Goal: Book appointment/travel/reservation

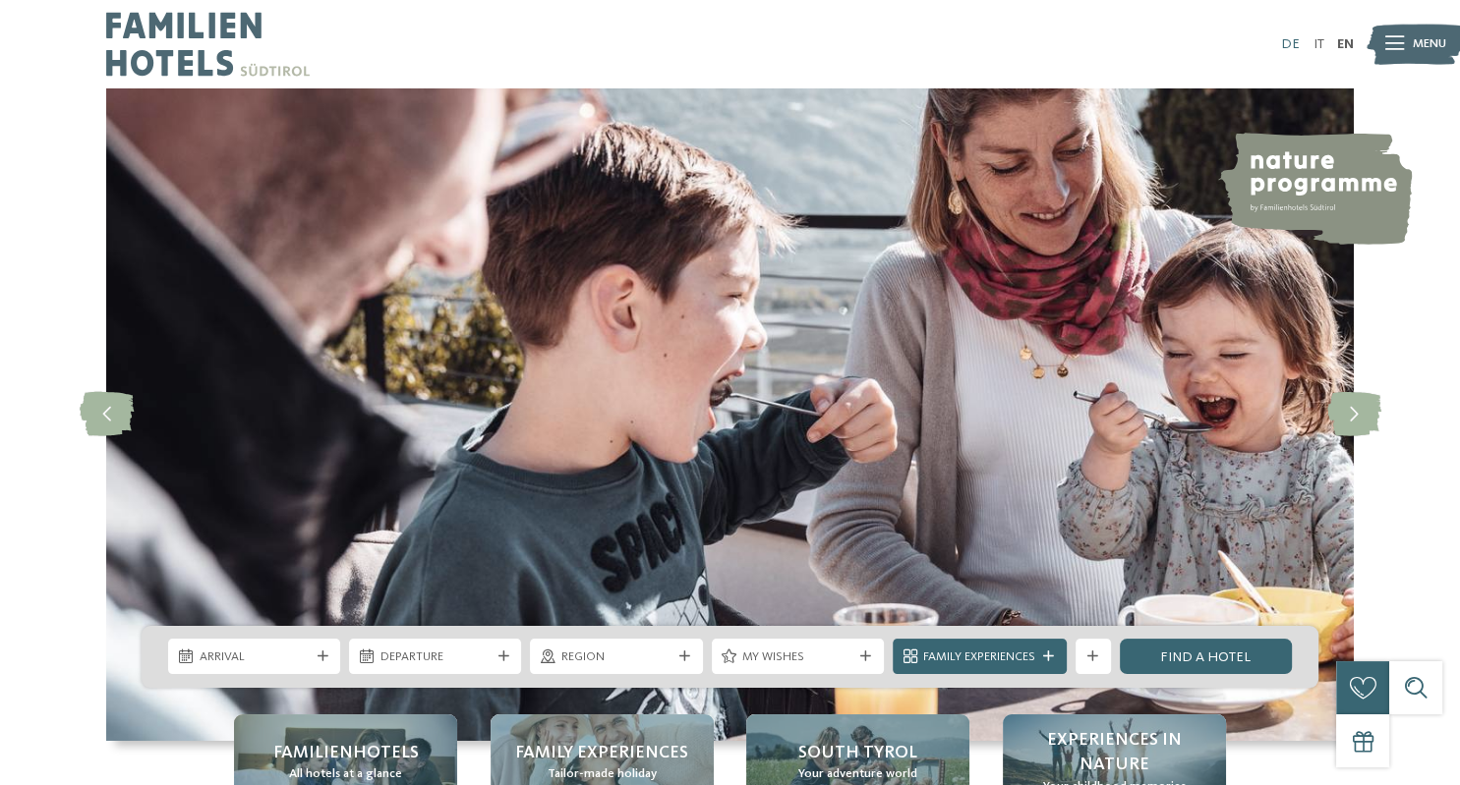
click at [1289, 44] on link "DE" at bounding box center [1290, 44] width 19 height 14
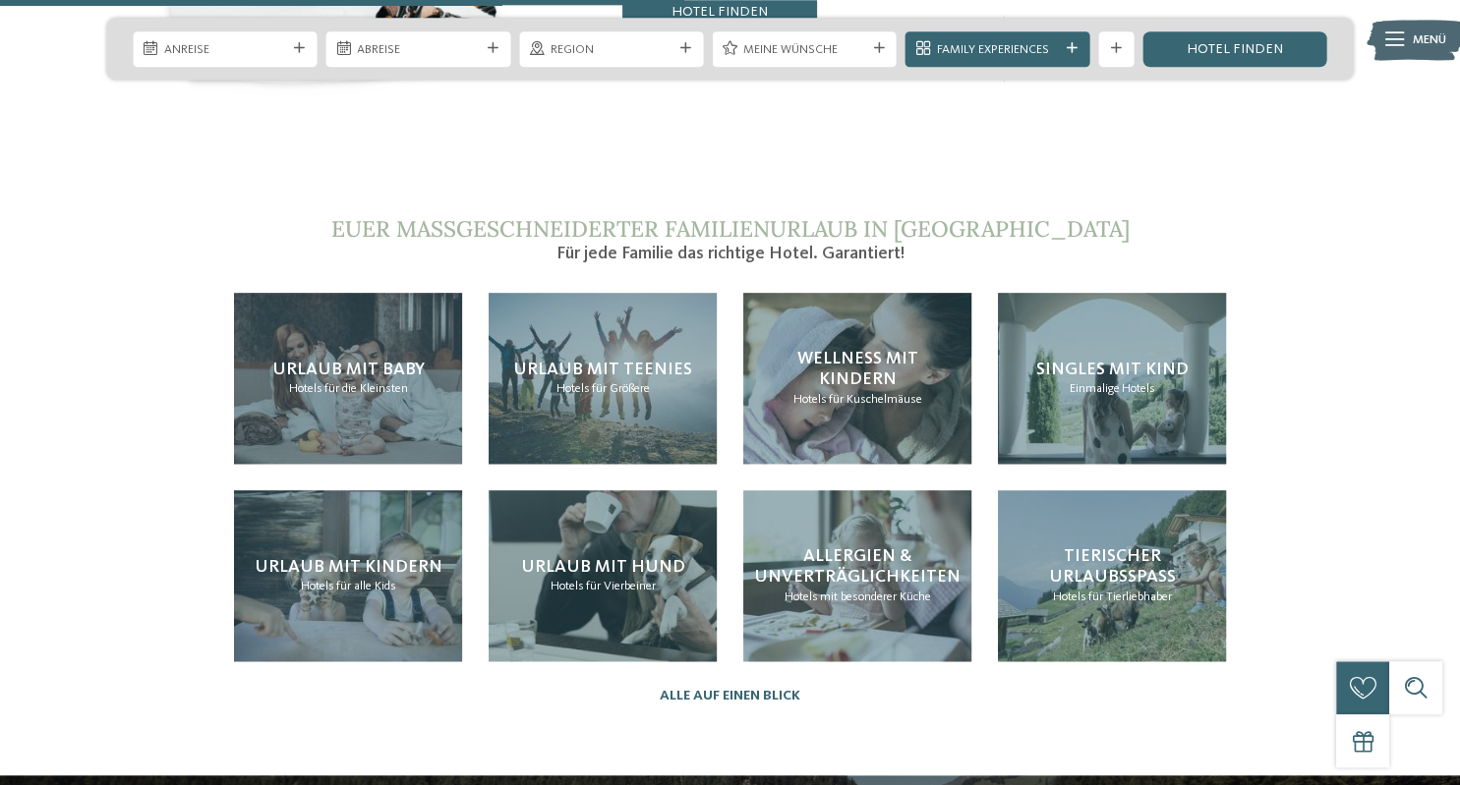
scroll to position [3803, 0]
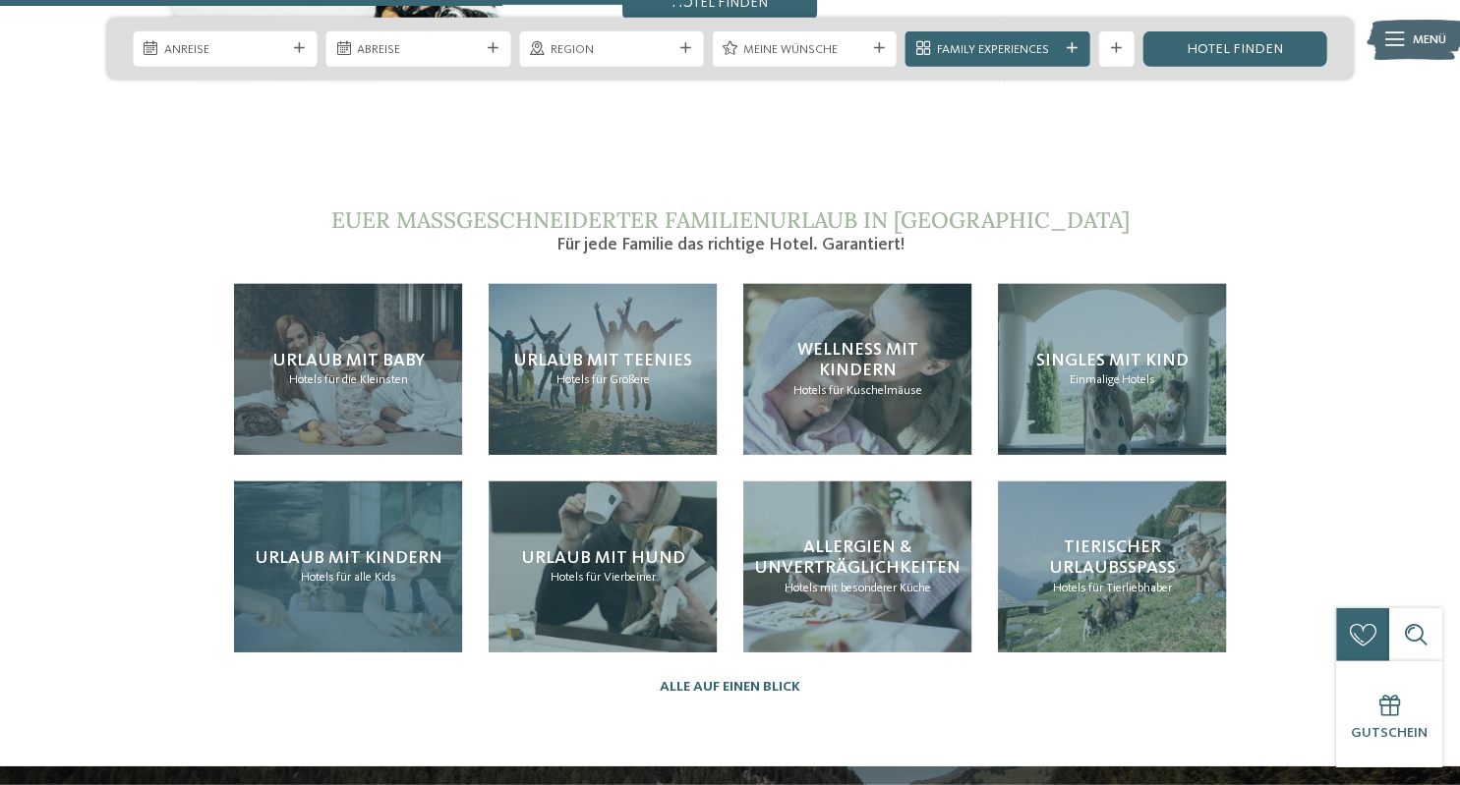
click at [402, 526] on div "Urlaub mit Kindern Hotels für alle Kids" at bounding box center [348, 567] width 228 height 171
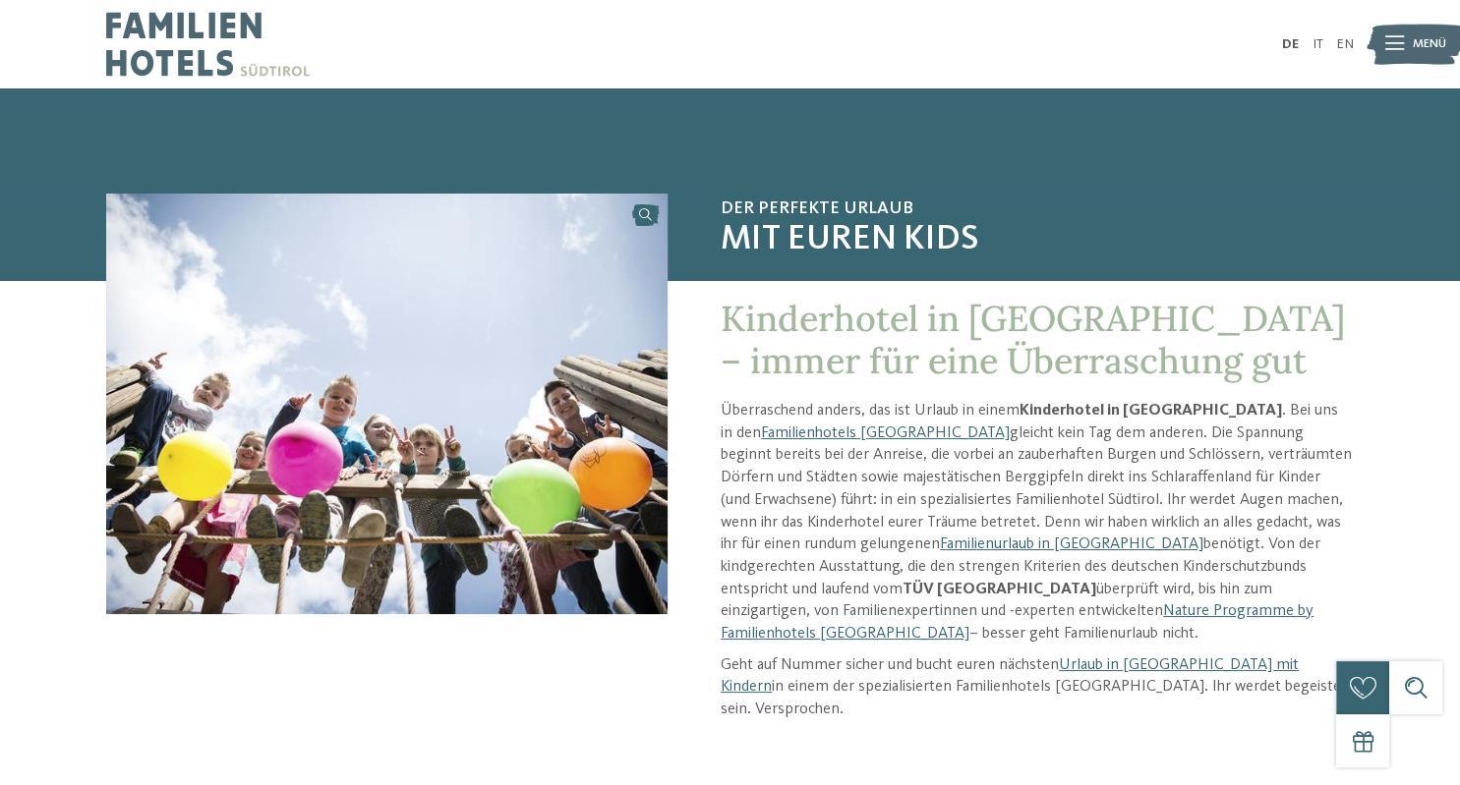
click at [1417, 36] on span "Menü" at bounding box center [1429, 44] width 33 height 18
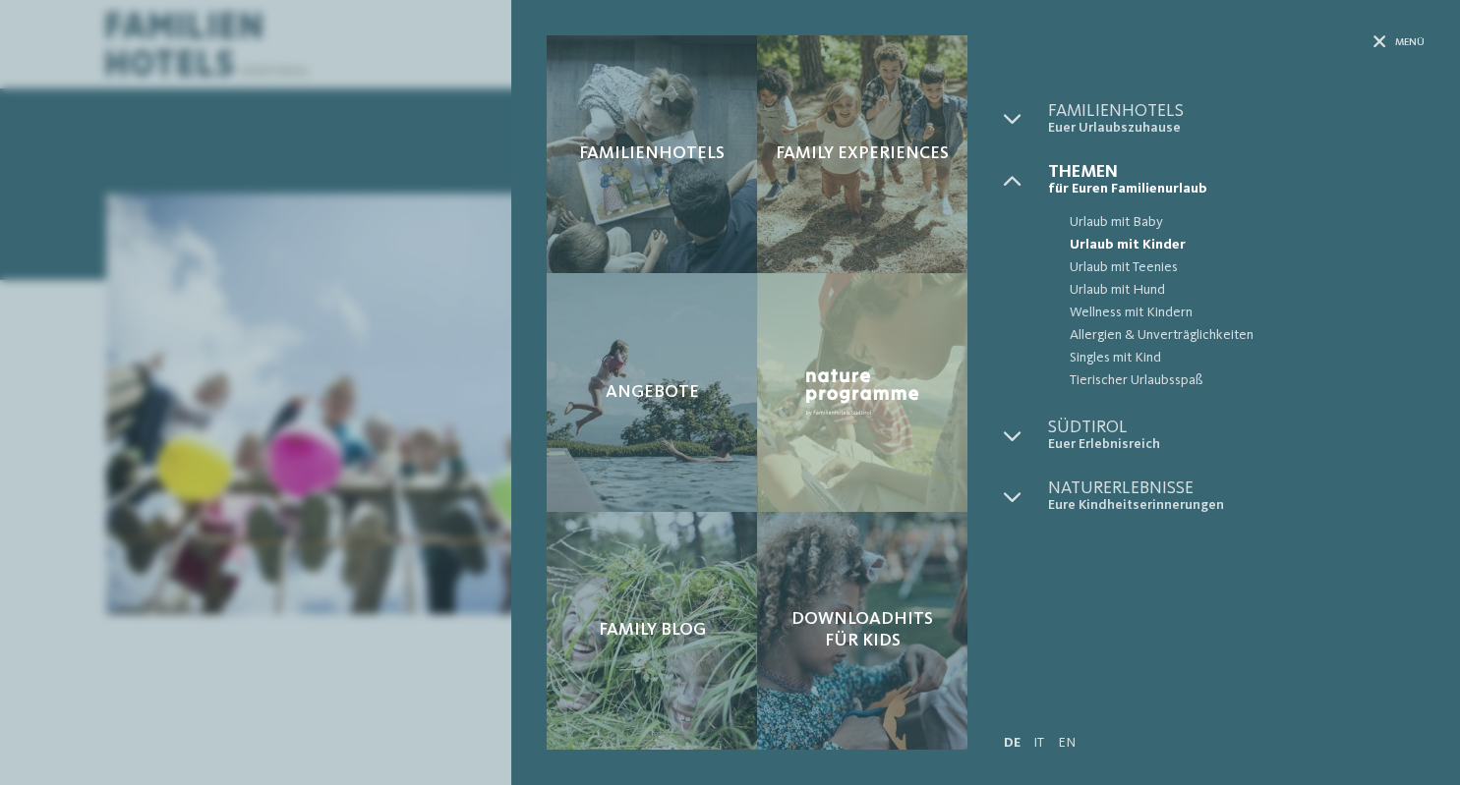
click at [1142, 242] on span "Urlaub mit Kinder" at bounding box center [1246, 245] width 355 height 23
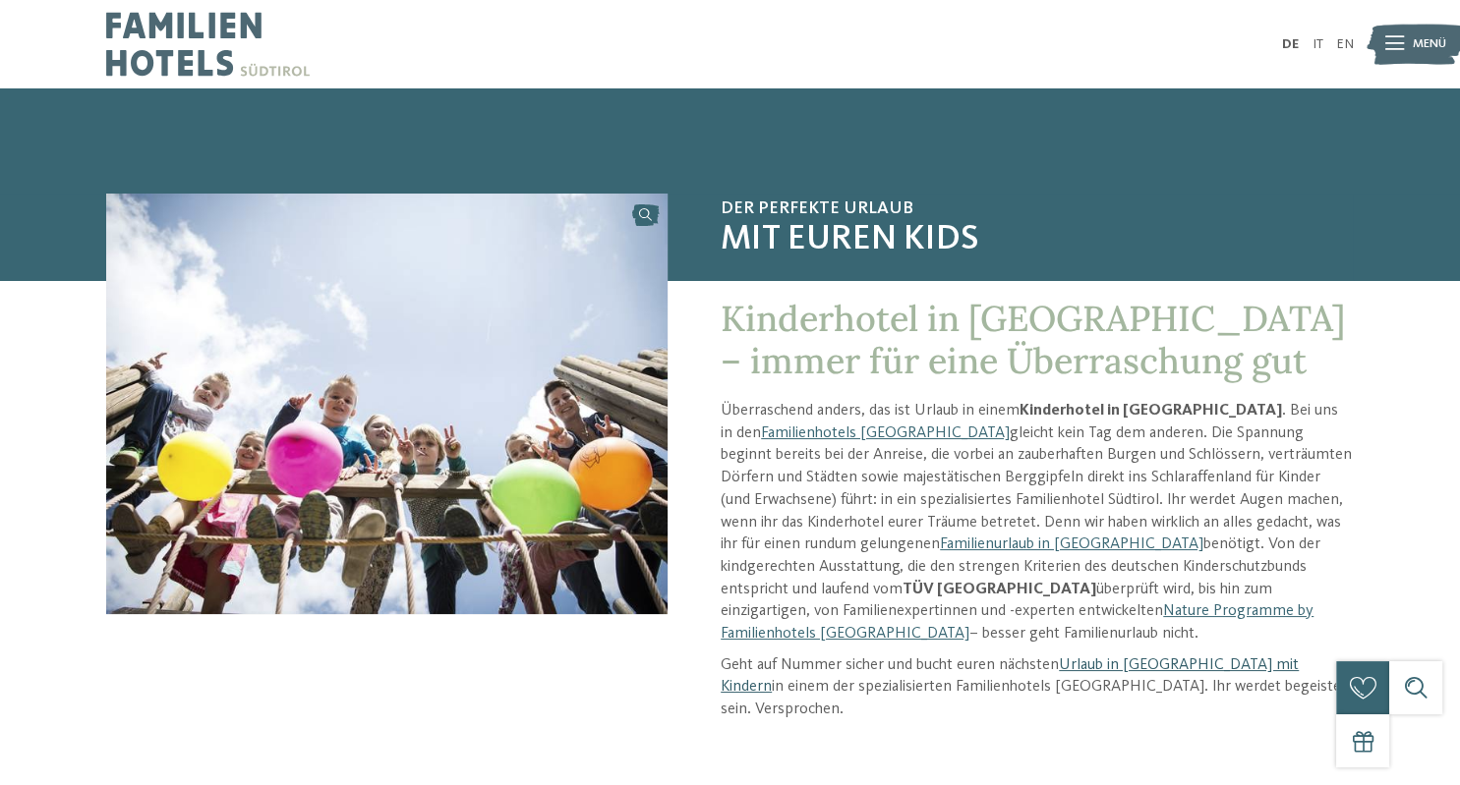
click at [1104, 658] on link "Urlaub in [GEOGRAPHIC_DATA] mit Kindern" at bounding box center [1010, 677] width 578 height 38
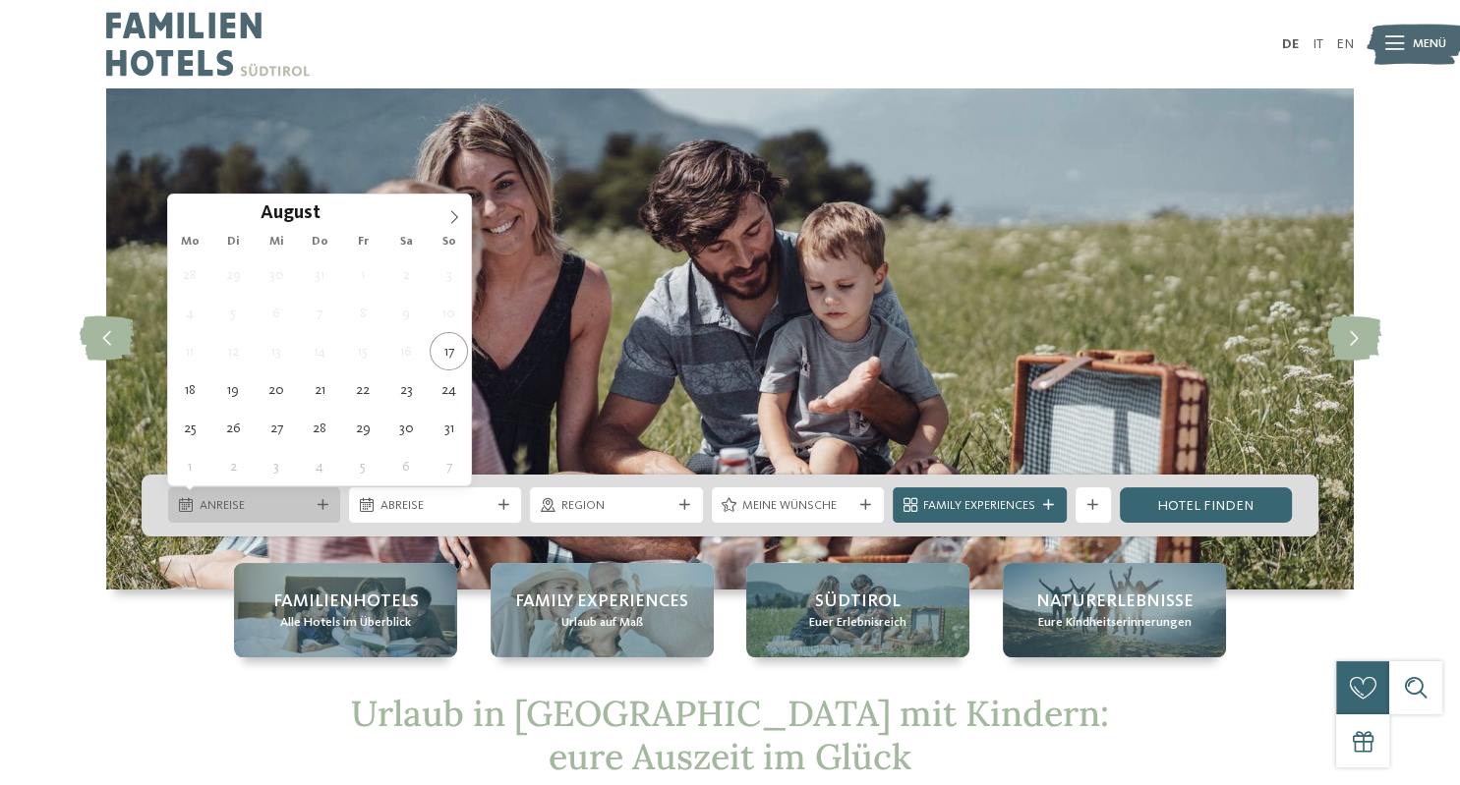
click at [324, 502] on icon at bounding box center [322, 505] width 11 height 11
click at [457, 218] on icon at bounding box center [454, 217] width 7 height 13
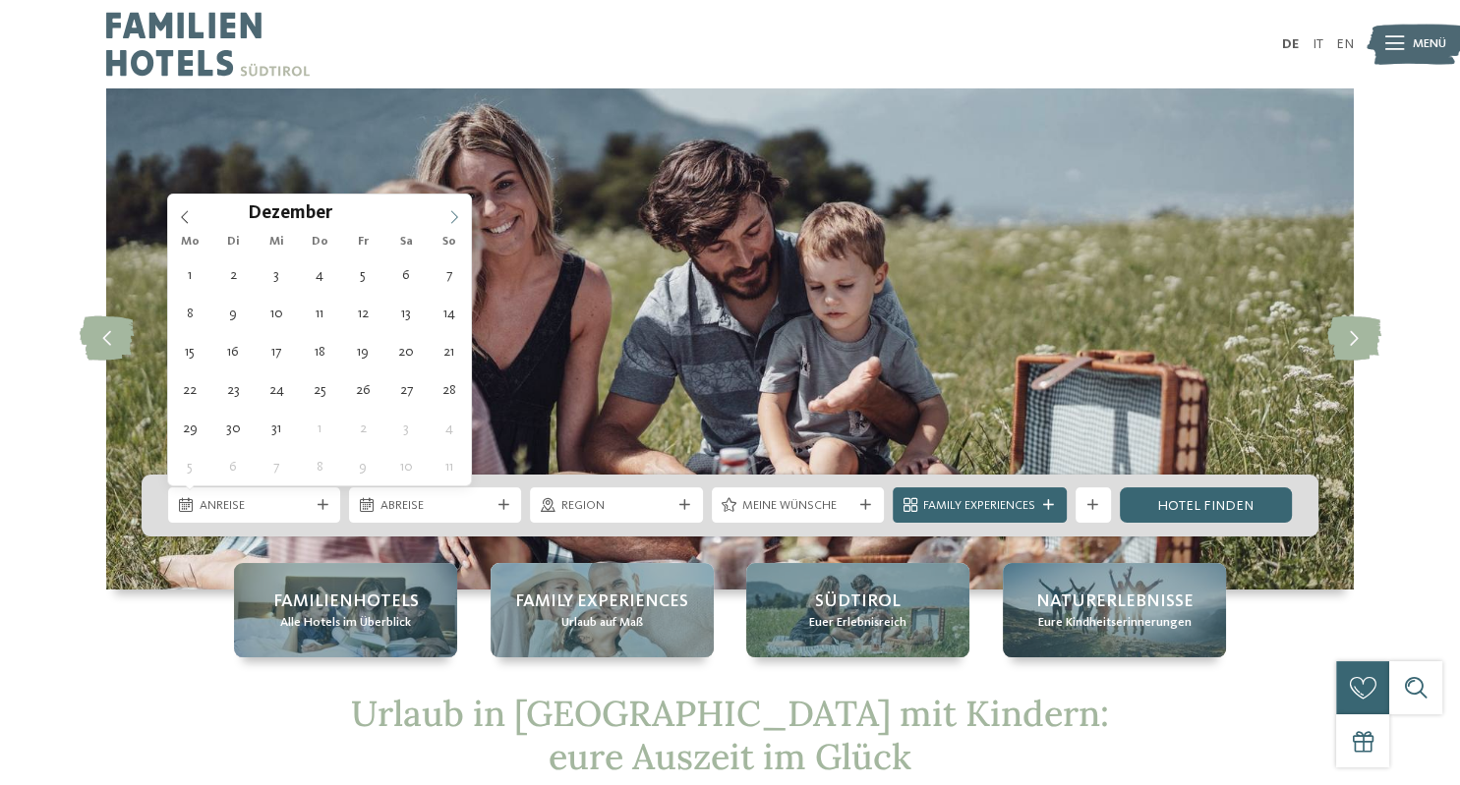
type input "****"
click at [457, 218] on icon at bounding box center [454, 217] width 7 height 13
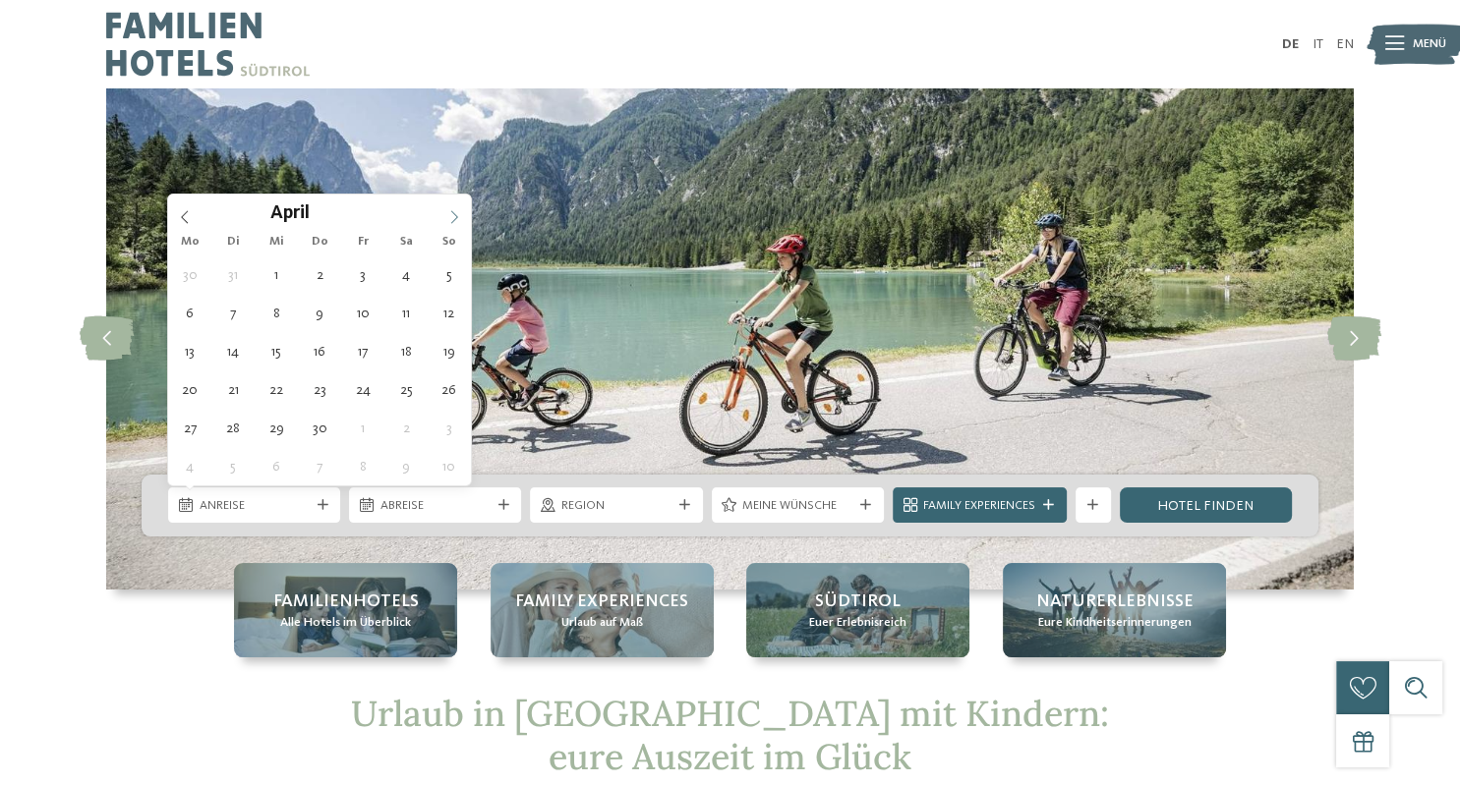
click at [457, 218] on icon at bounding box center [454, 217] width 7 height 13
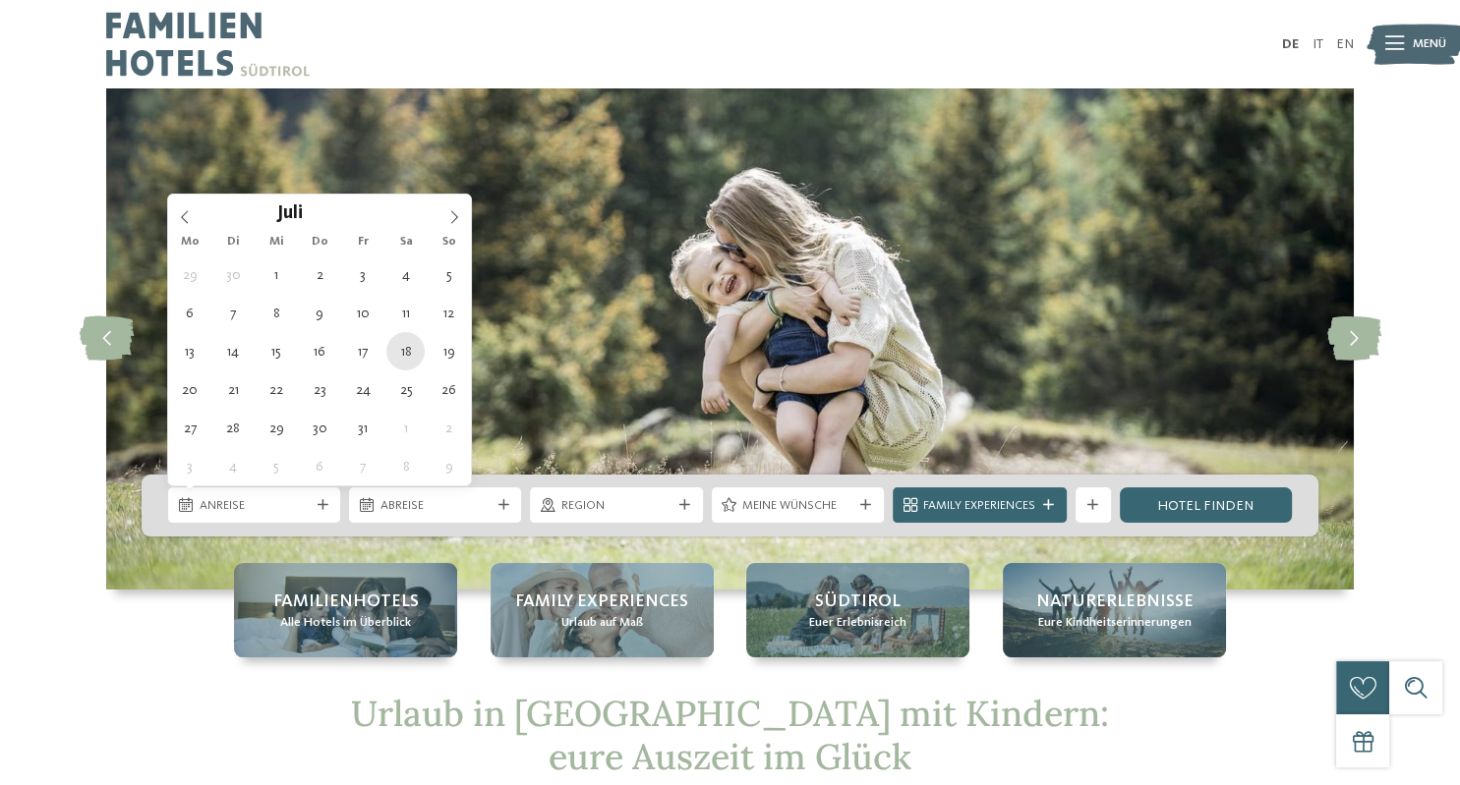
type div "18.07.2026"
type input "****"
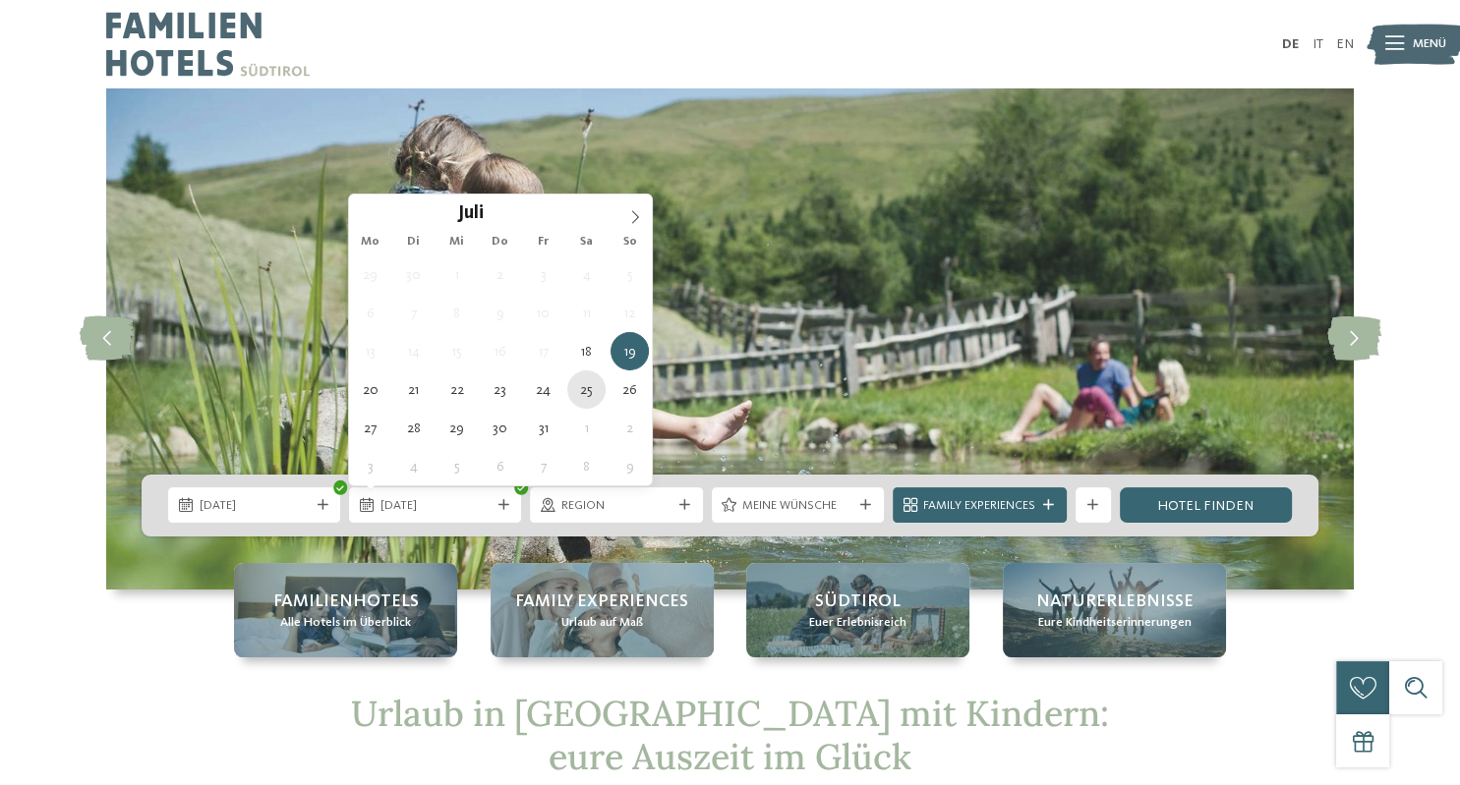
type div "25.07.2026"
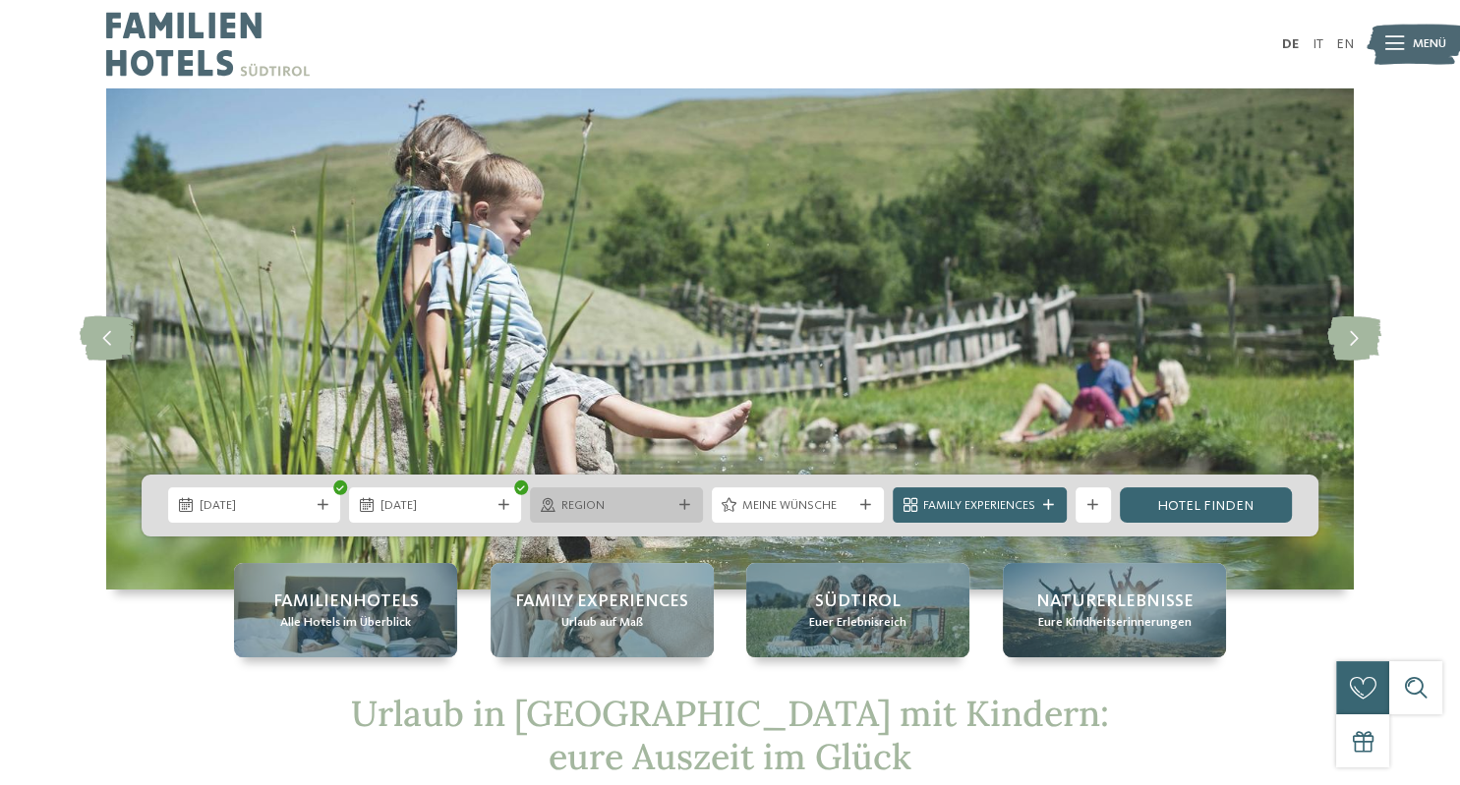
click at [672, 507] on div "Region" at bounding box center [615, 505] width 119 height 19
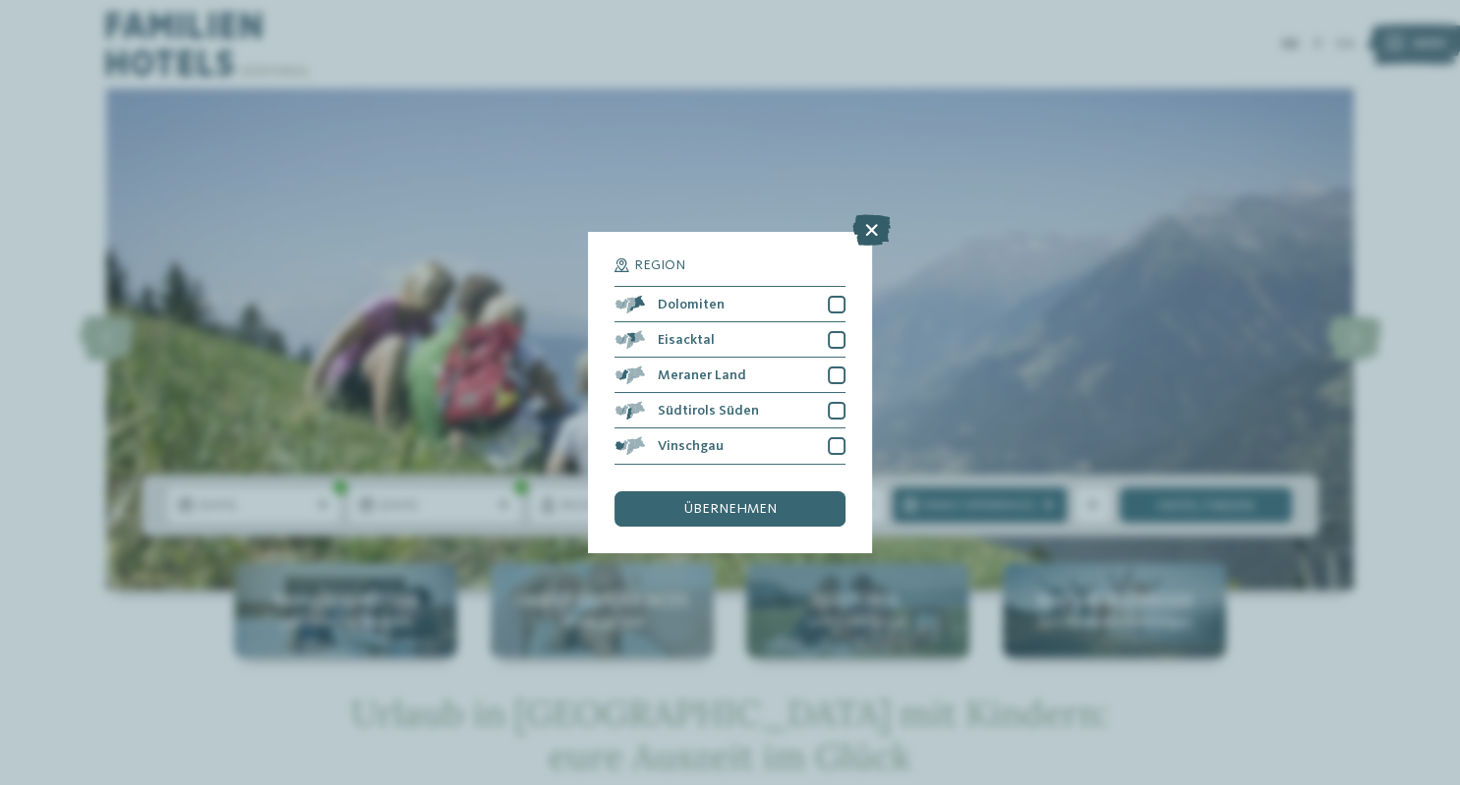
click at [875, 226] on icon at bounding box center [871, 230] width 38 height 31
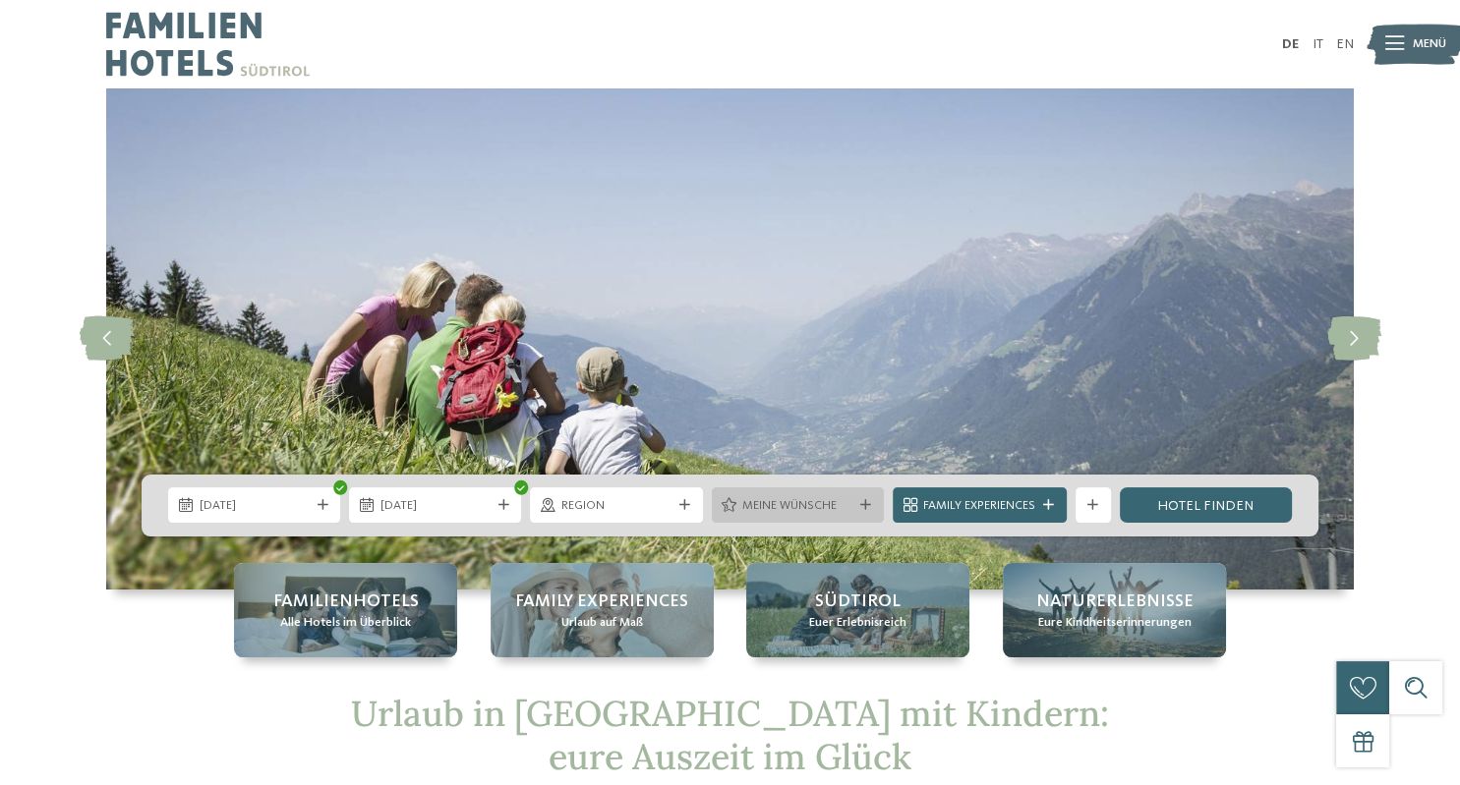
click at [867, 503] on icon at bounding box center [865, 505] width 11 height 11
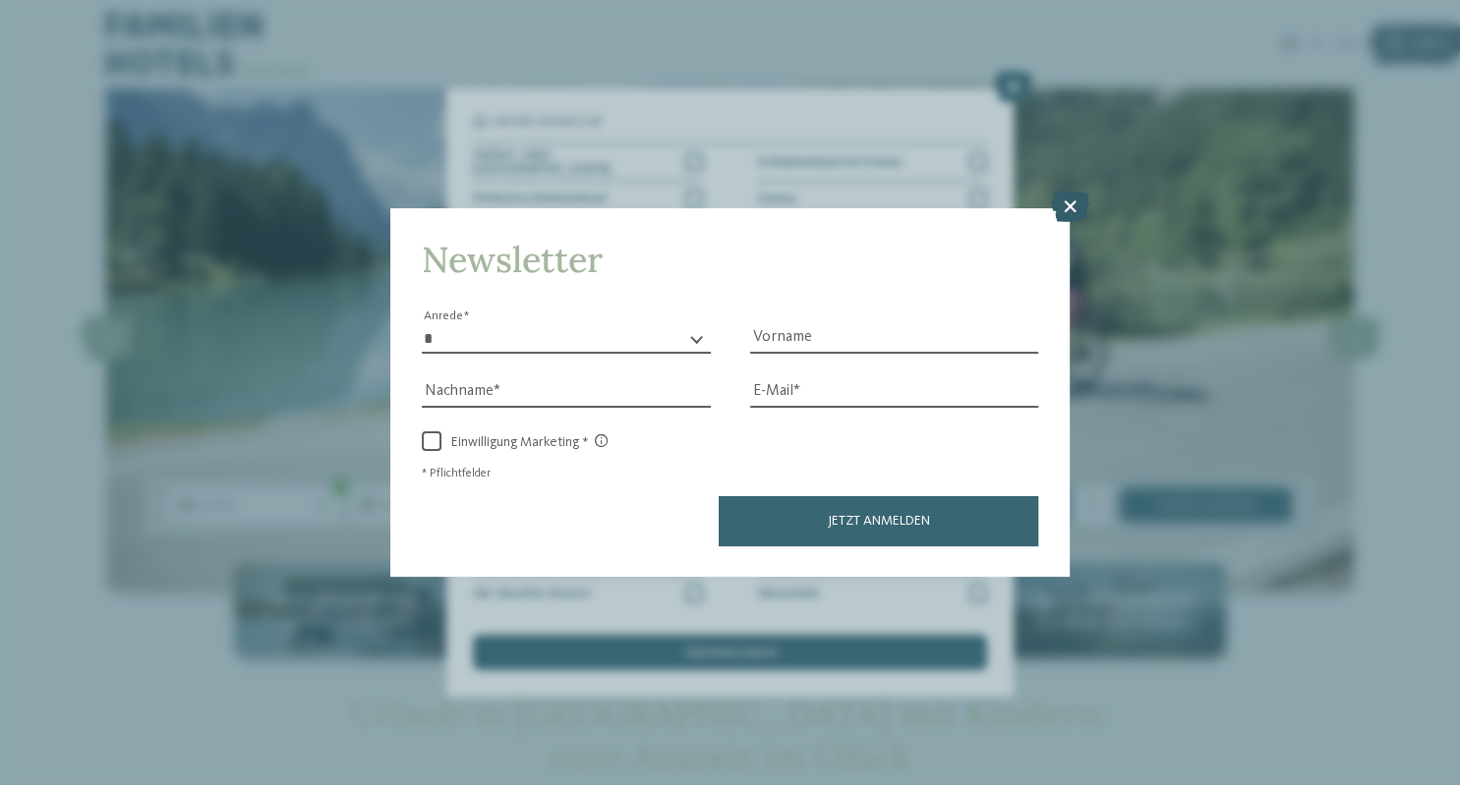
click at [1069, 215] on icon at bounding box center [1069, 206] width 38 height 31
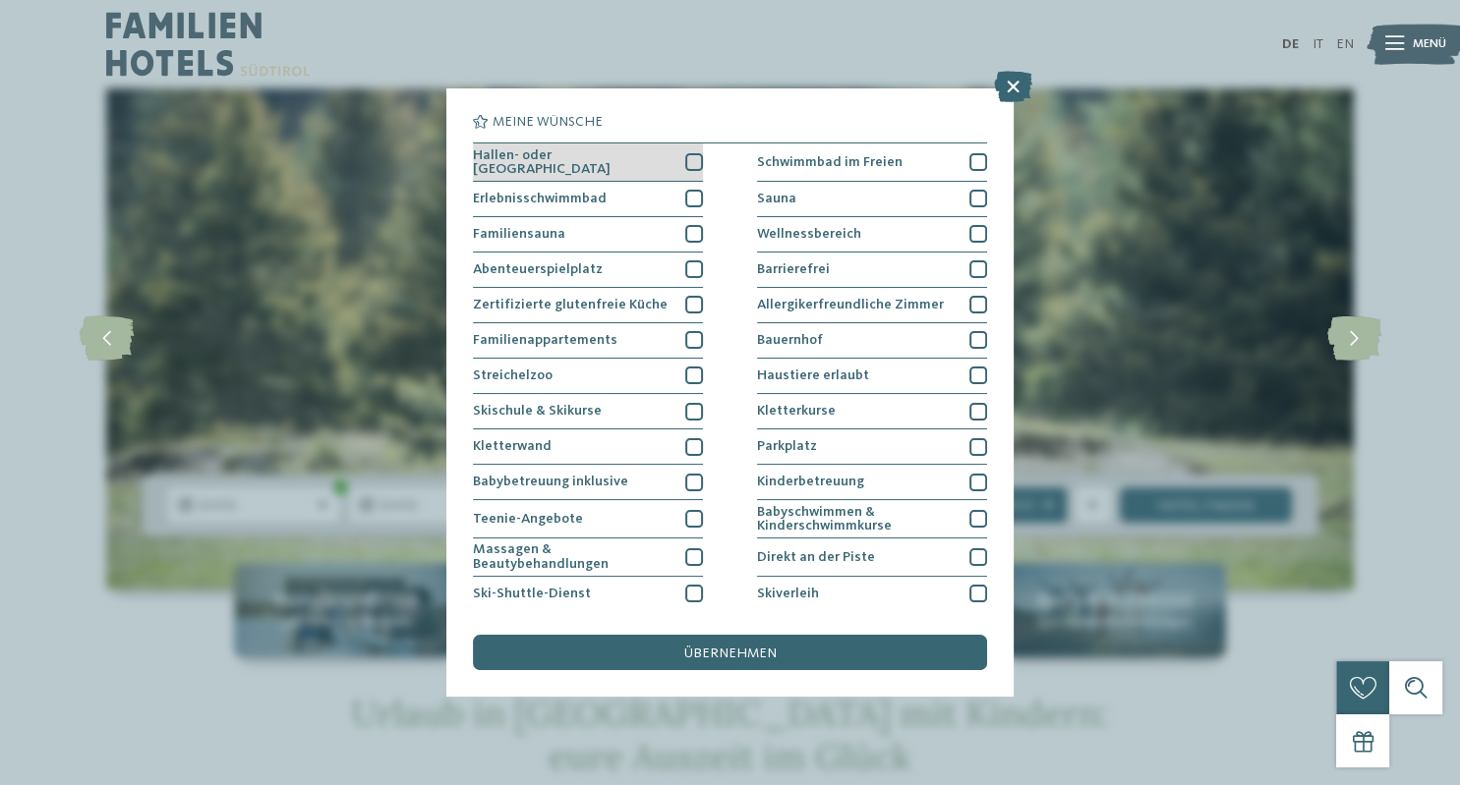
click at [690, 155] on div at bounding box center [694, 162] width 18 height 18
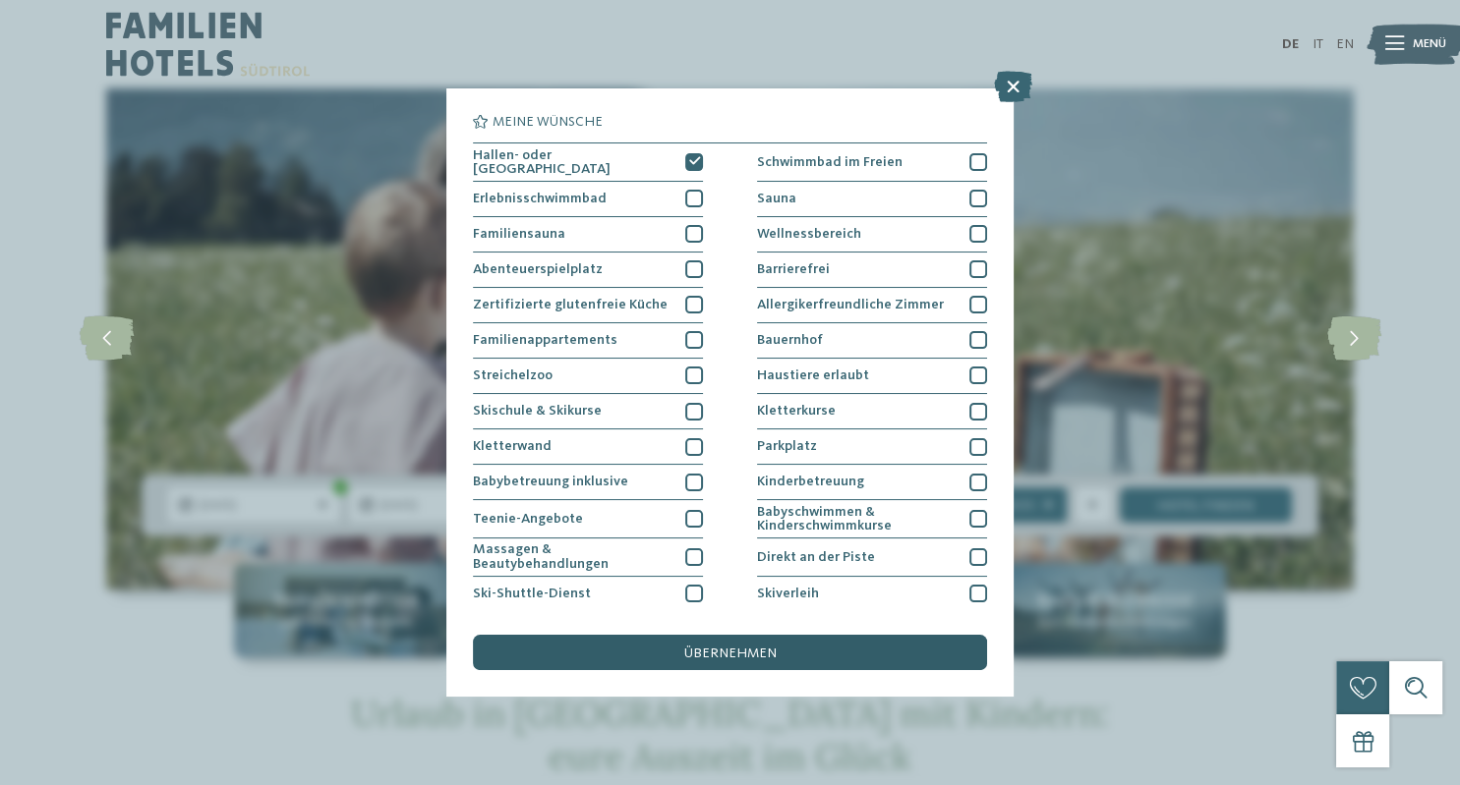
click at [724, 650] on span "übernehmen" at bounding box center [730, 654] width 92 height 14
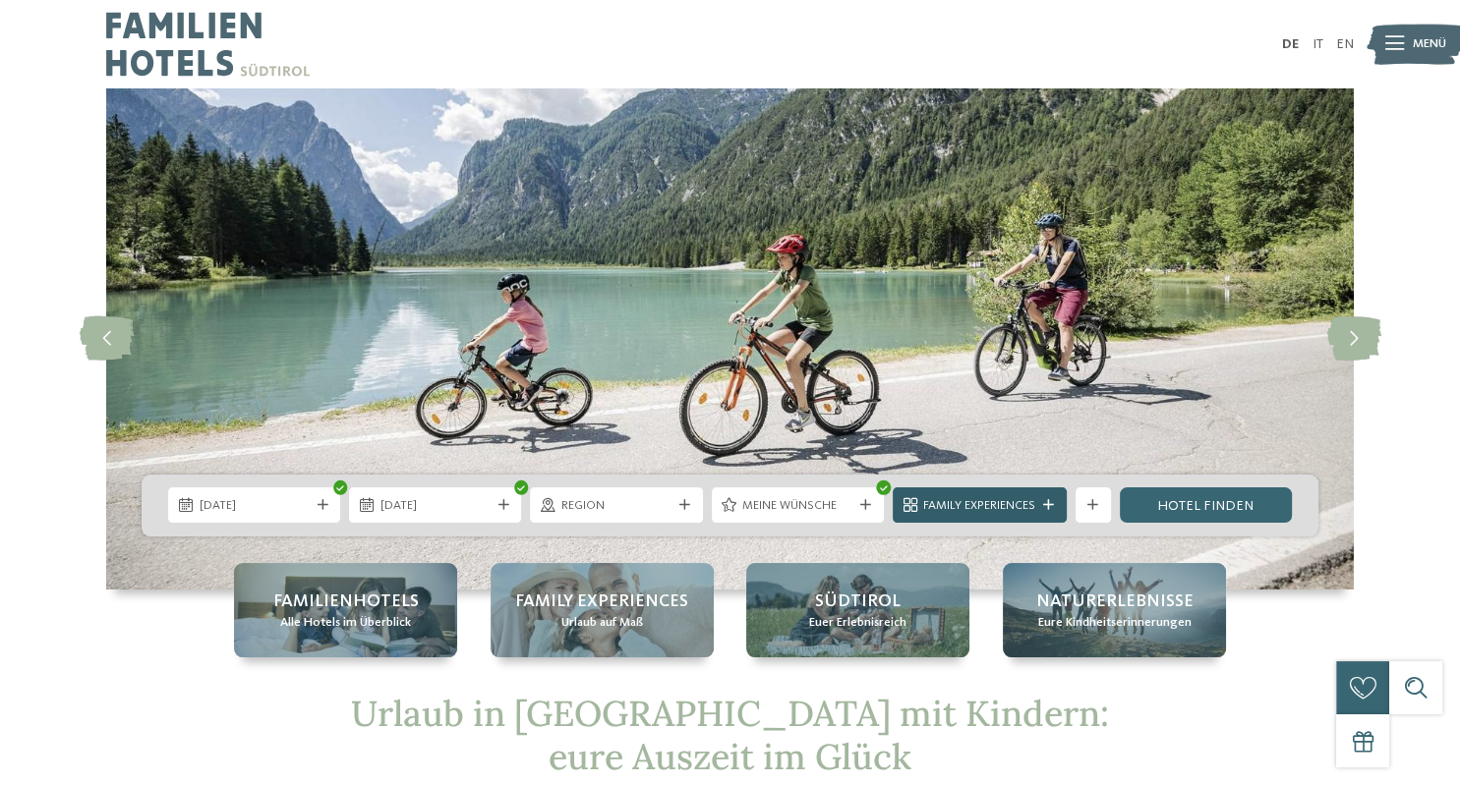
click at [988, 519] on div "Family Experiences" at bounding box center [980, 505] width 174 height 35
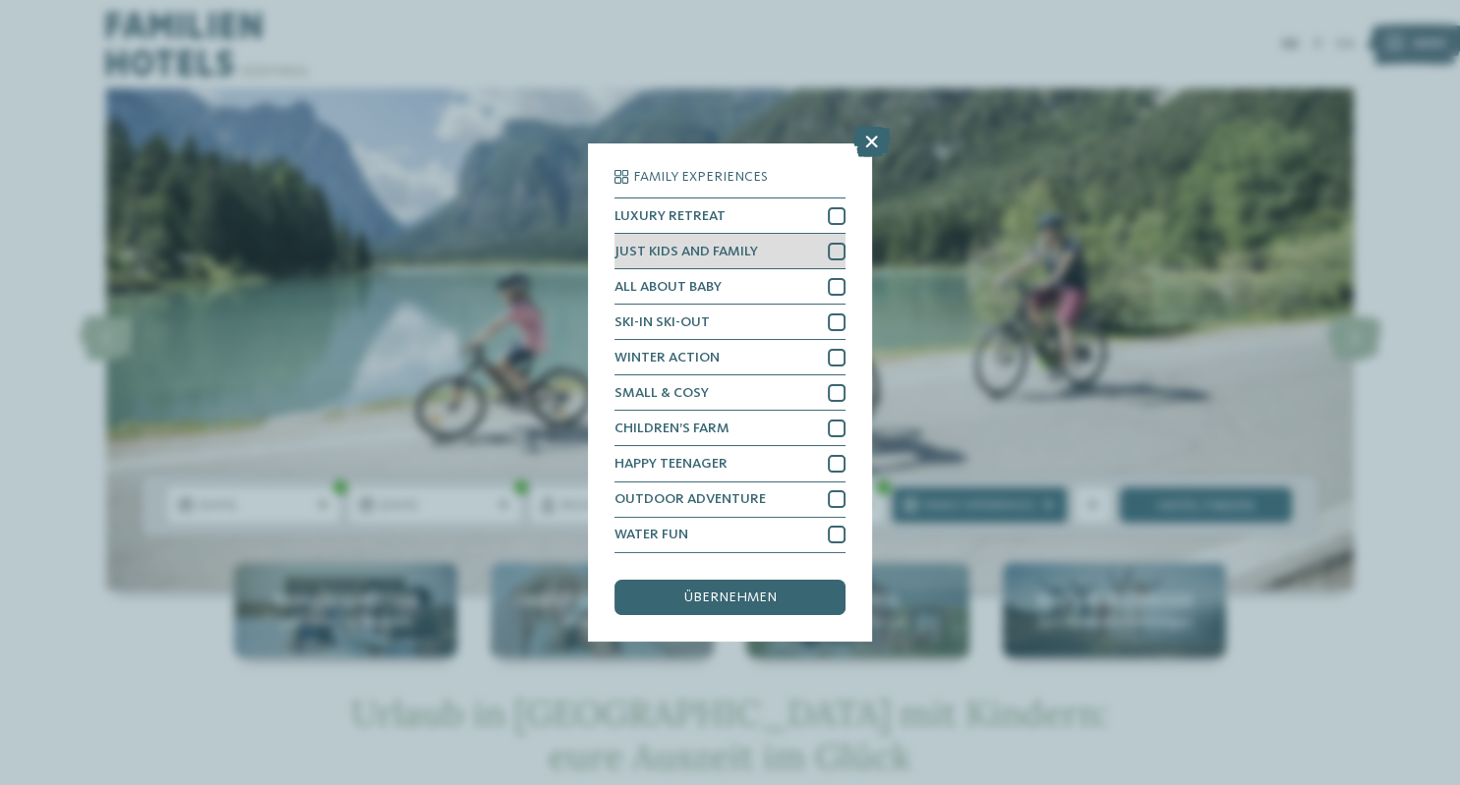
click at [836, 250] on div at bounding box center [837, 252] width 18 height 18
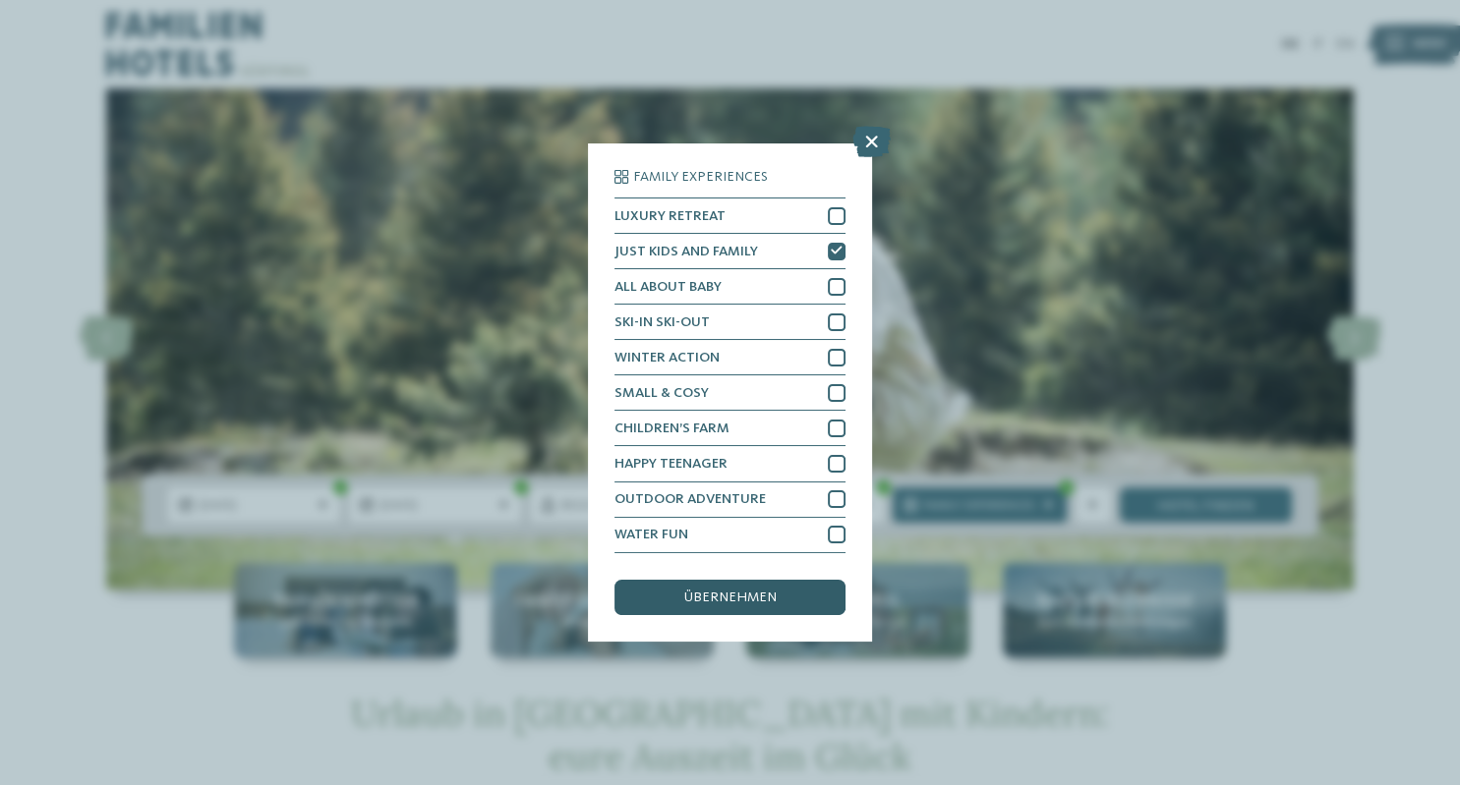
click at [746, 605] on span "übernehmen" at bounding box center [730, 598] width 92 height 14
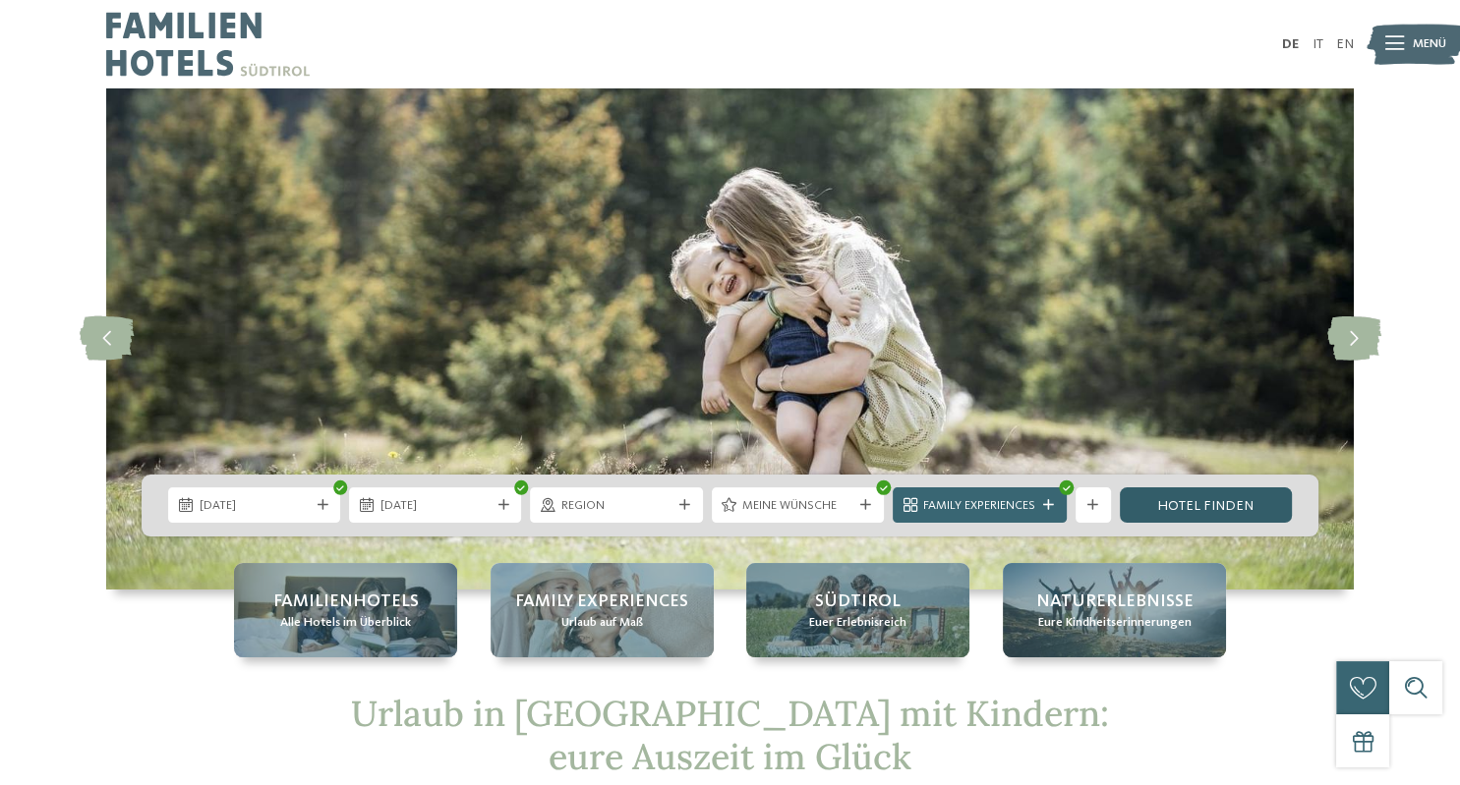
click at [1178, 513] on link "Hotel finden" at bounding box center [1206, 505] width 172 height 35
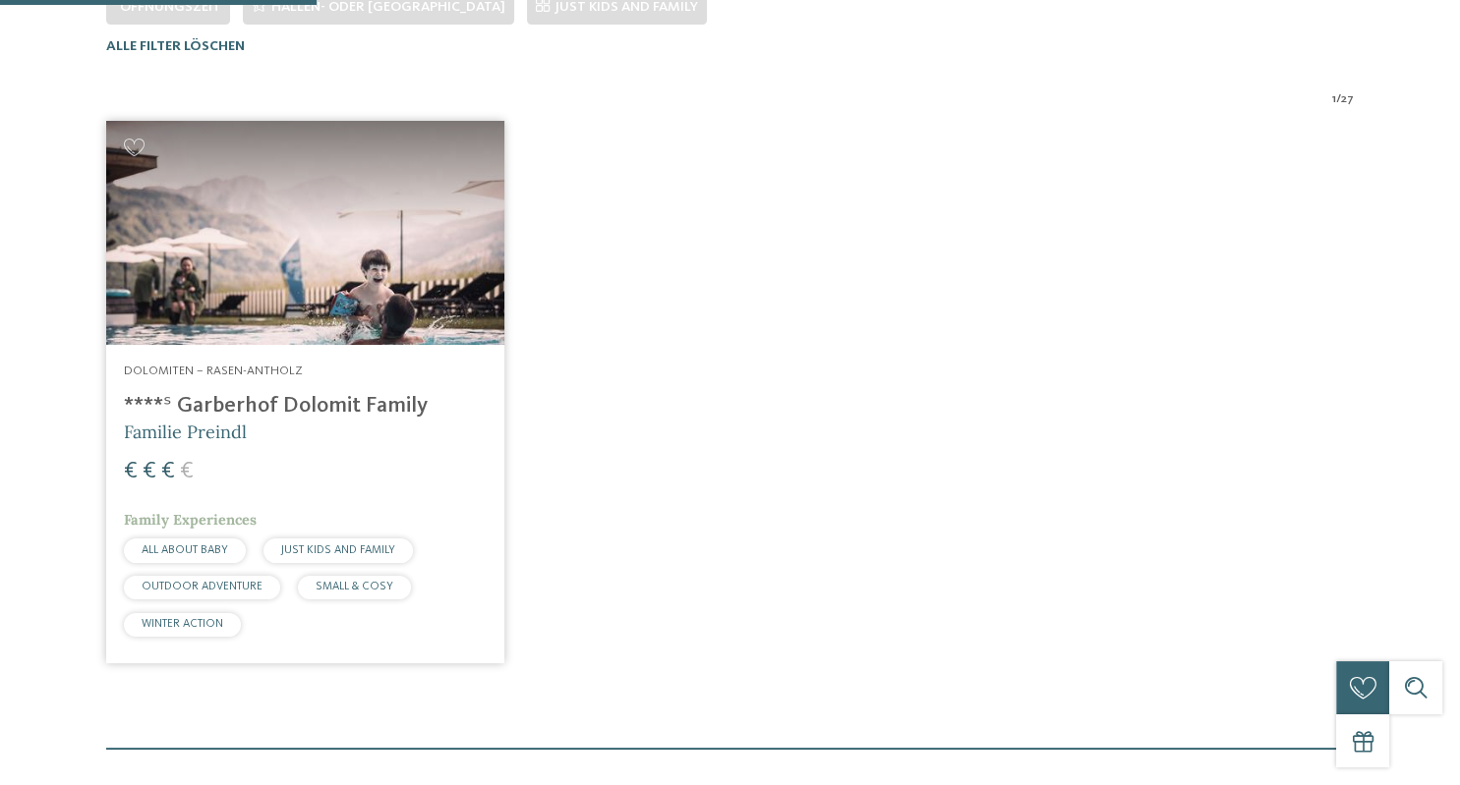
scroll to position [570, 0]
click at [219, 400] on h4 "****ˢ Garberhof Dolomit Family" at bounding box center [305, 406] width 363 height 27
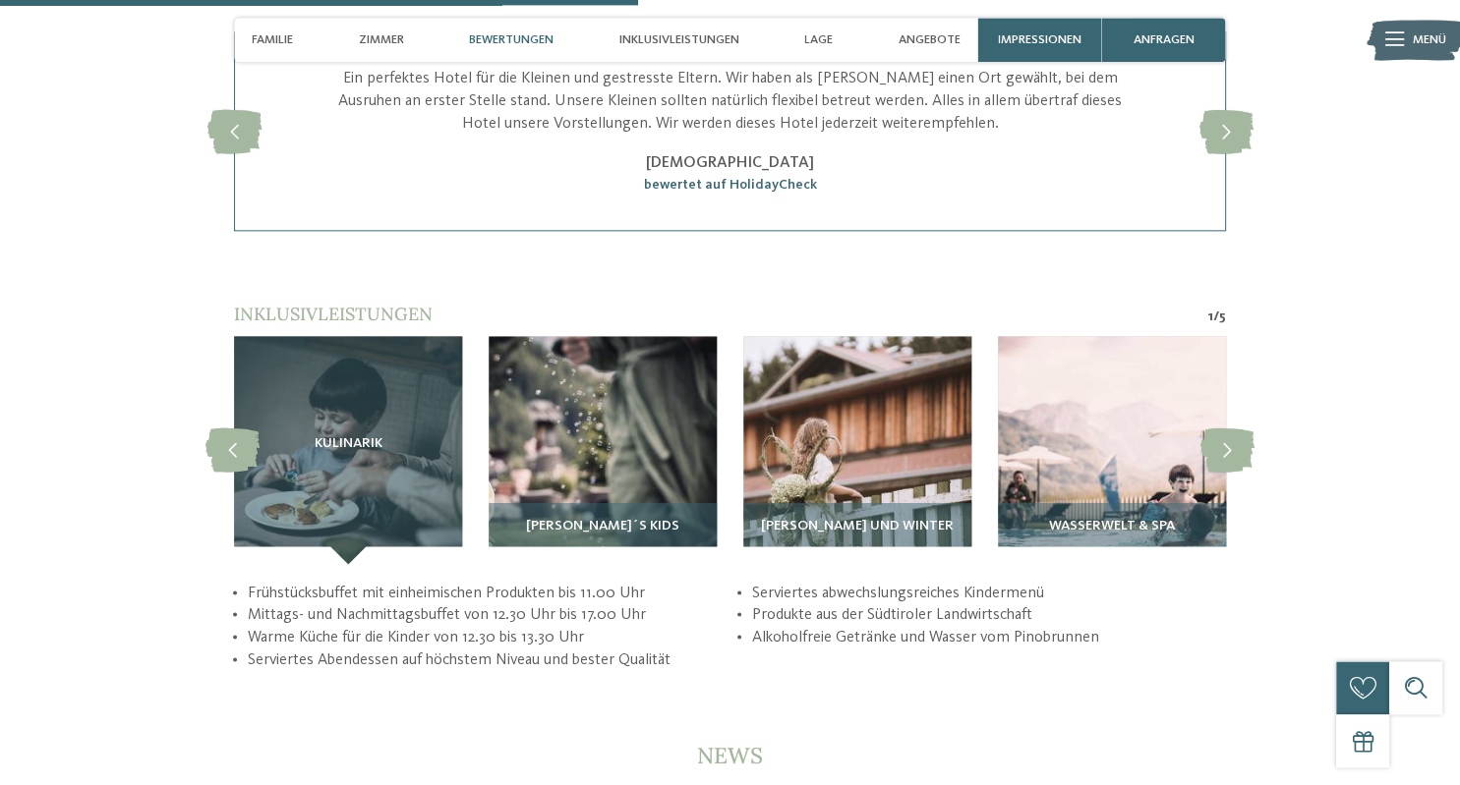
scroll to position [3224, 0]
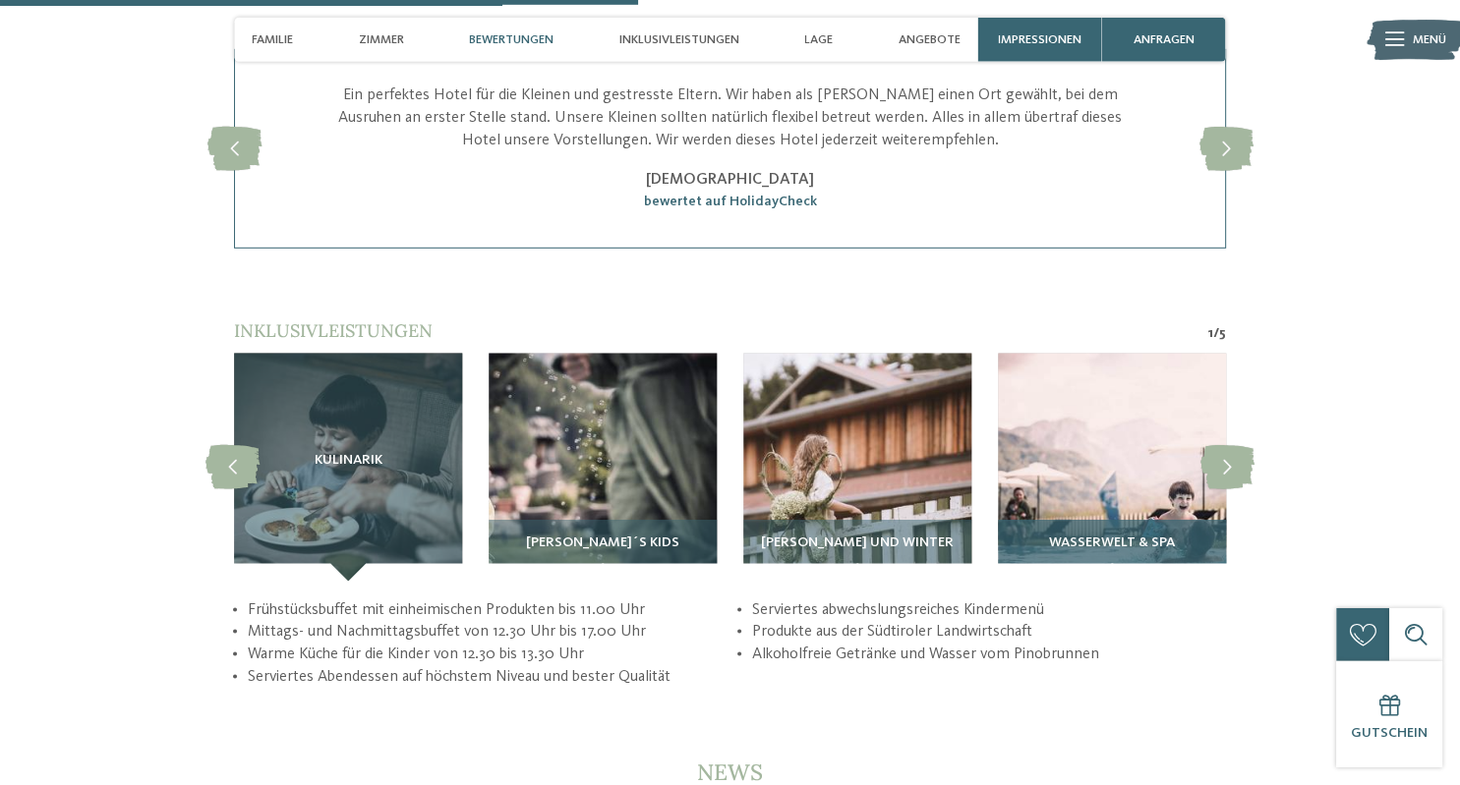
click at [1052, 494] on img at bounding box center [1112, 468] width 228 height 228
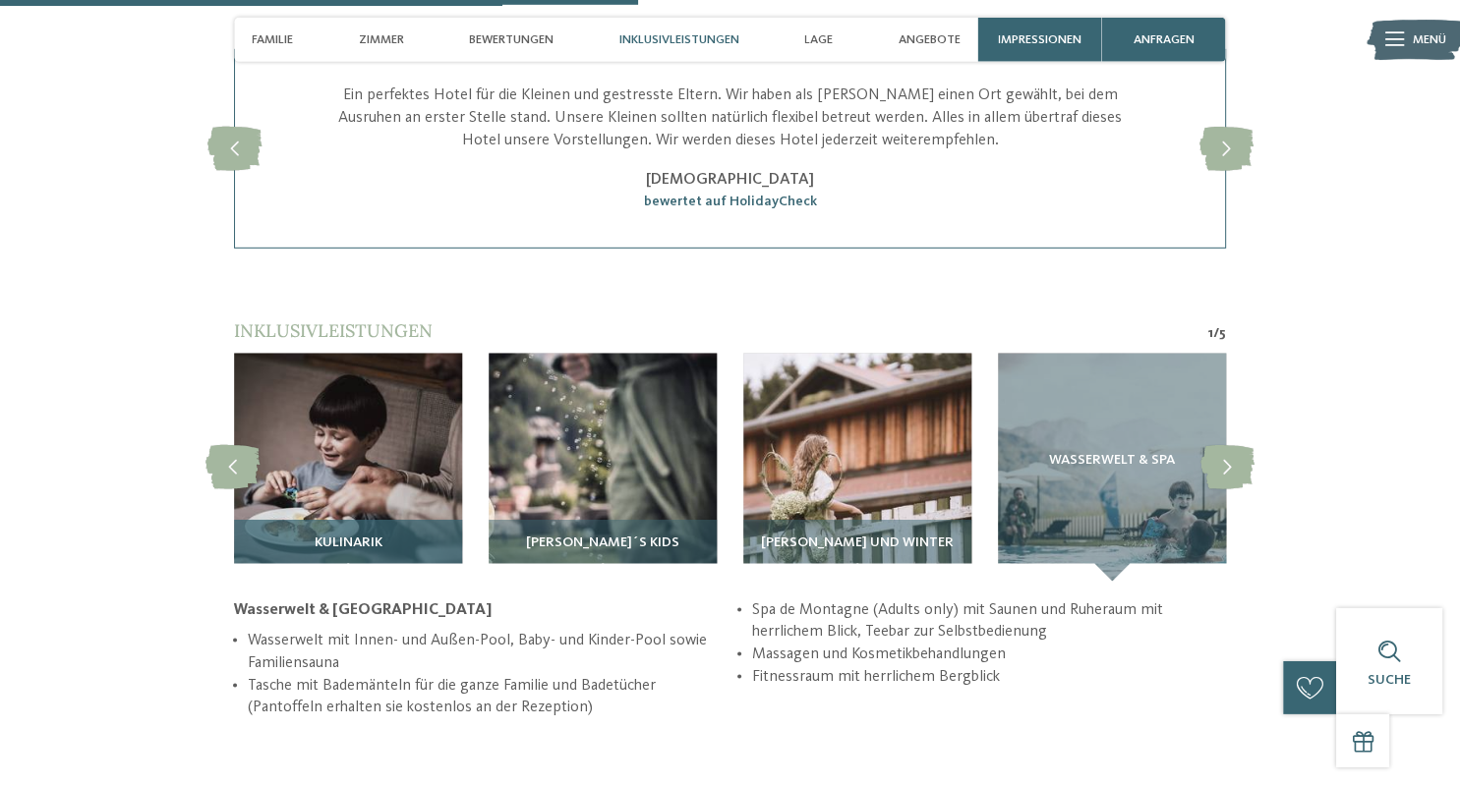
click at [332, 437] on img at bounding box center [348, 468] width 228 height 228
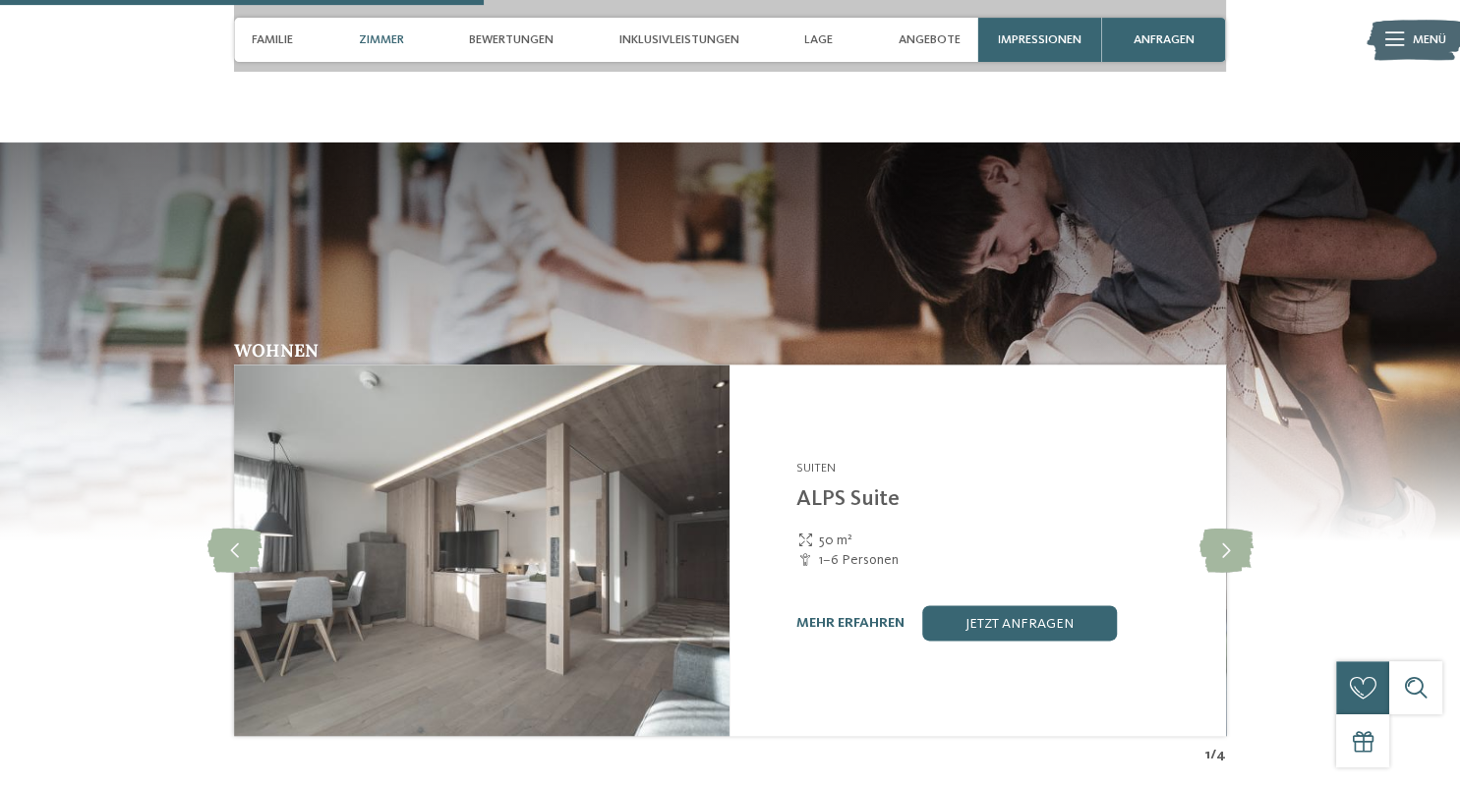
scroll to position [2421, 0]
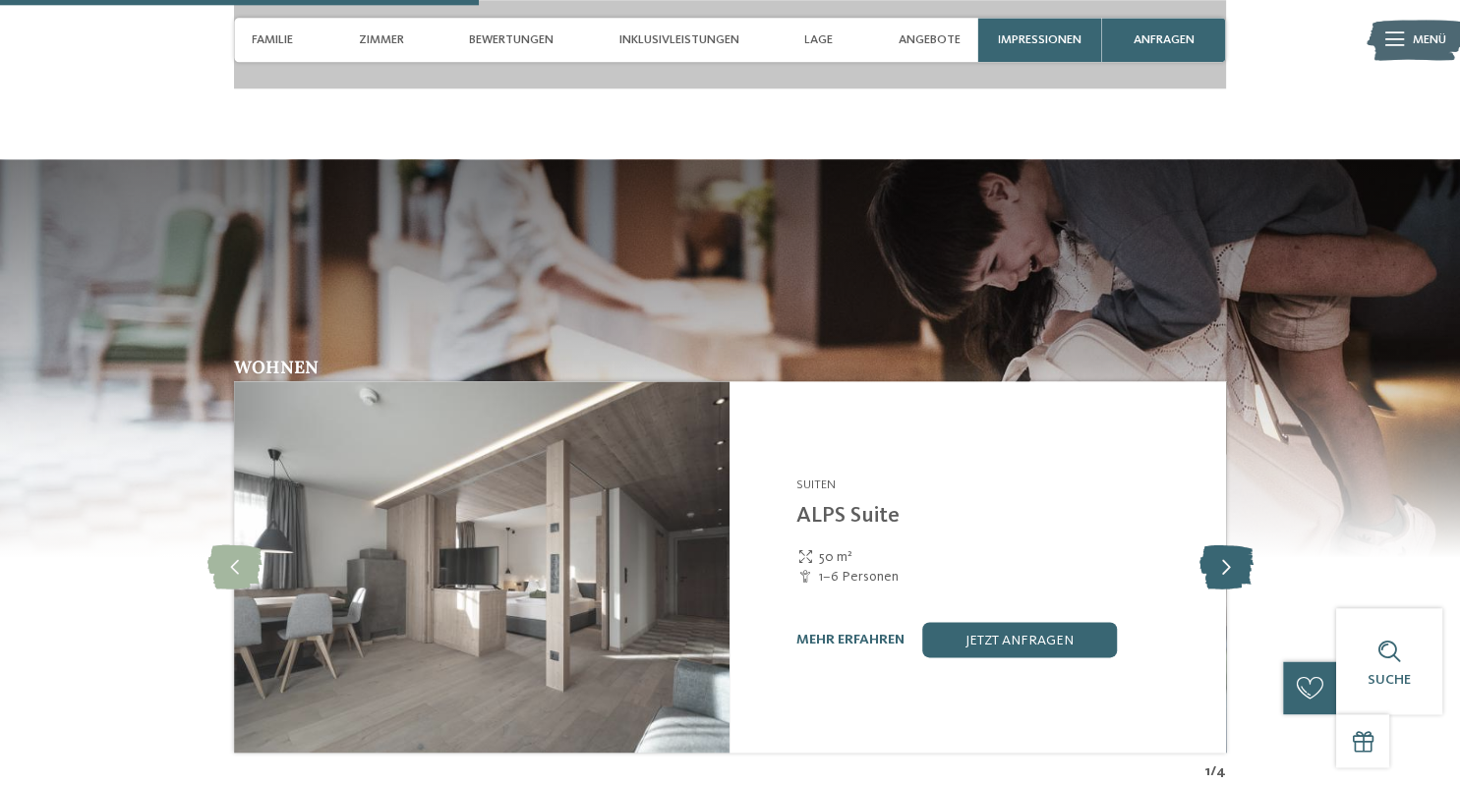
click at [1211, 590] on icon at bounding box center [1225, 568] width 54 height 44
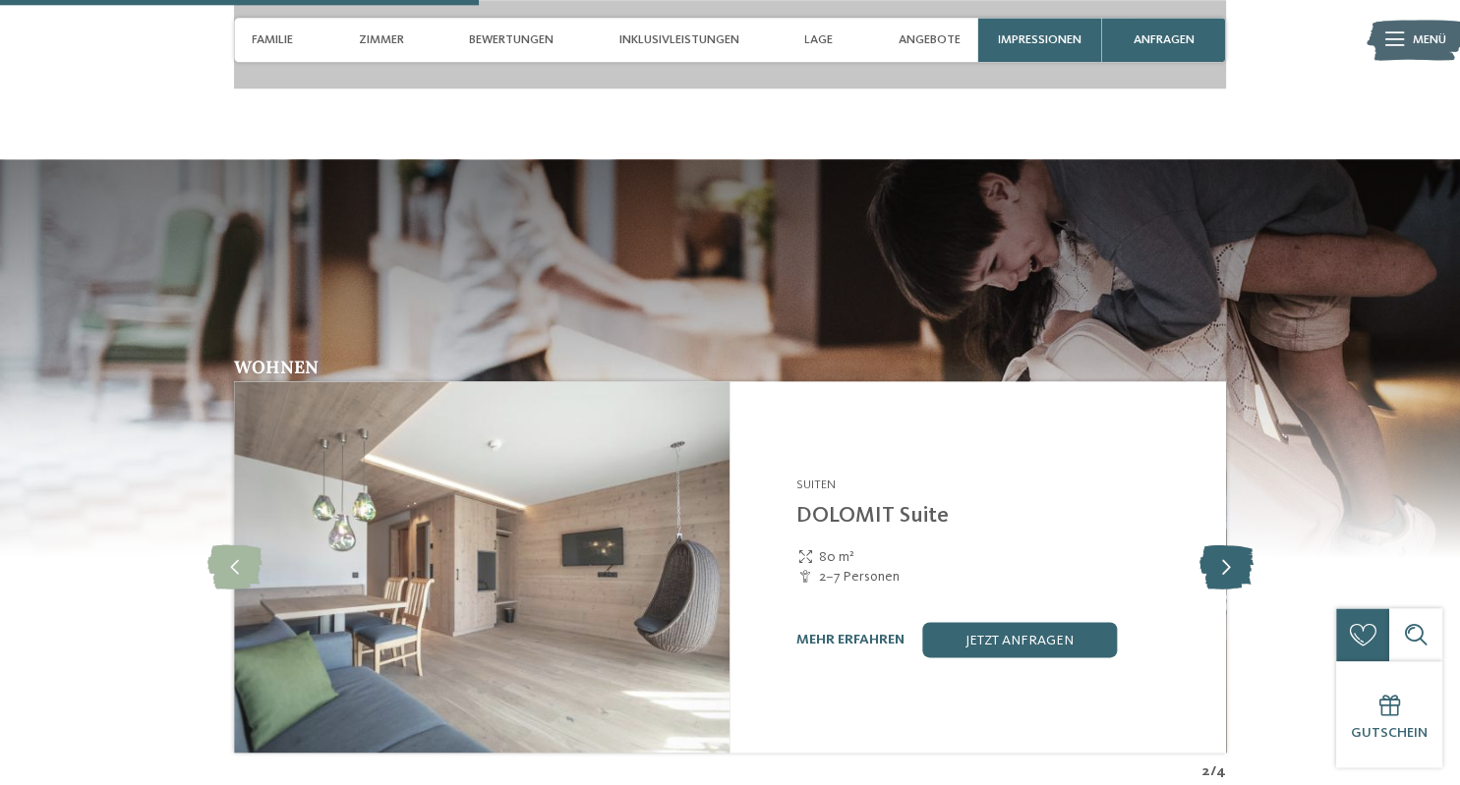
click at [1210, 590] on icon at bounding box center [1225, 568] width 54 height 44
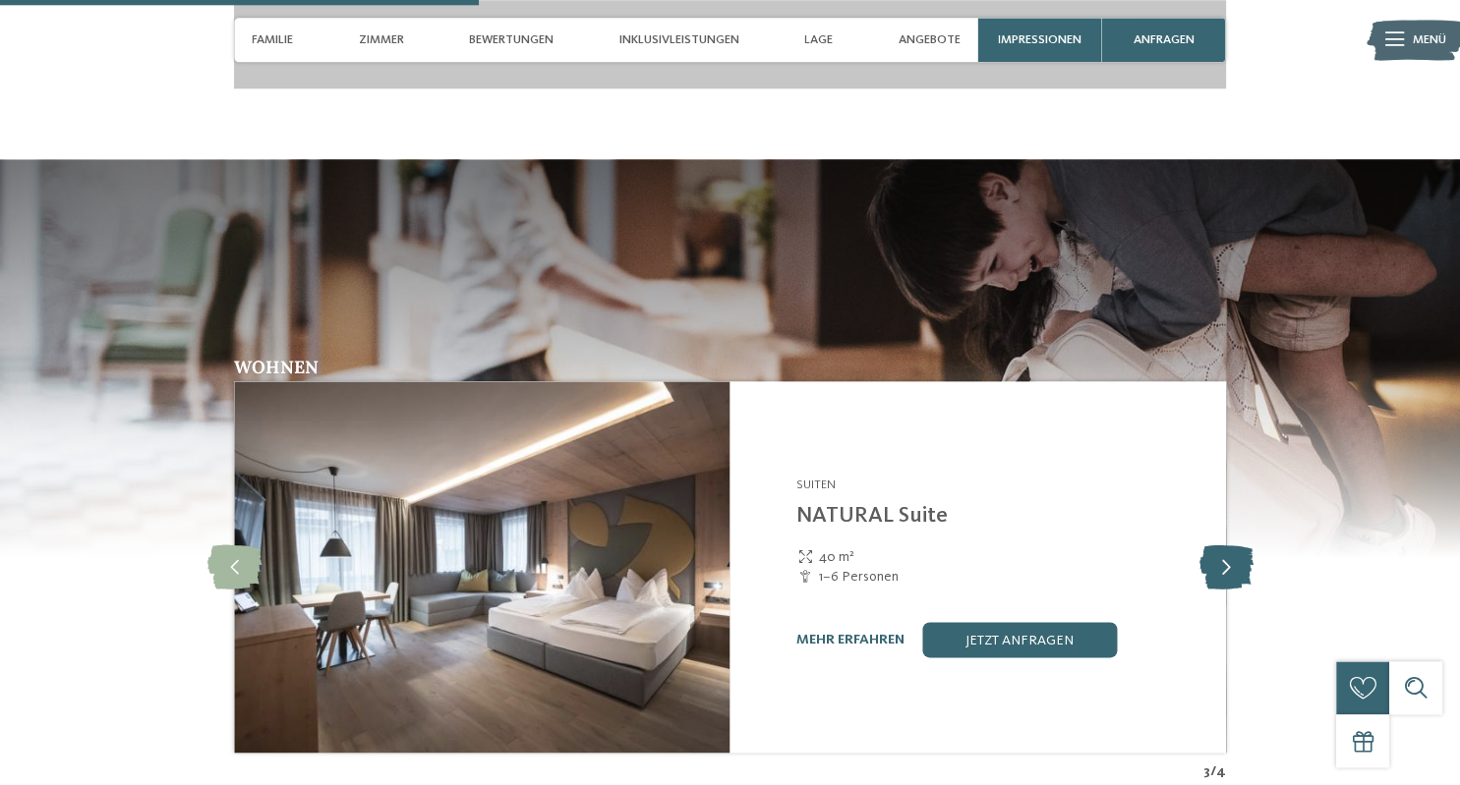
click at [1210, 590] on icon at bounding box center [1225, 568] width 54 height 44
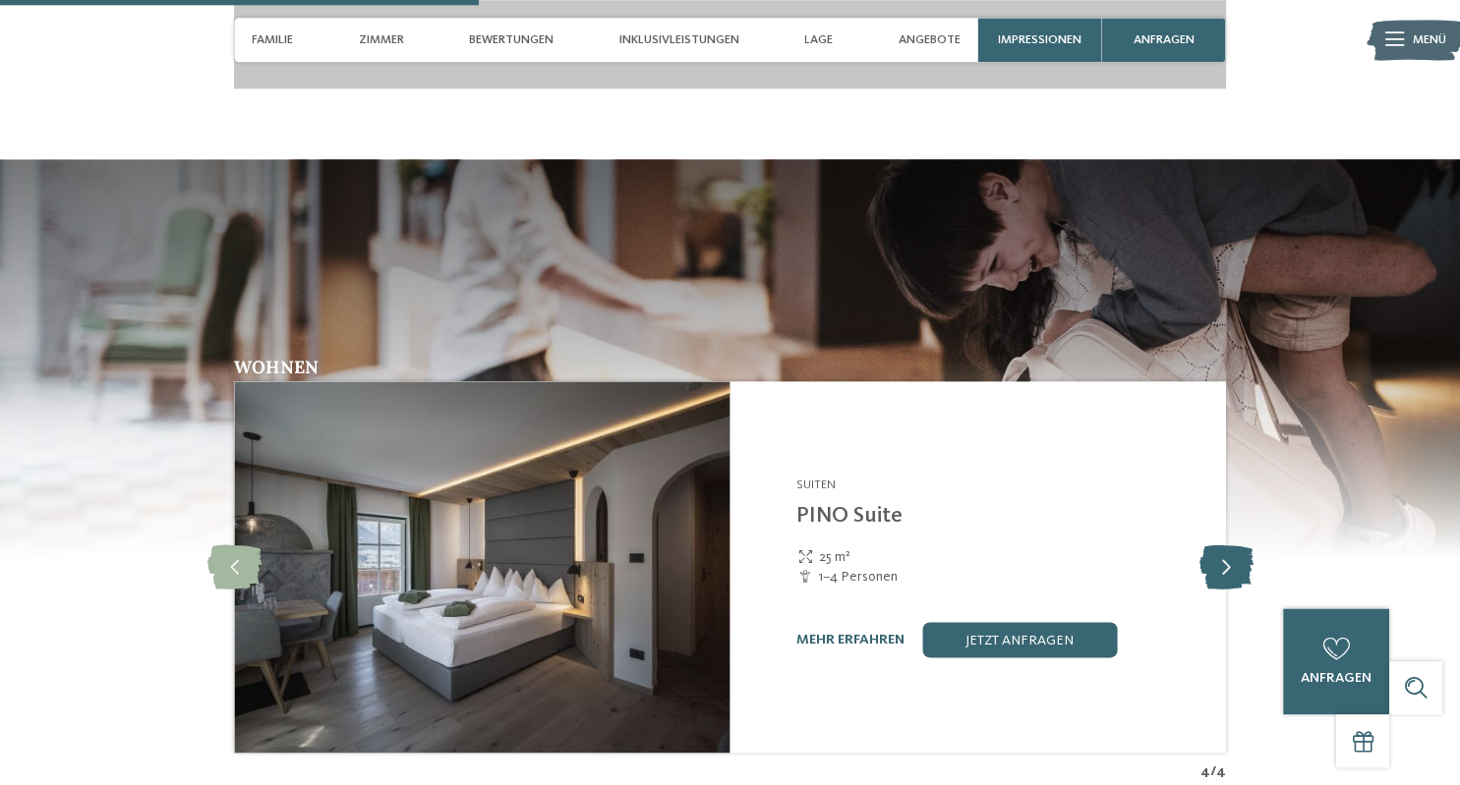
click at [1241, 588] on icon at bounding box center [1225, 568] width 54 height 44
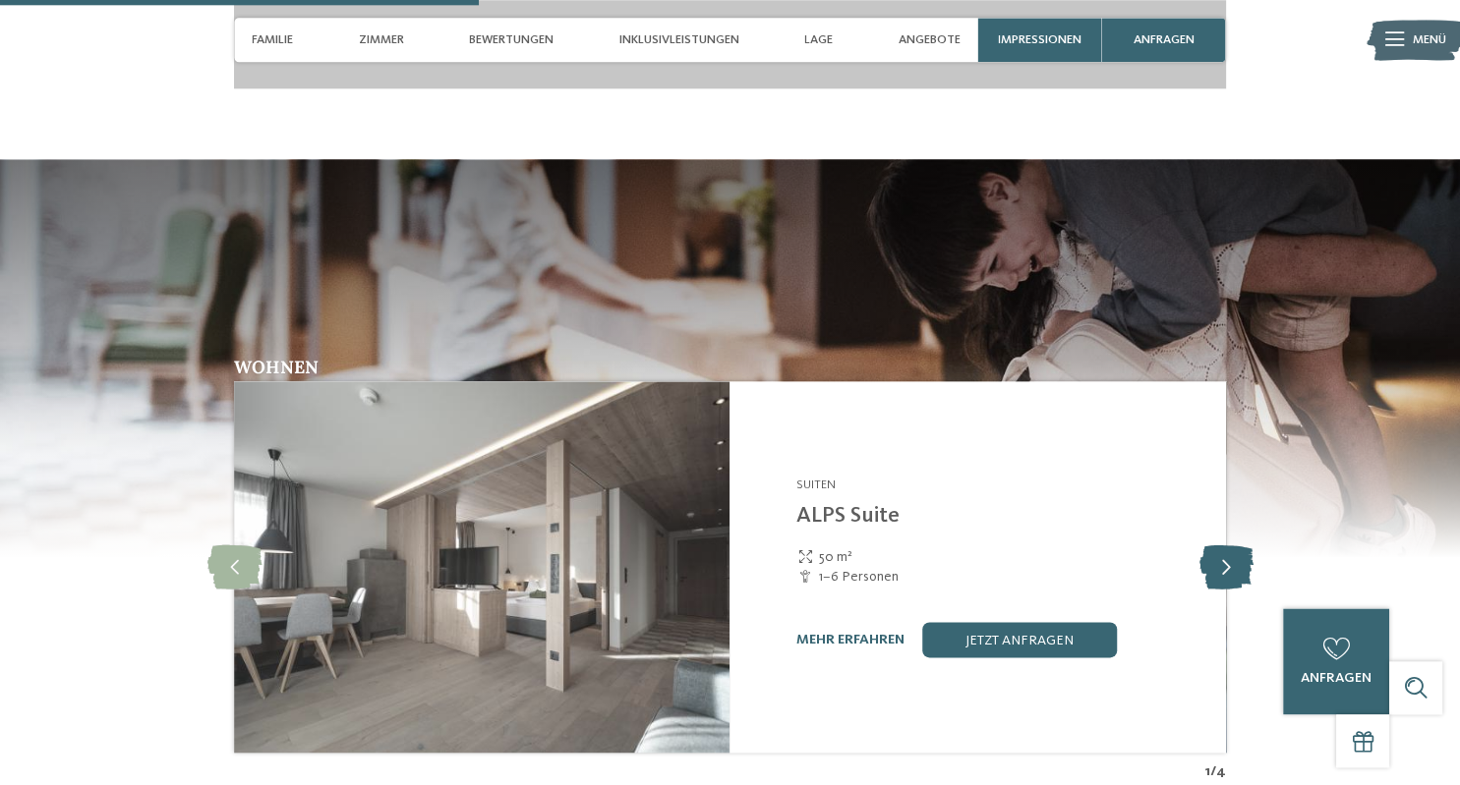
click at [1244, 583] on icon at bounding box center [1225, 568] width 54 height 44
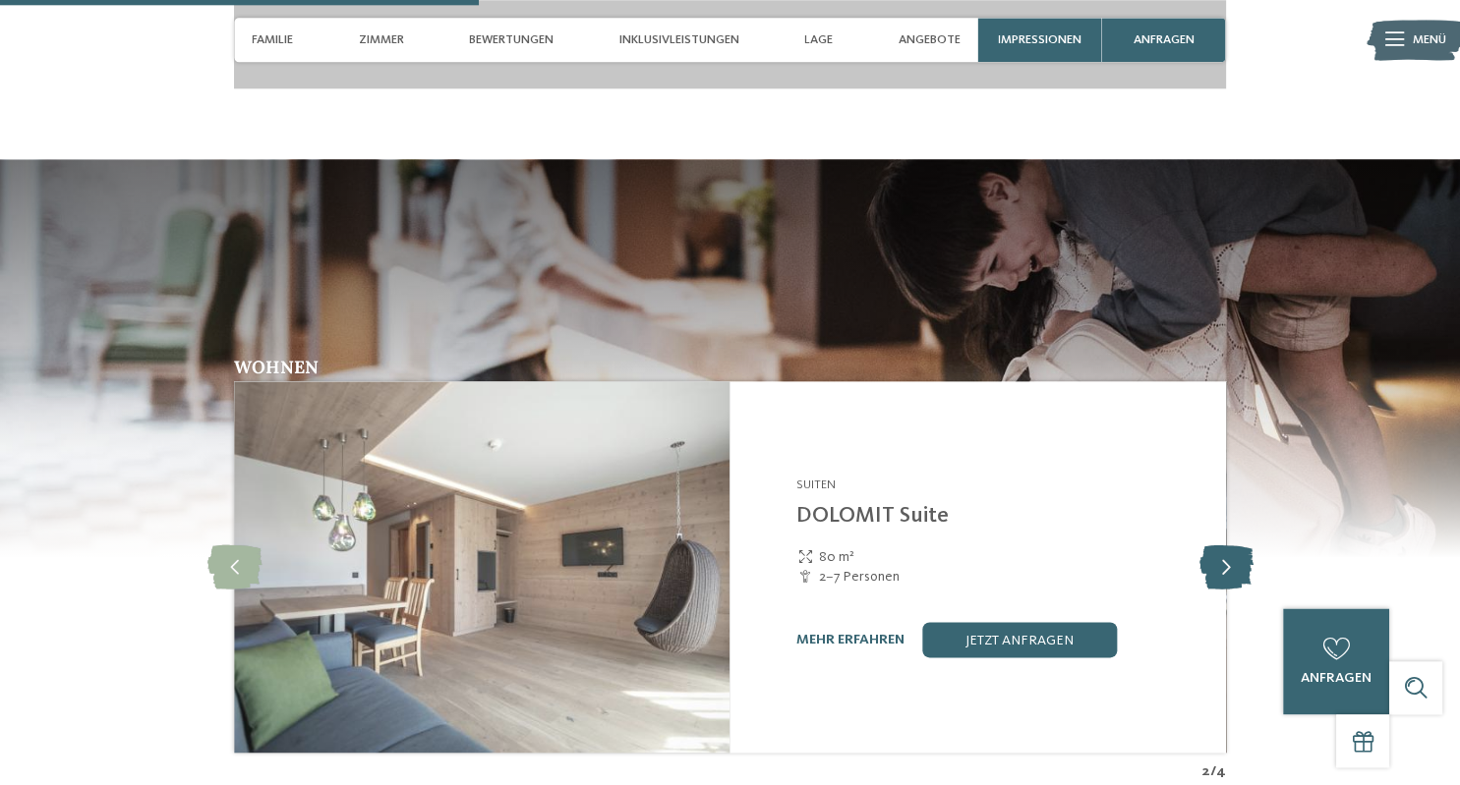
click at [1244, 583] on icon at bounding box center [1225, 568] width 54 height 44
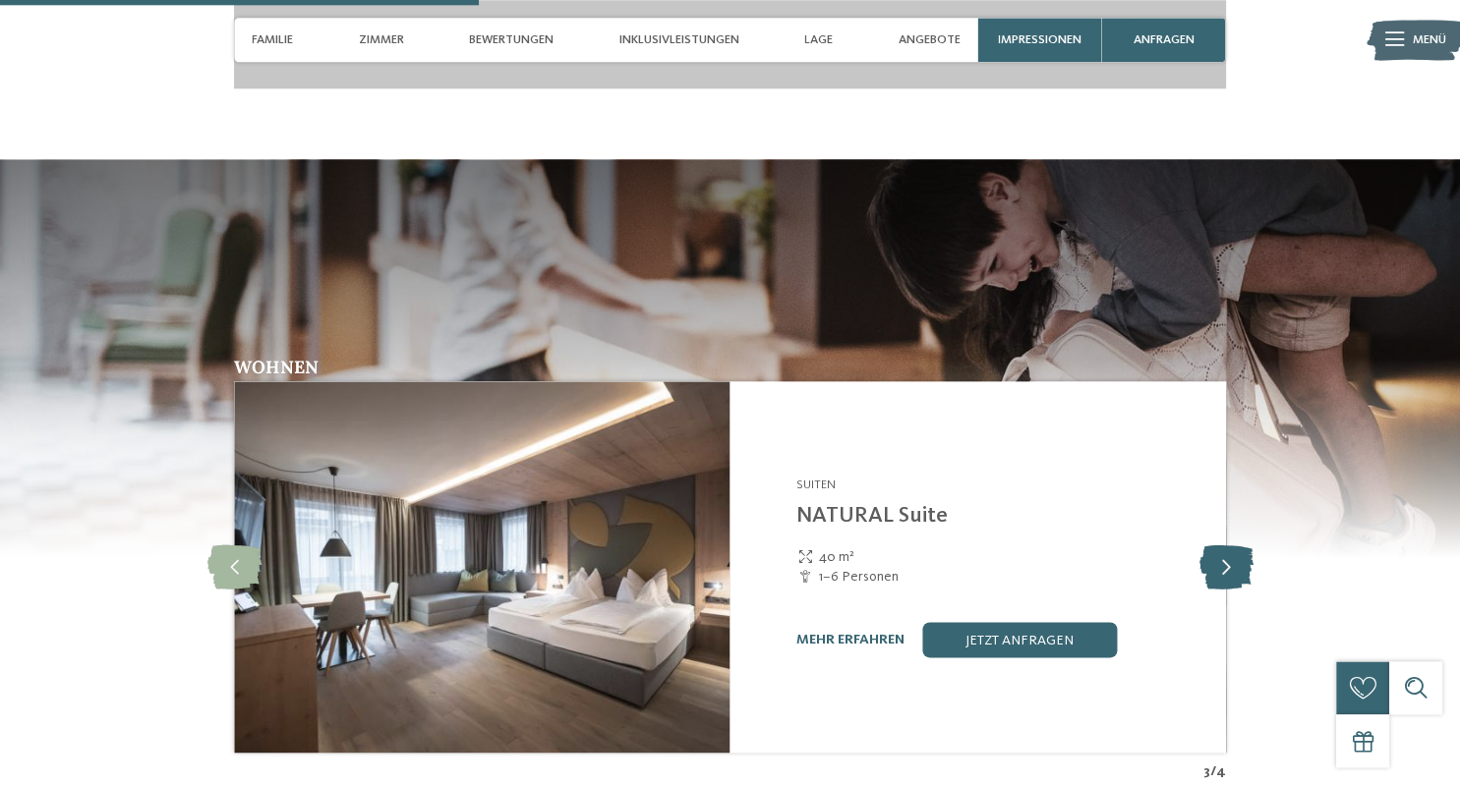
click at [1244, 583] on icon at bounding box center [1225, 568] width 54 height 44
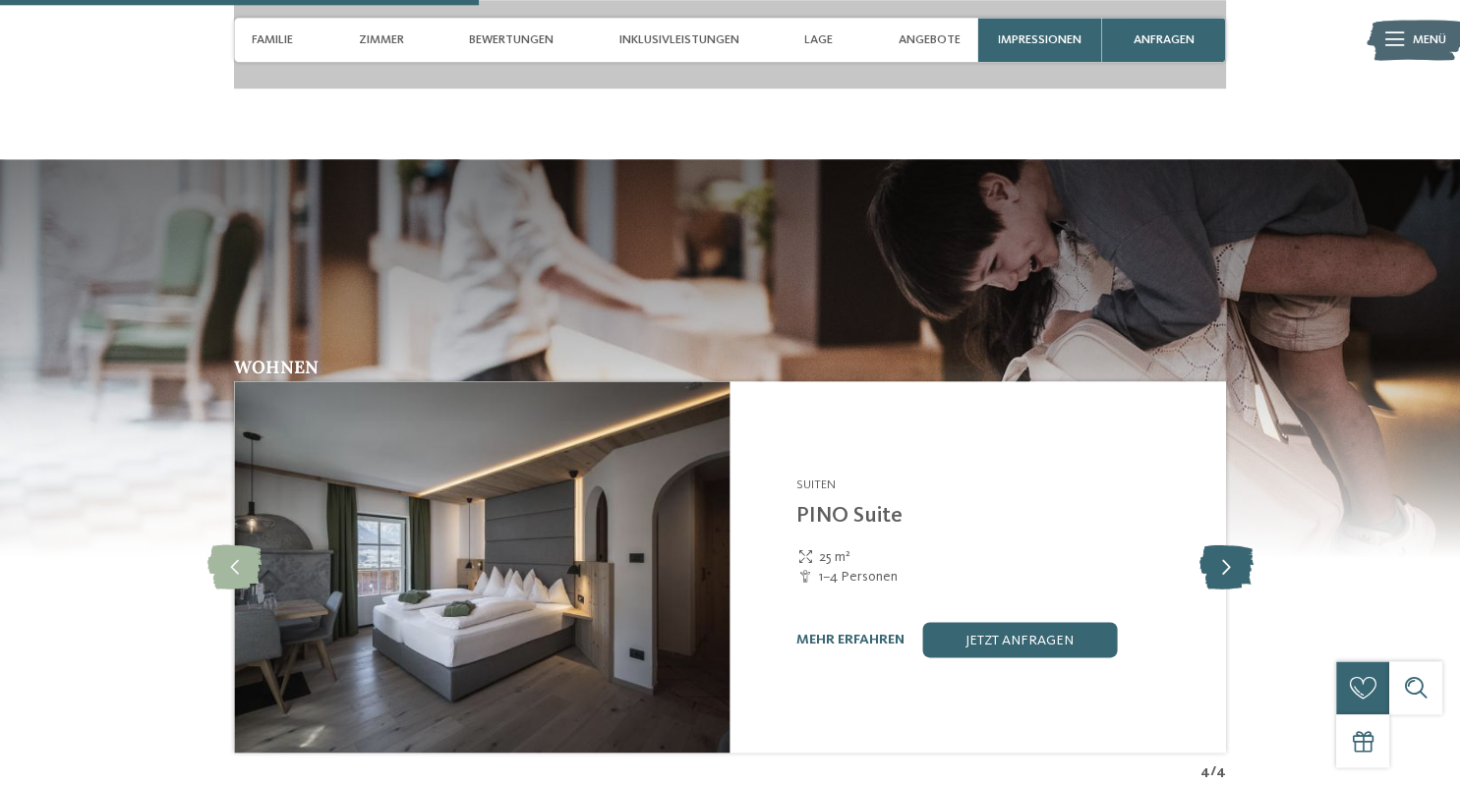
click at [1244, 583] on icon at bounding box center [1225, 568] width 54 height 44
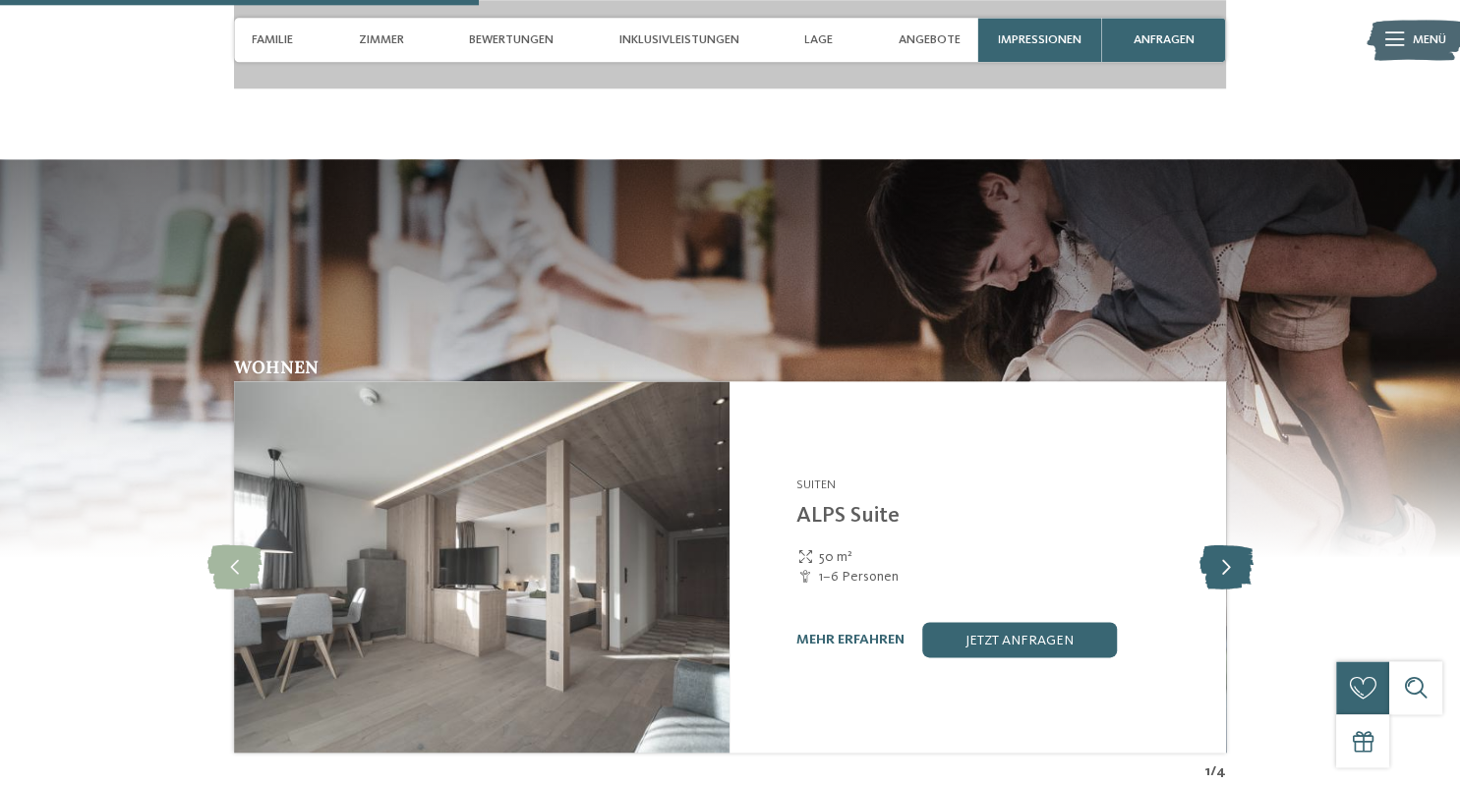
click at [1244, 583] on icon at bounding box center [1225, 568] width 54 height 44
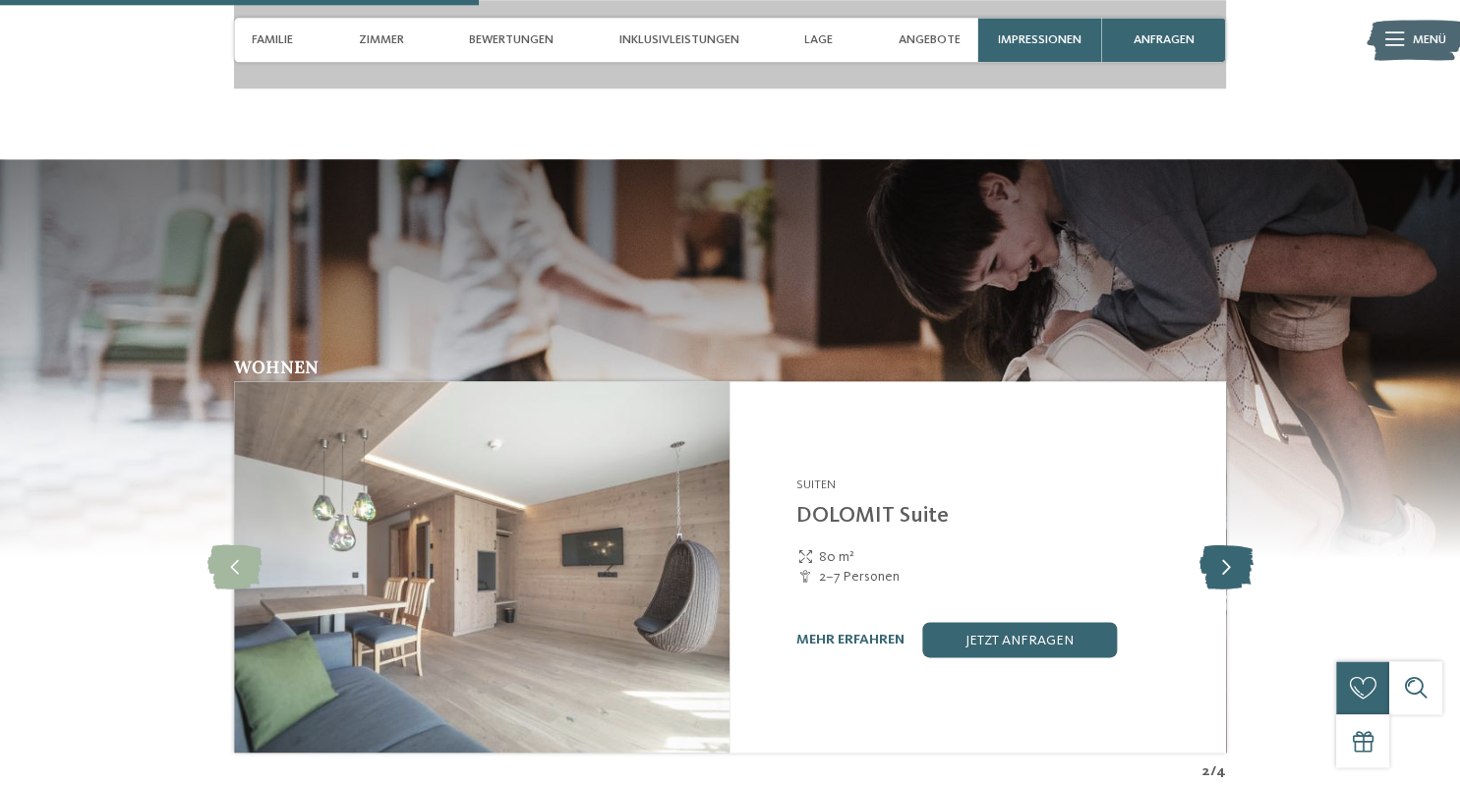
click at [1244, 583] on icon at bounding box center [1225, 568] width 54 height 44
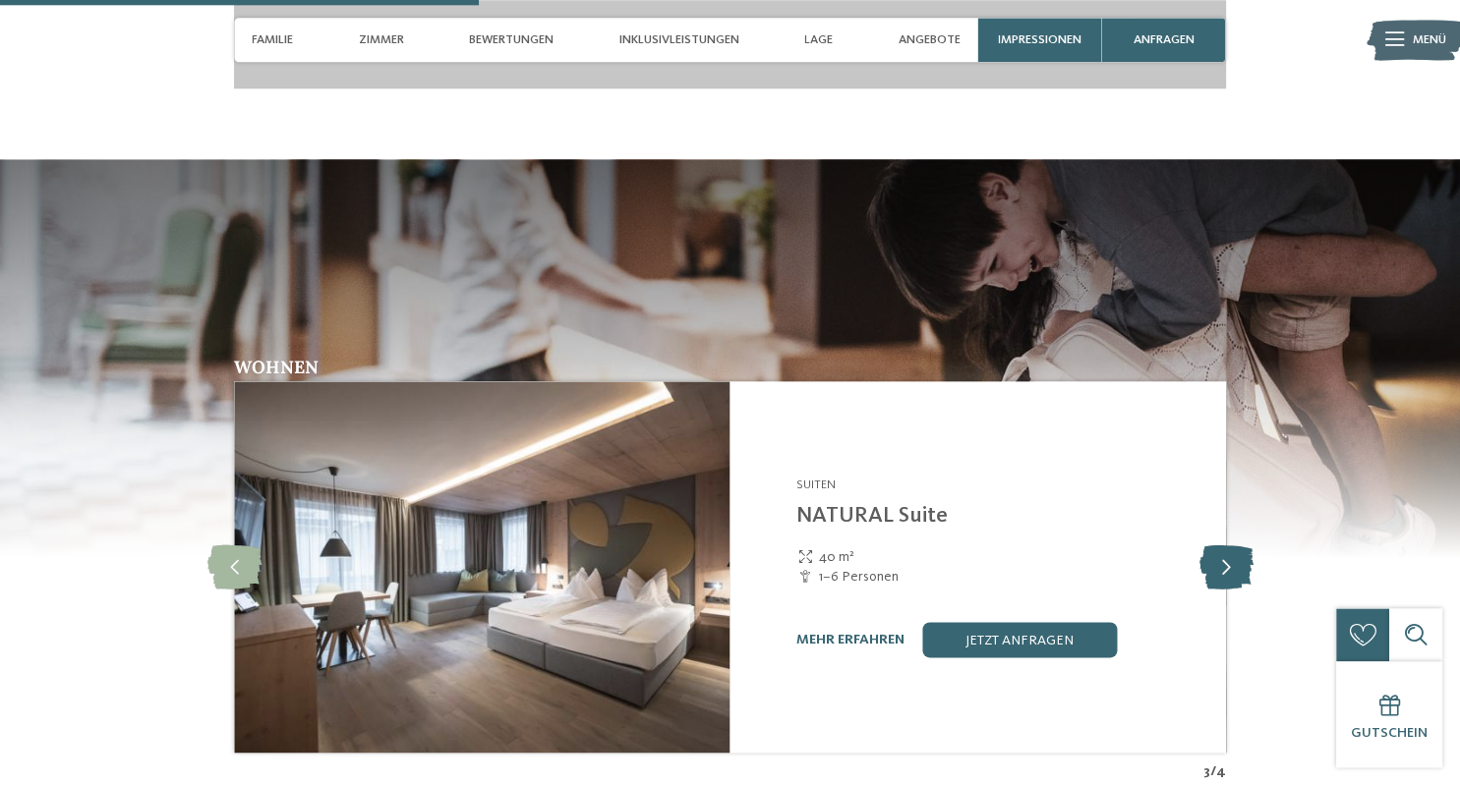
click at [1208, 587] on icon at bounding box center [1225, 568] width 54 height 44
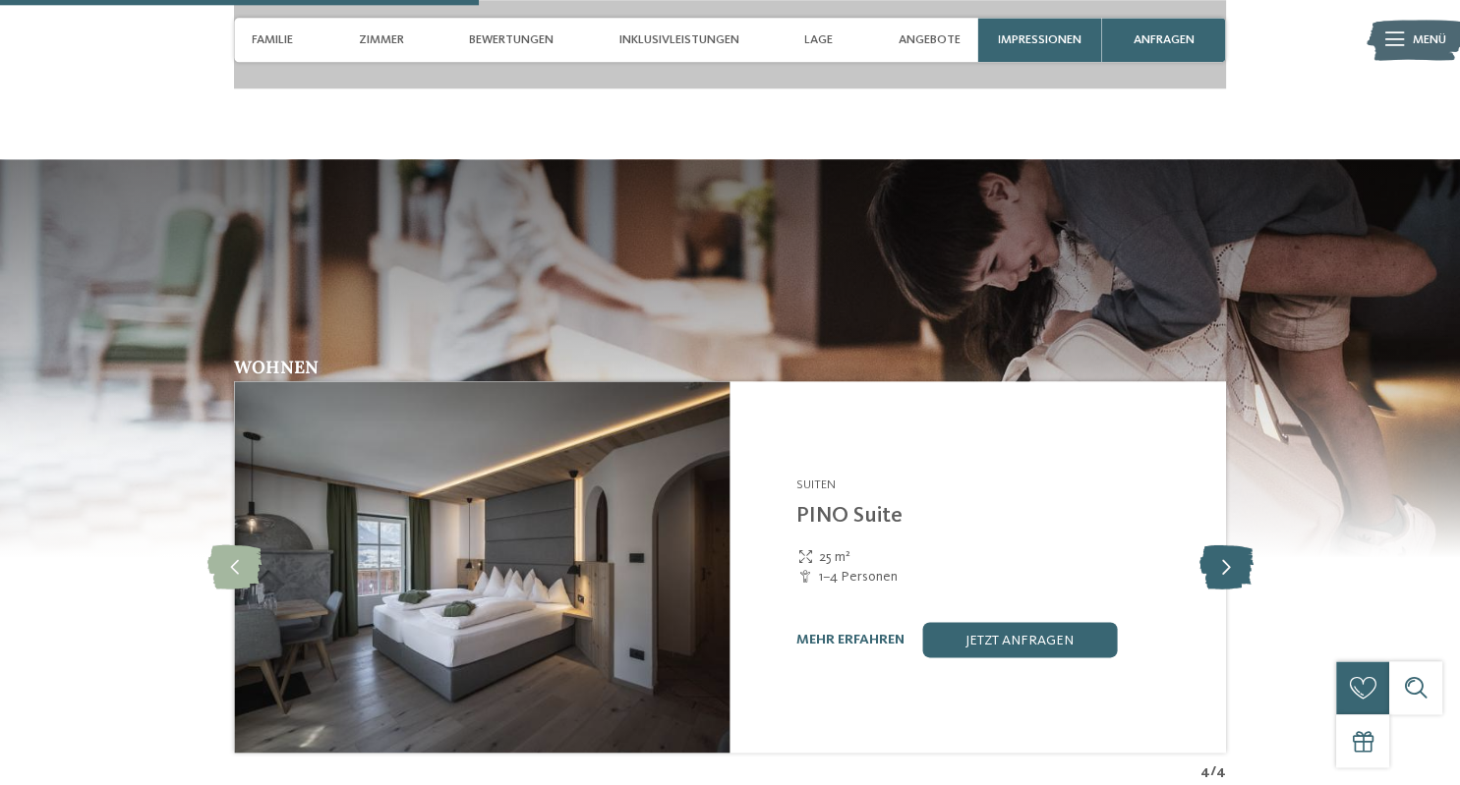
click at [1208, 587] on icon at bounding box center [1225, 568] width 54 height 44
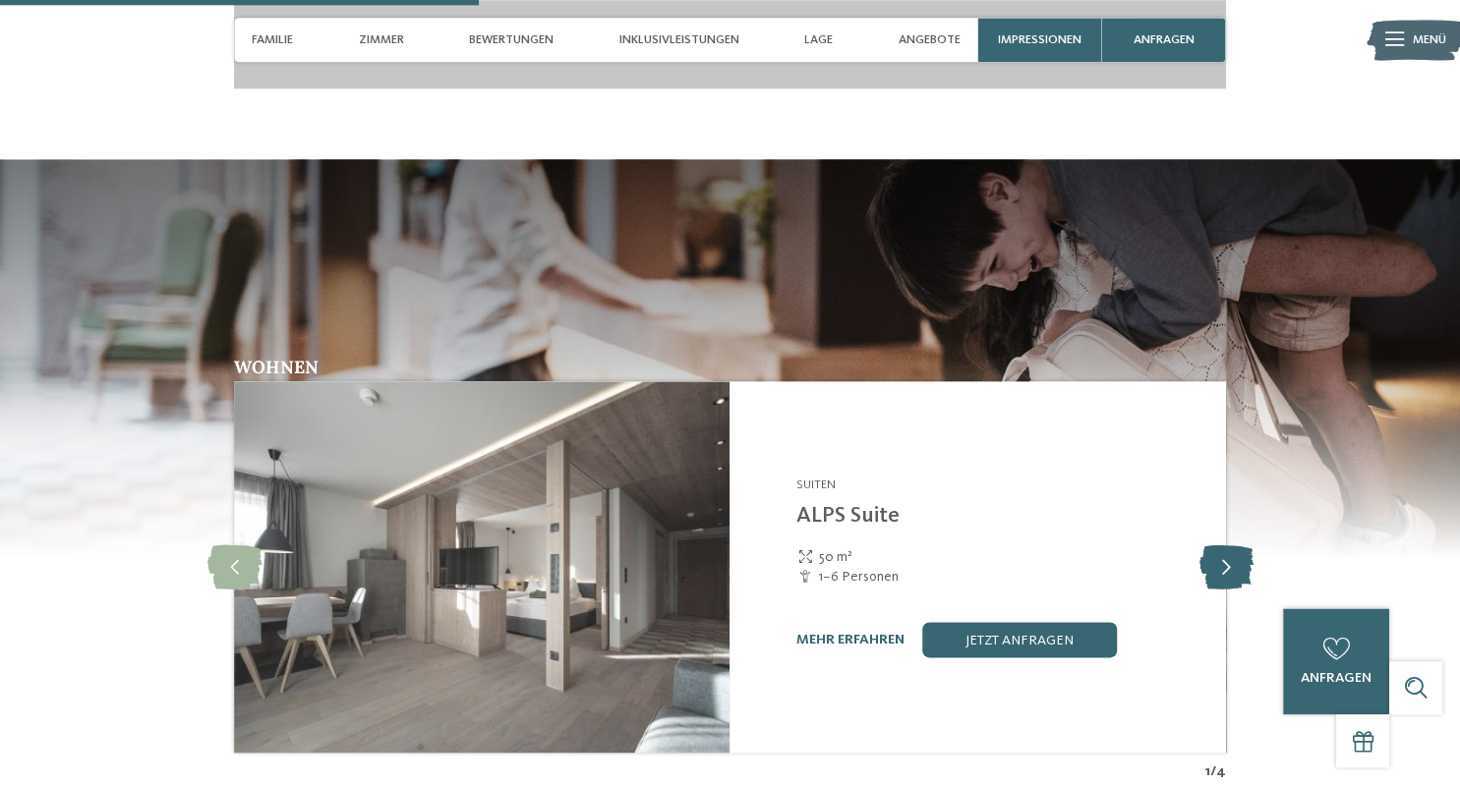
click at [1208, 587] on icon at bounding box center [1225, 568] width 54 height 44
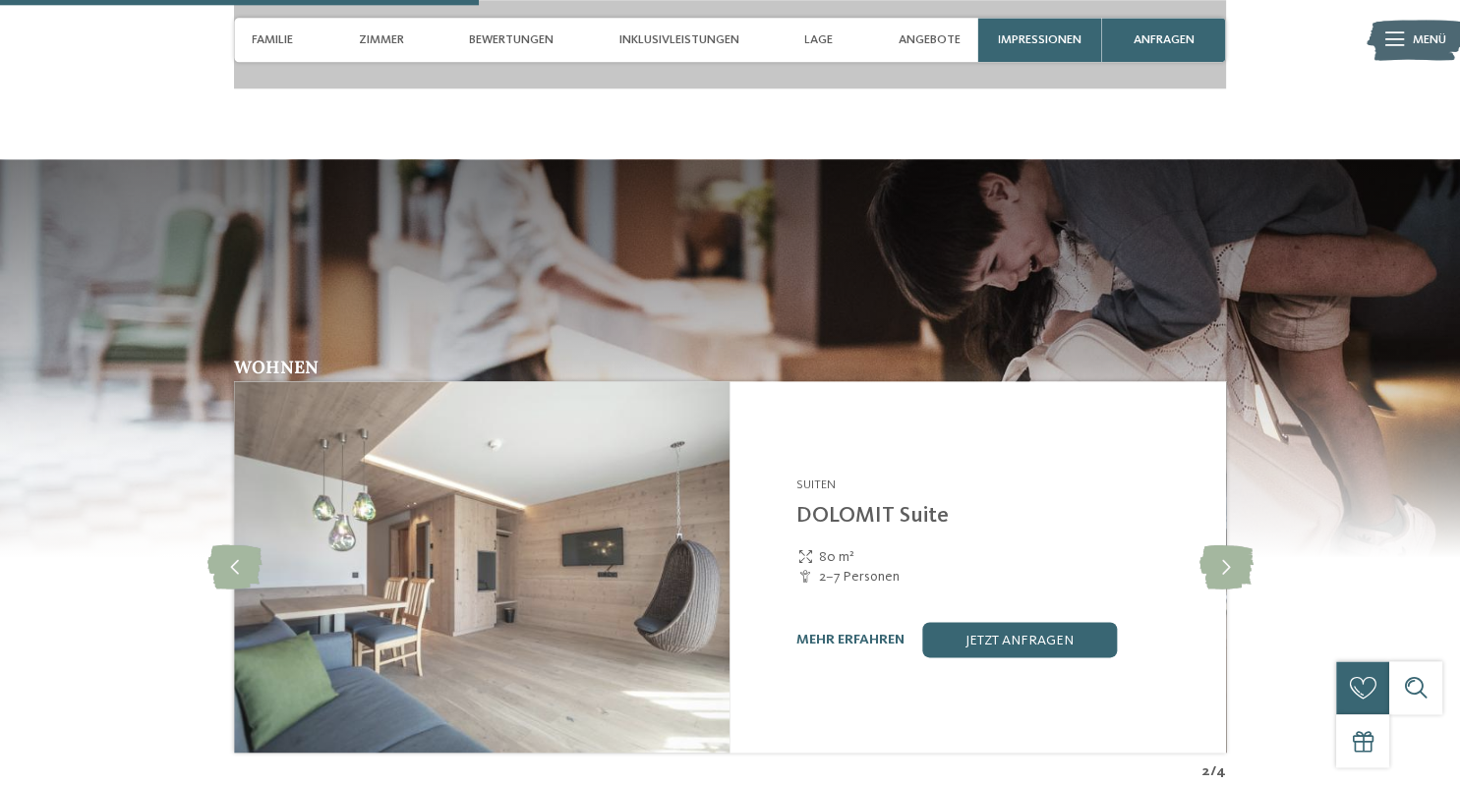
click at [515, 532] on img at bounding box center [481, 567] width 495 height 372
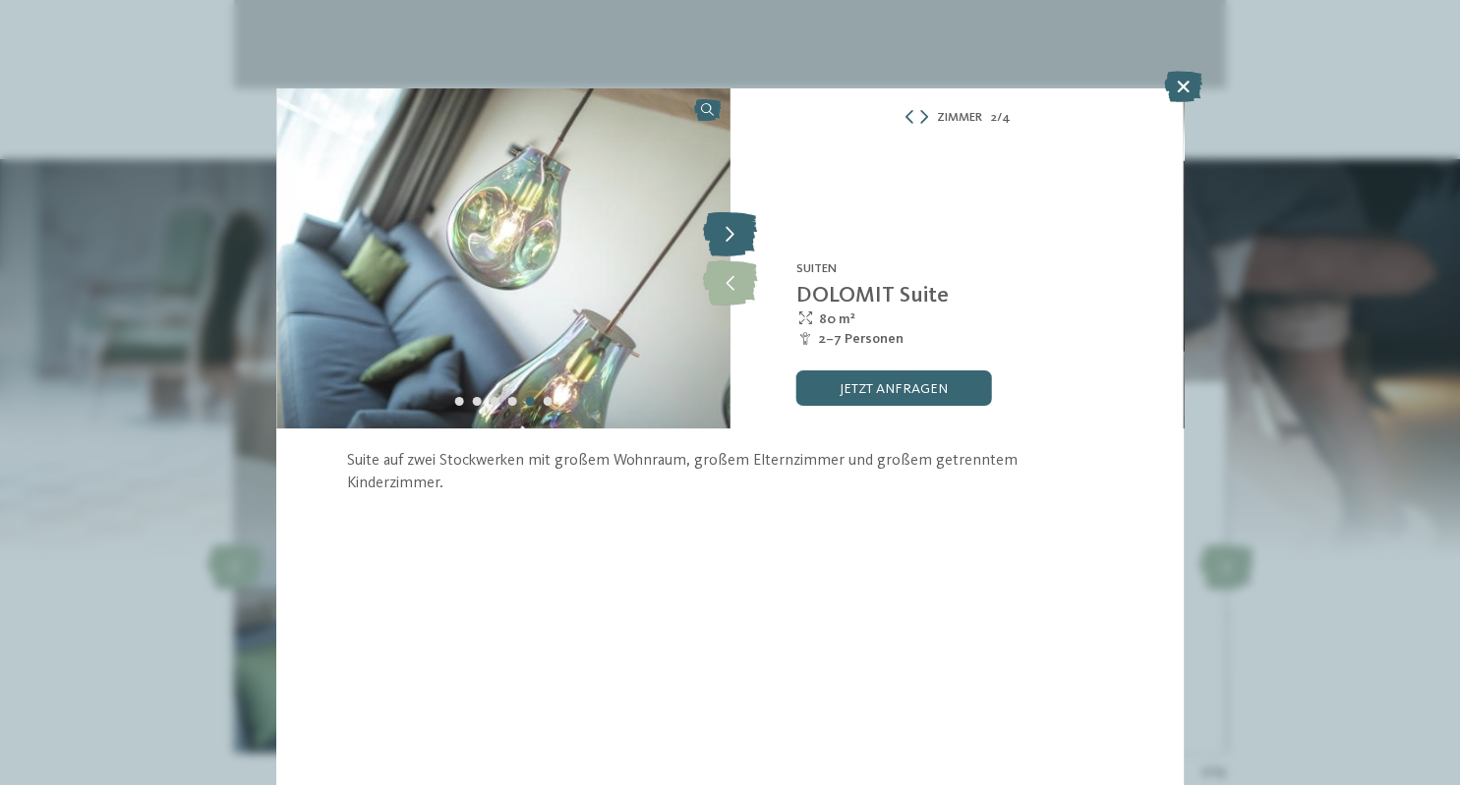
click at [737, 238] on icon at bounding box center [730, 234] width 54 height 44
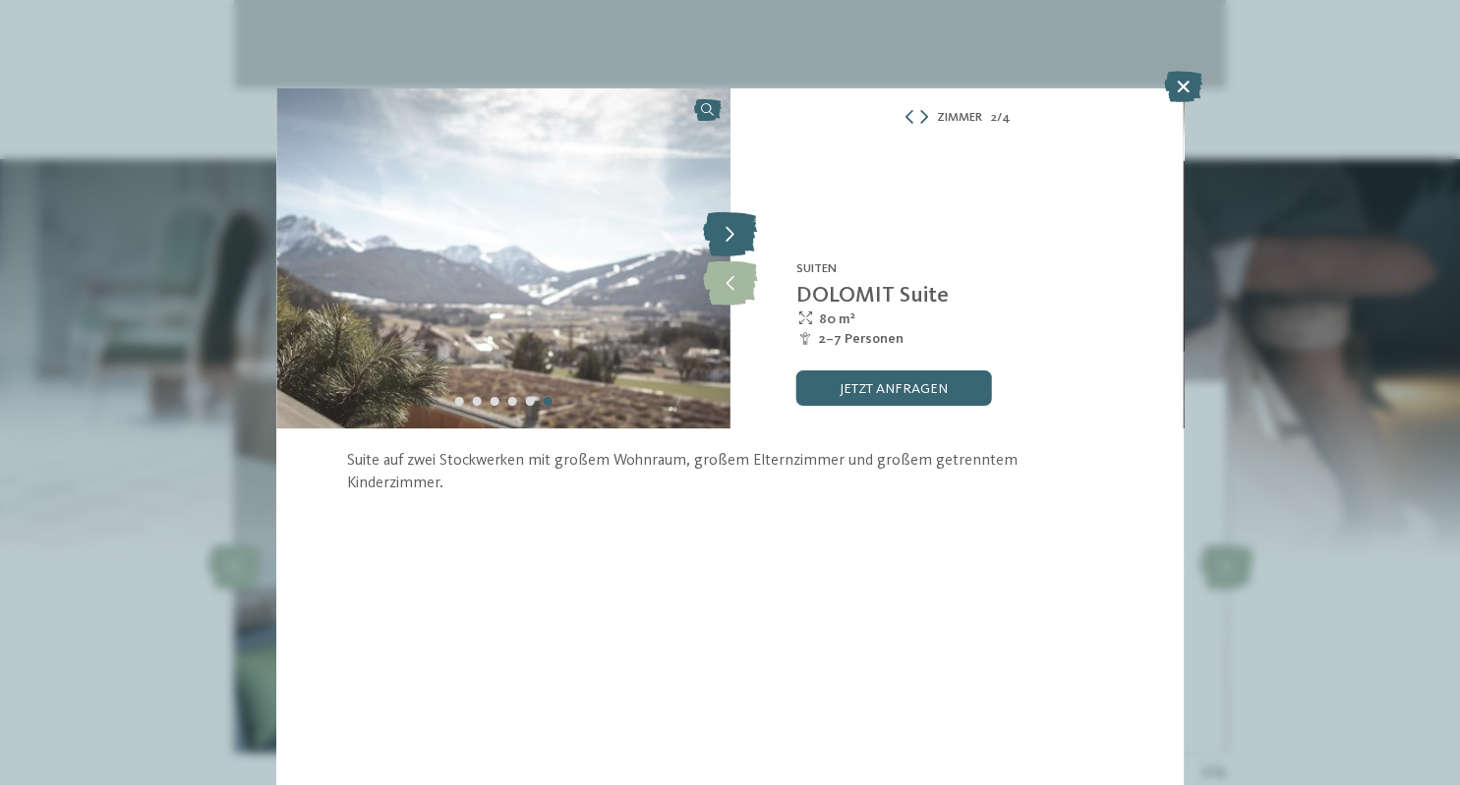
click at [737, 238] on icon at bounding box center [730, 234] width 54 height 44
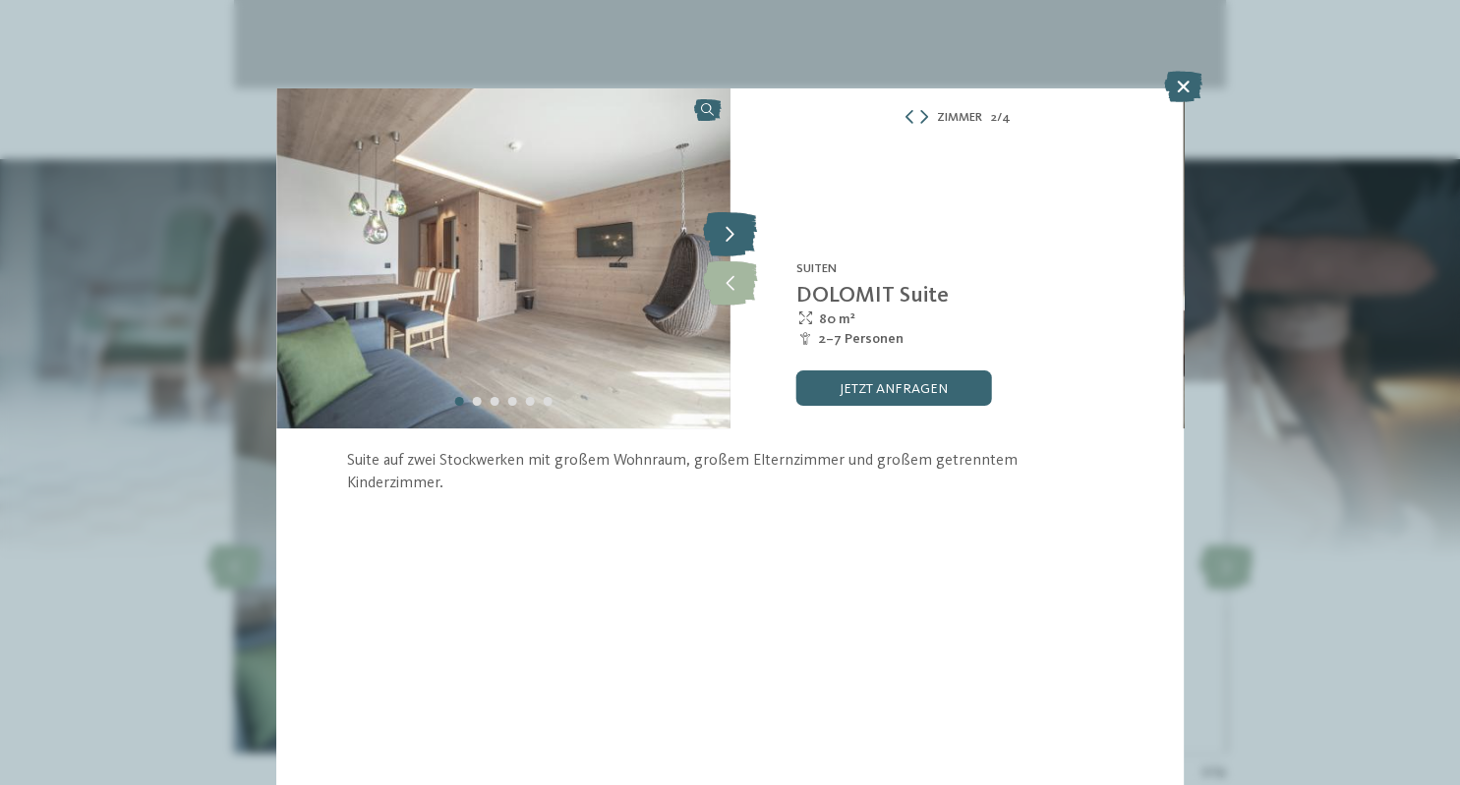
click at [737, 238] on icon at bounding box center [730, 234] width 54 height 44
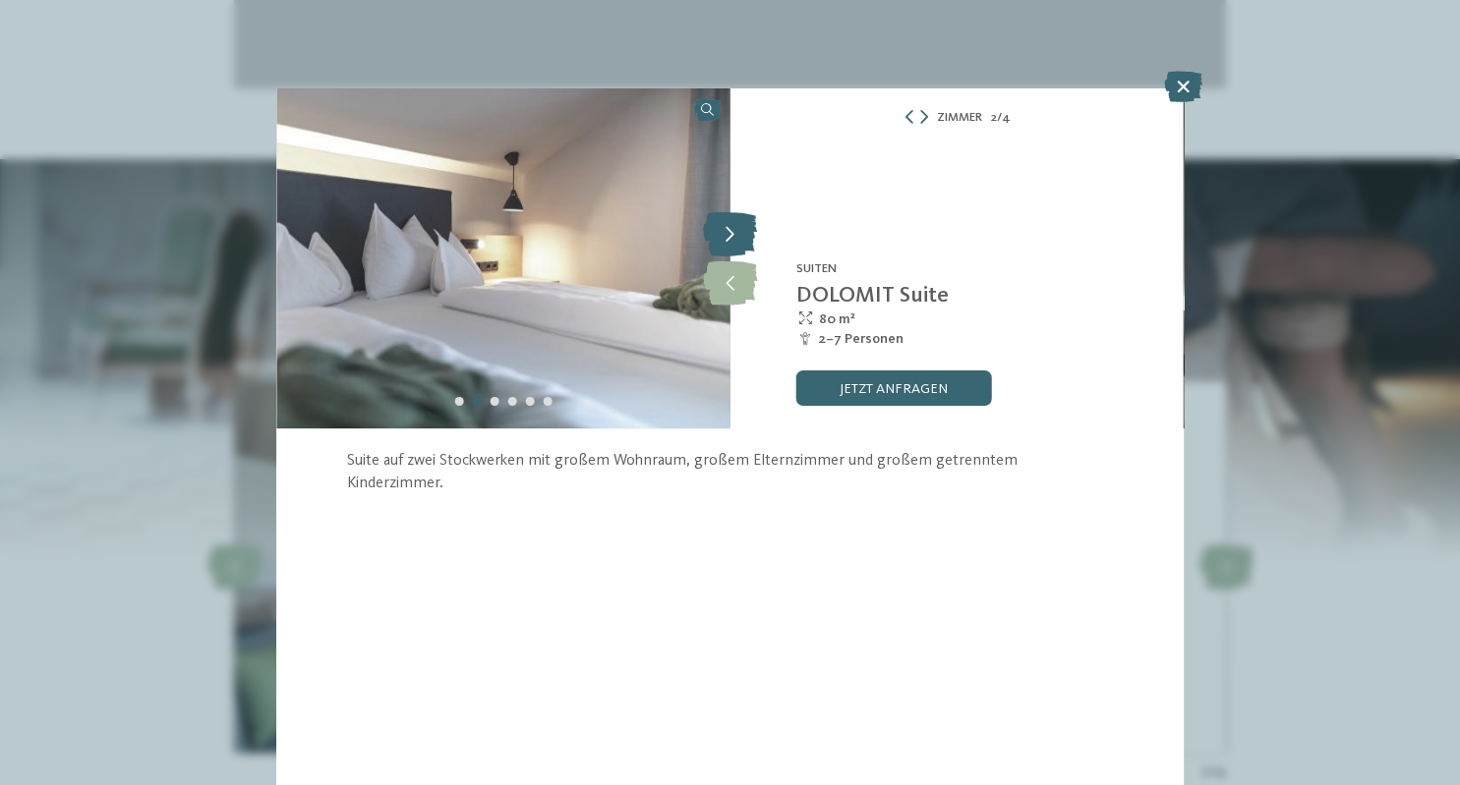
click at [737, 238] on icon at bounding box center [730, 234] width 54 height 44
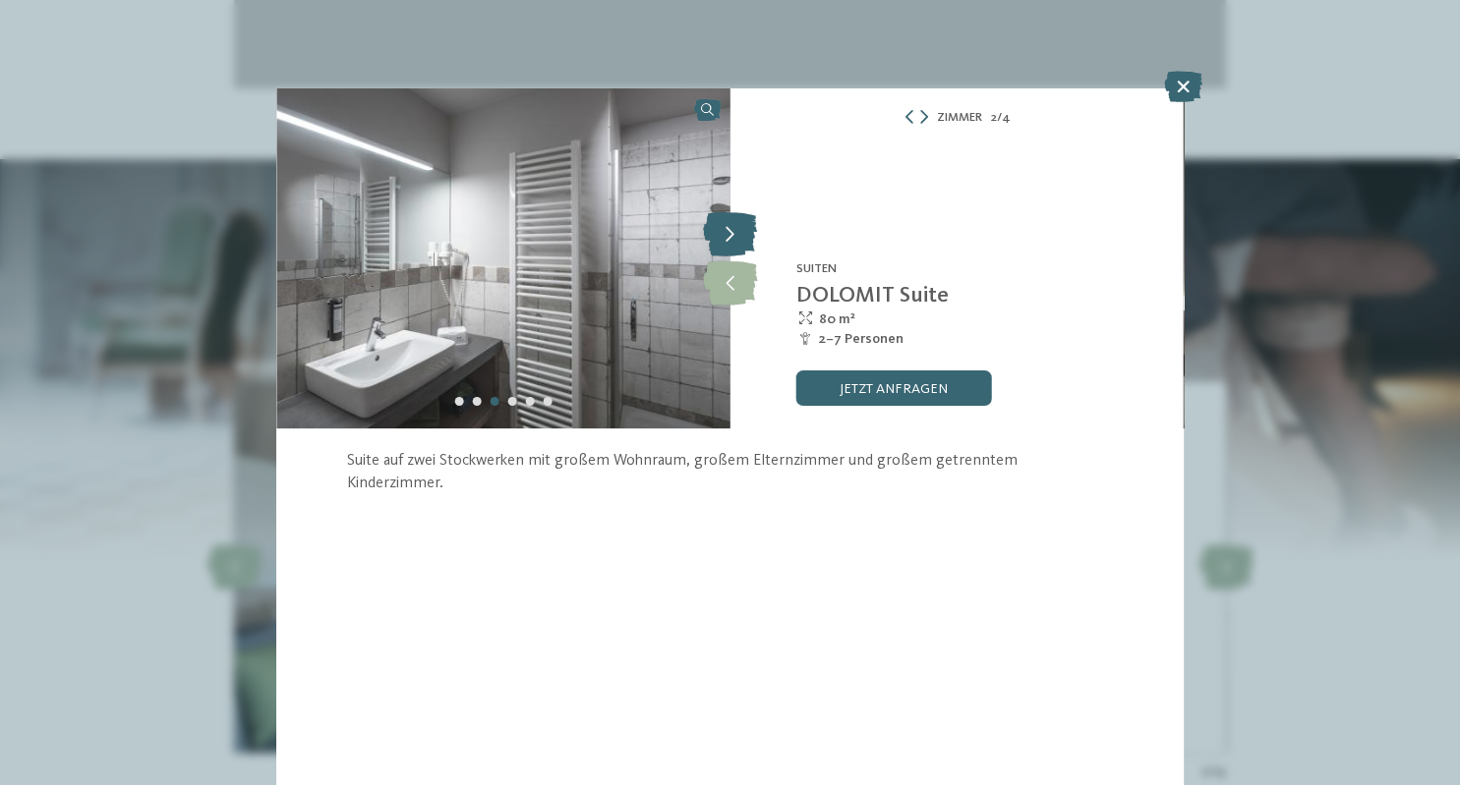
click at [737, 238] on icon at bounding box center [730, 234] width 54 height 44
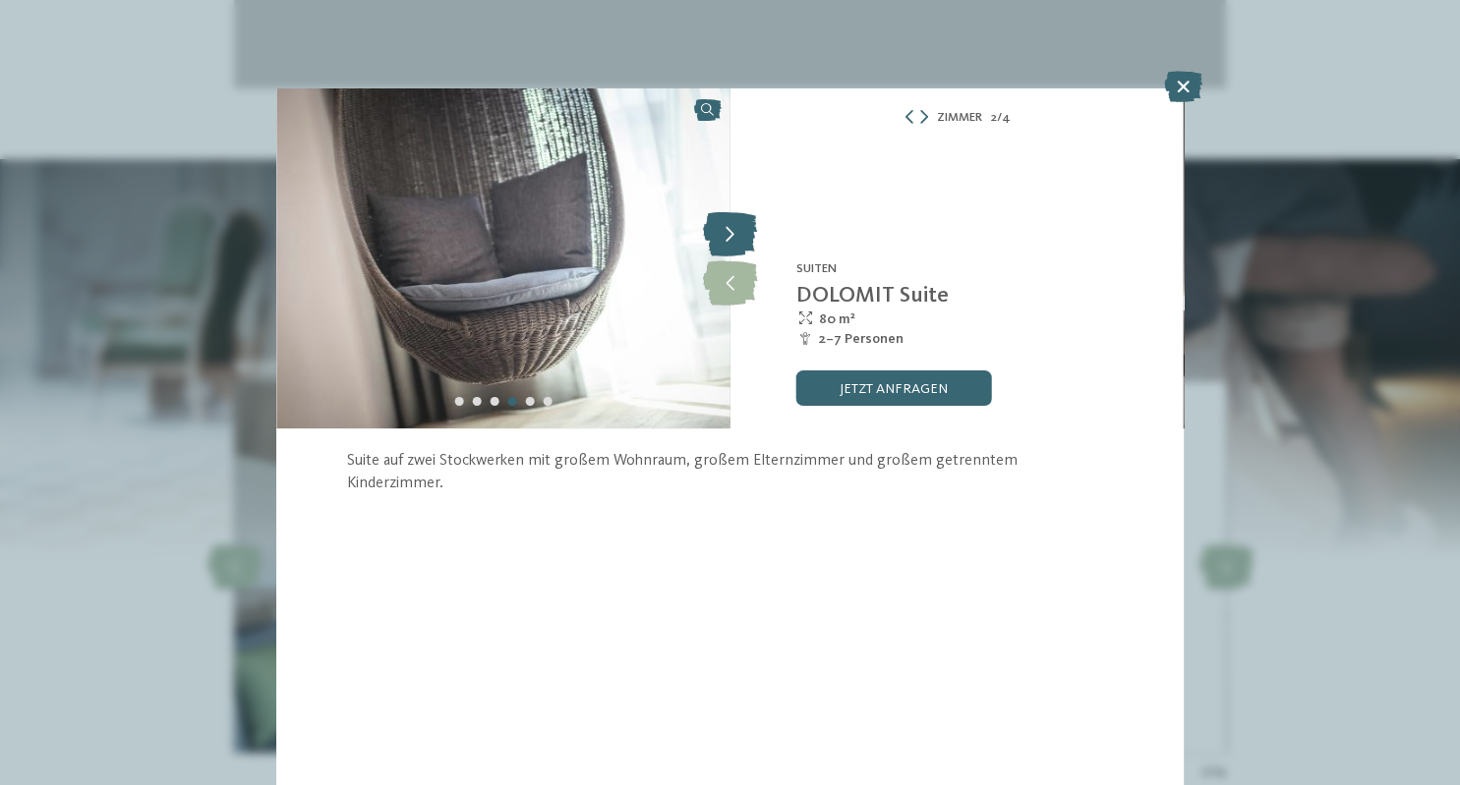
click at [737, 238] on icon at bounding box center [730, 234] width 54 height 44
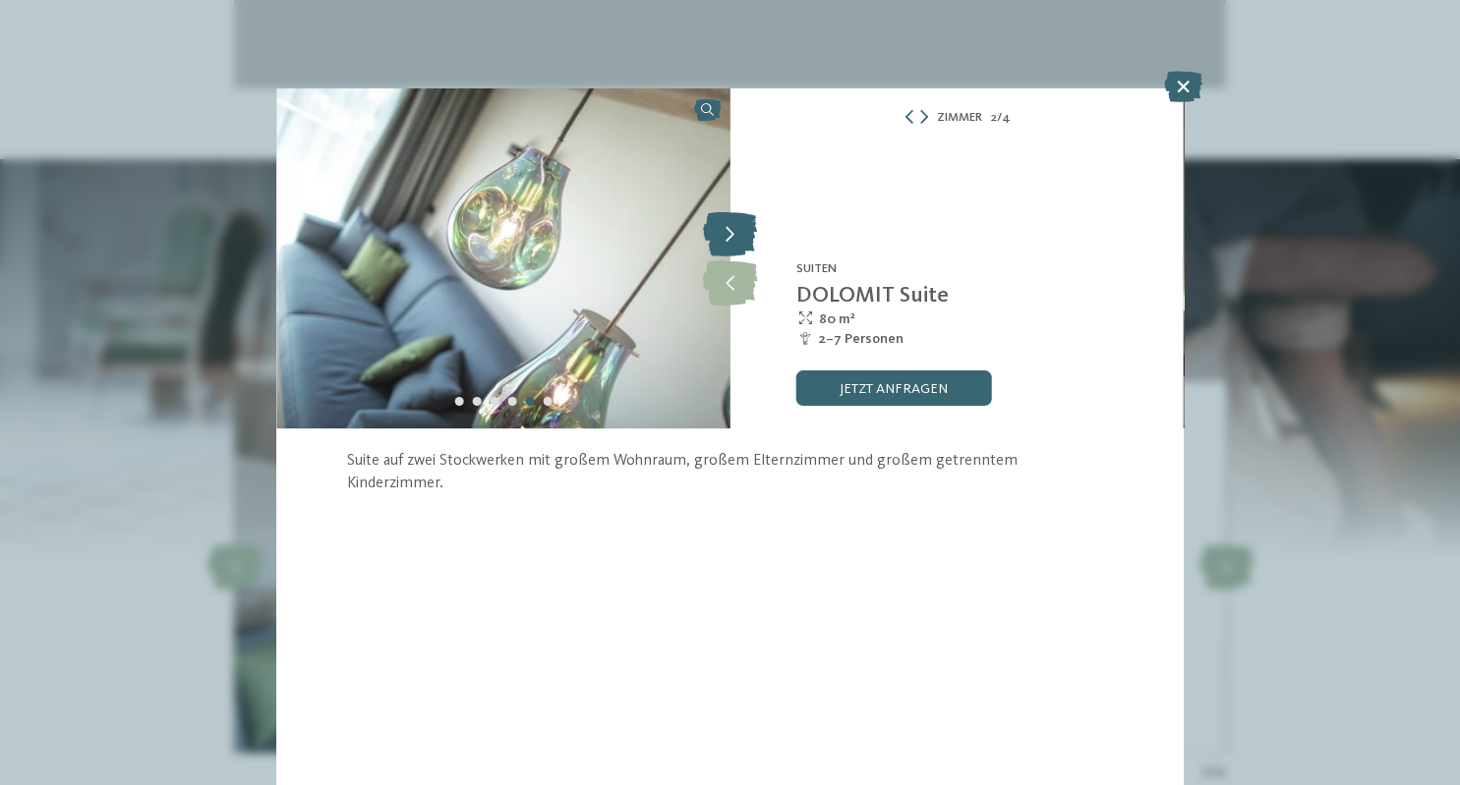
click at [737, 238] on icon at bounding box center [730, 234] width 54 height 44
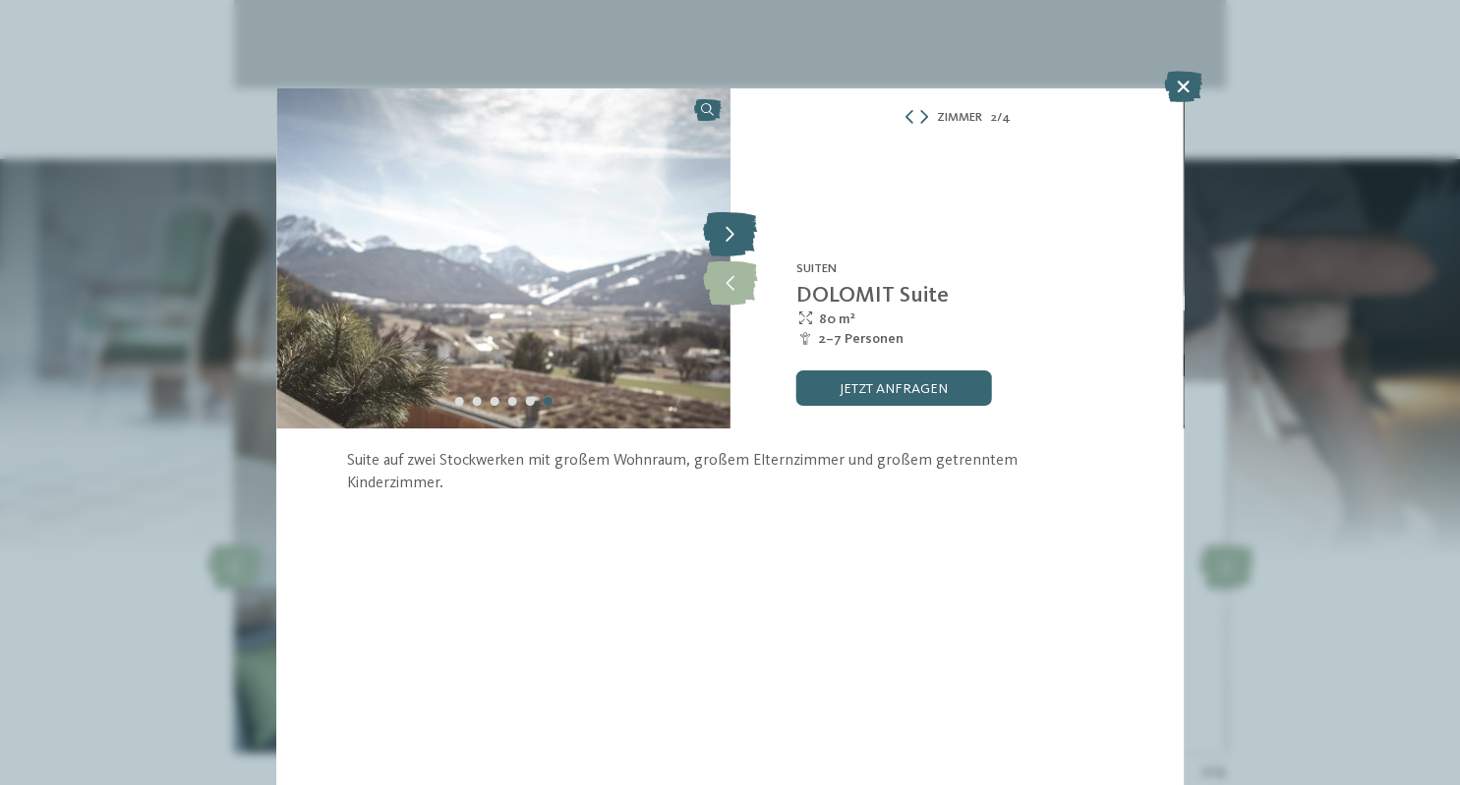
click at [737, 238] on icon at bounding box center [730, 234] width 54 height 44
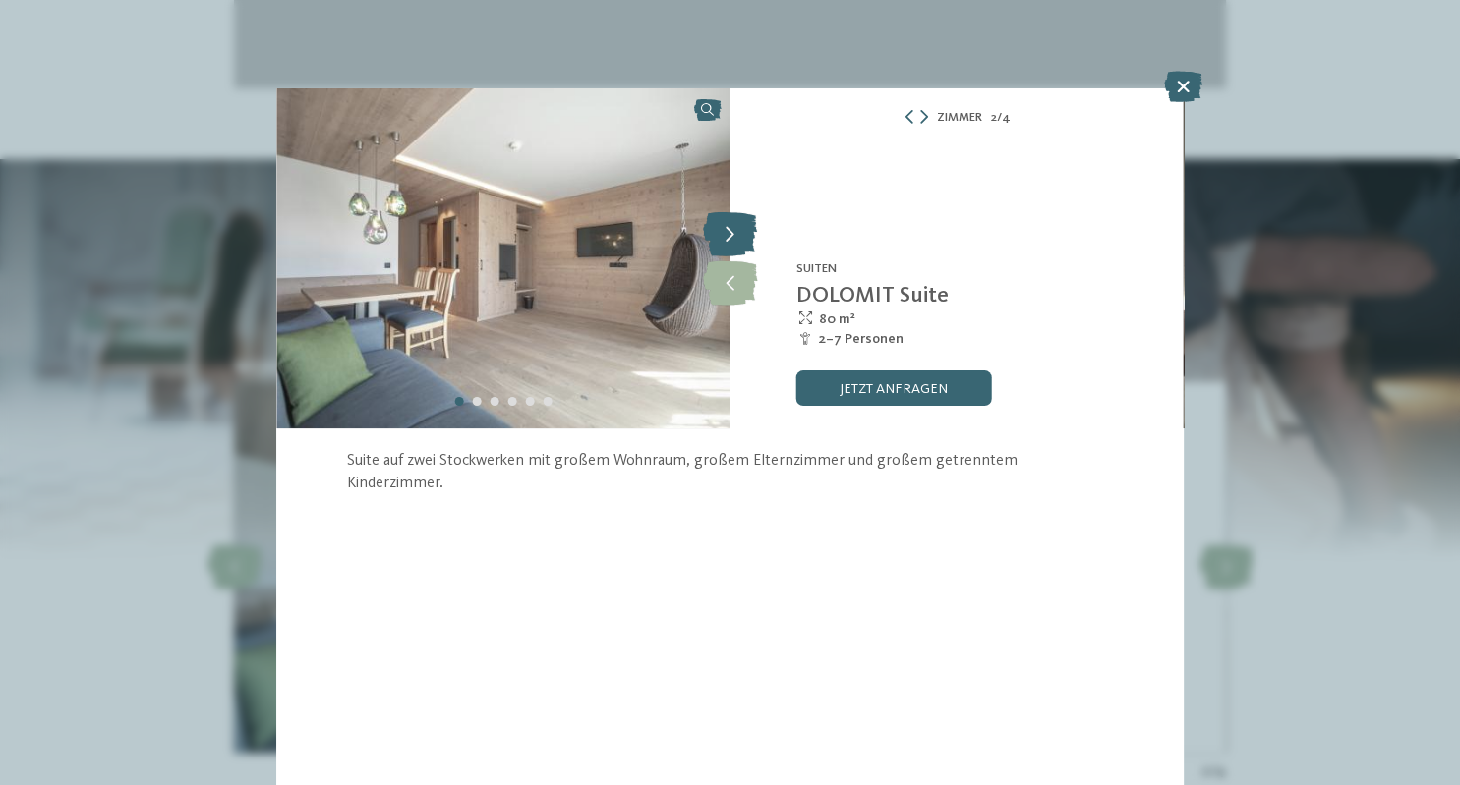
click at [737, 238] on icon at bounding box center [730, 234] width 54 height 44
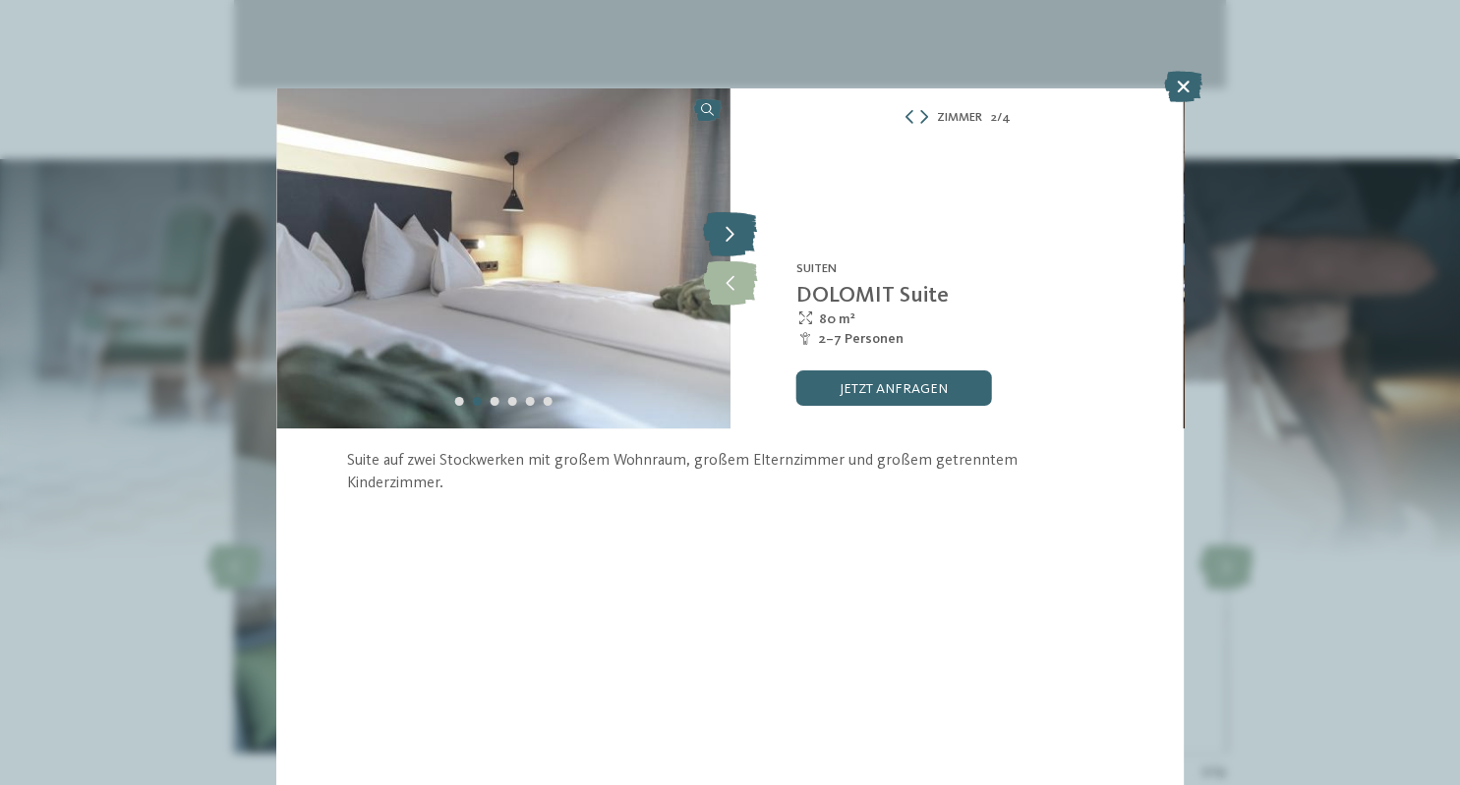
click at [737, 238] on icon at bounding box center [730, 234] width 54 height 44
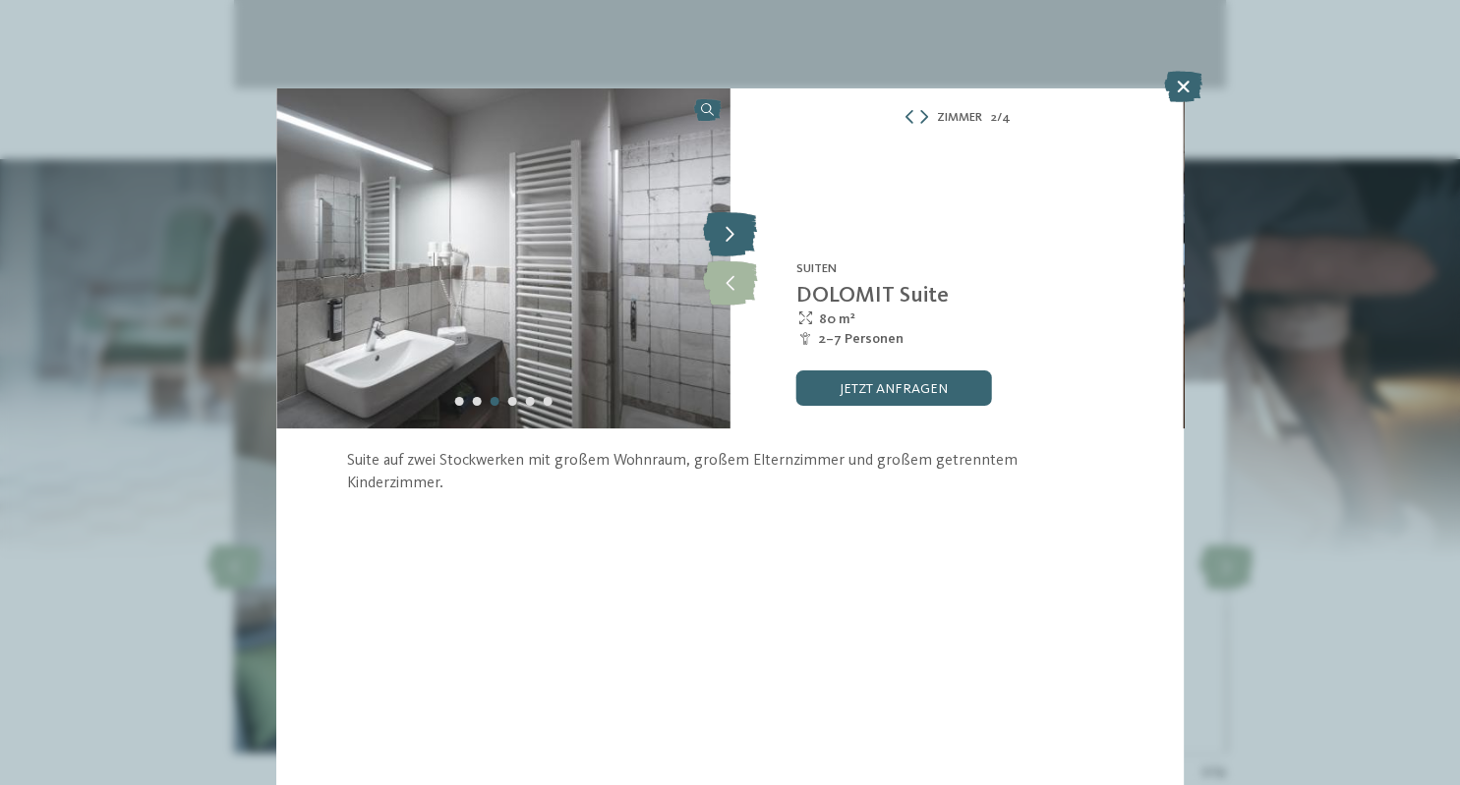
click at [737, 238] on icon at bounding box center [730, 234] width 54 height 44
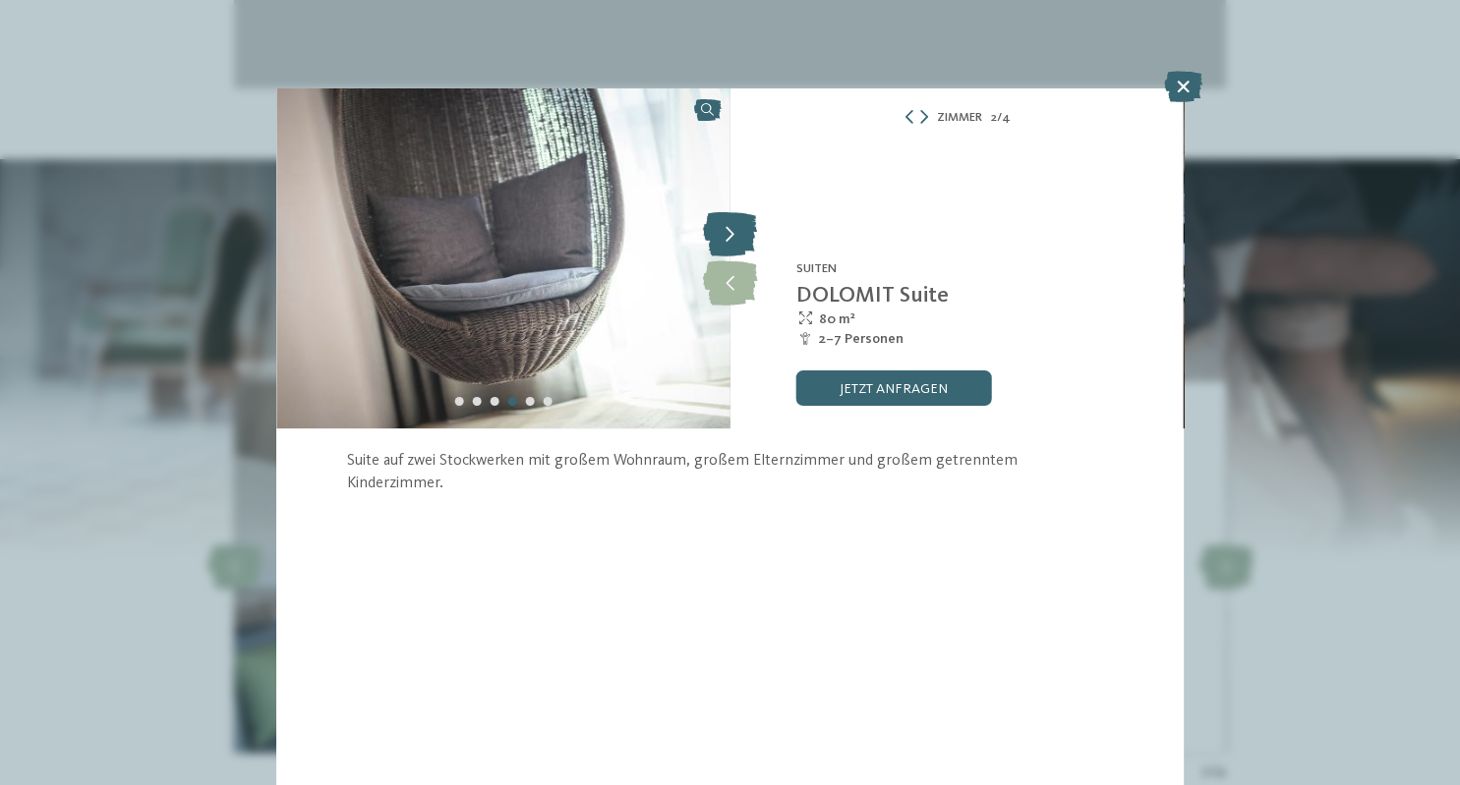
click at [737, 238] on icon at bounding box center [730, 234] width 54 height 44
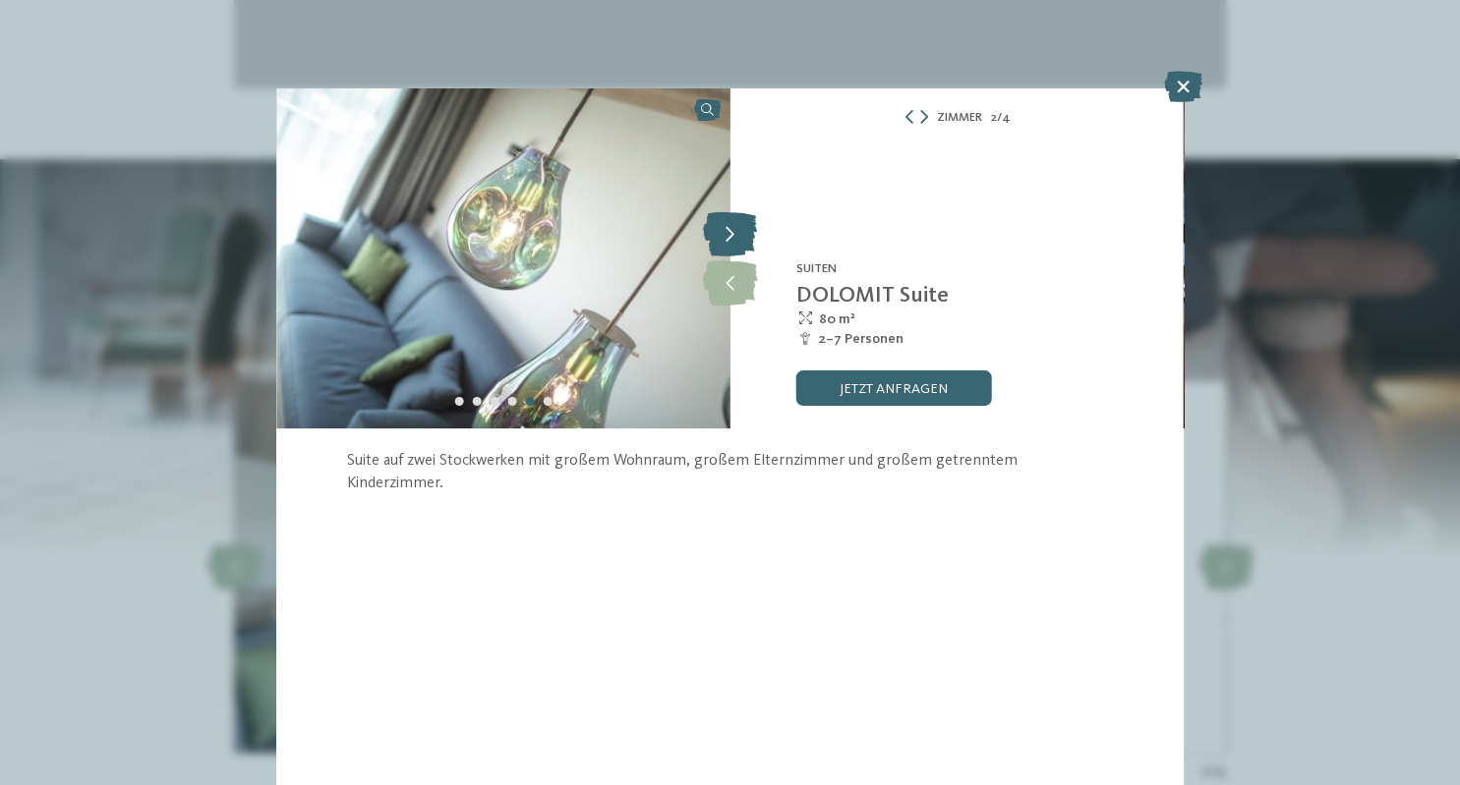
click at [737, 238] on icon at bounding box center [730, 234] width 54 height 44
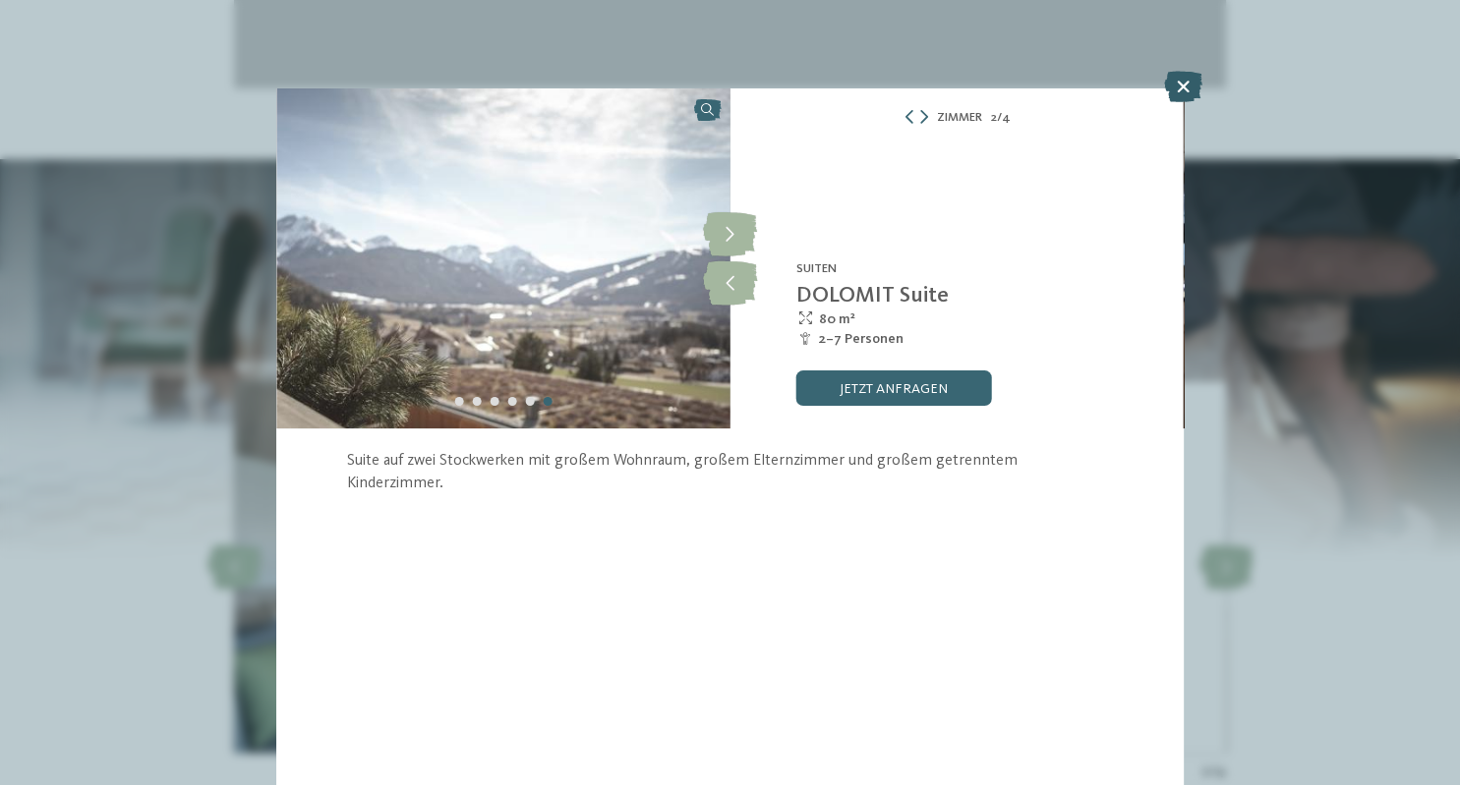
click at [1172, 96] on icon at bounding box center [1183, 86] width 38 height 31
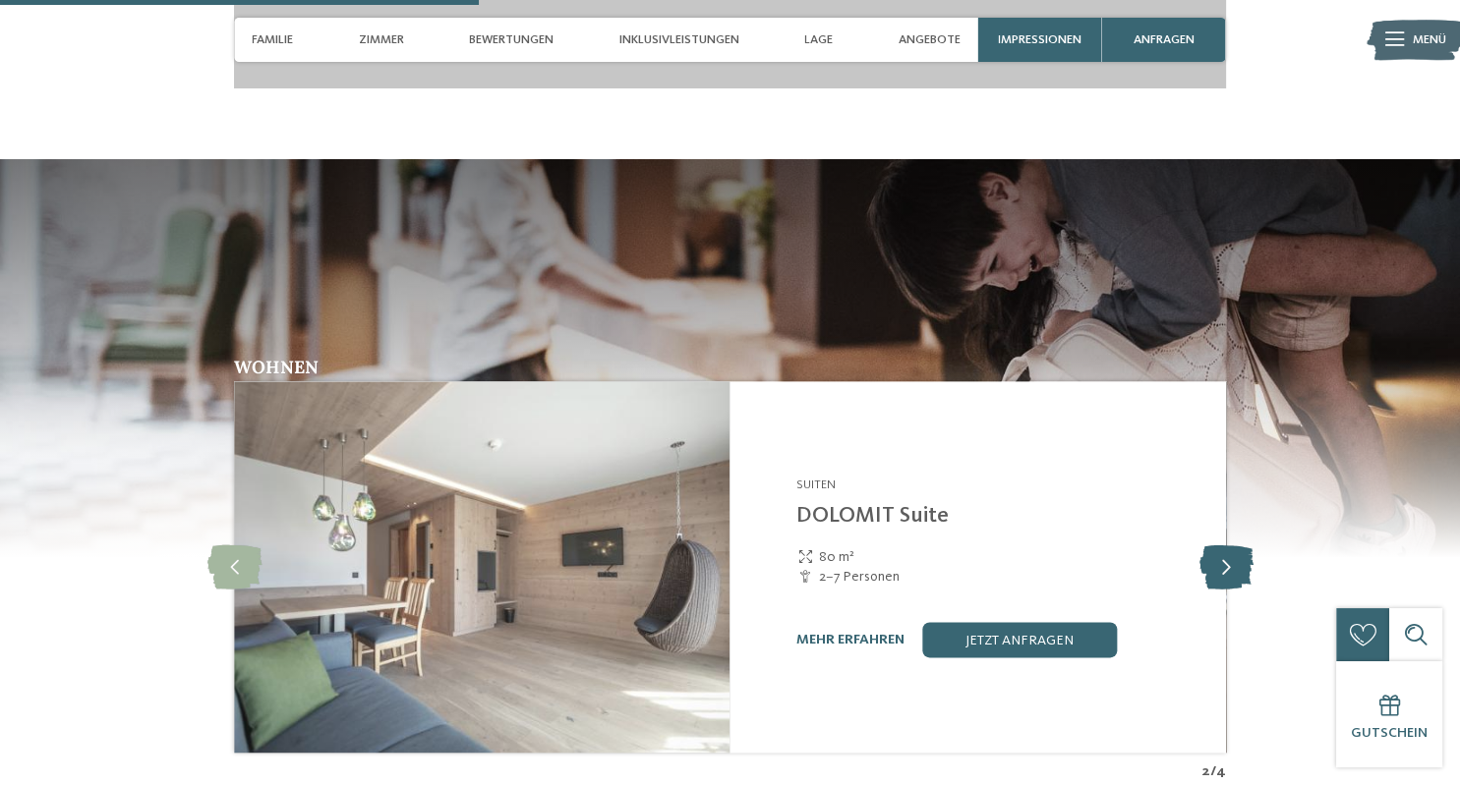
click at [1241, 590] on icon at bounding box center [1225, 568] width 54 height 44
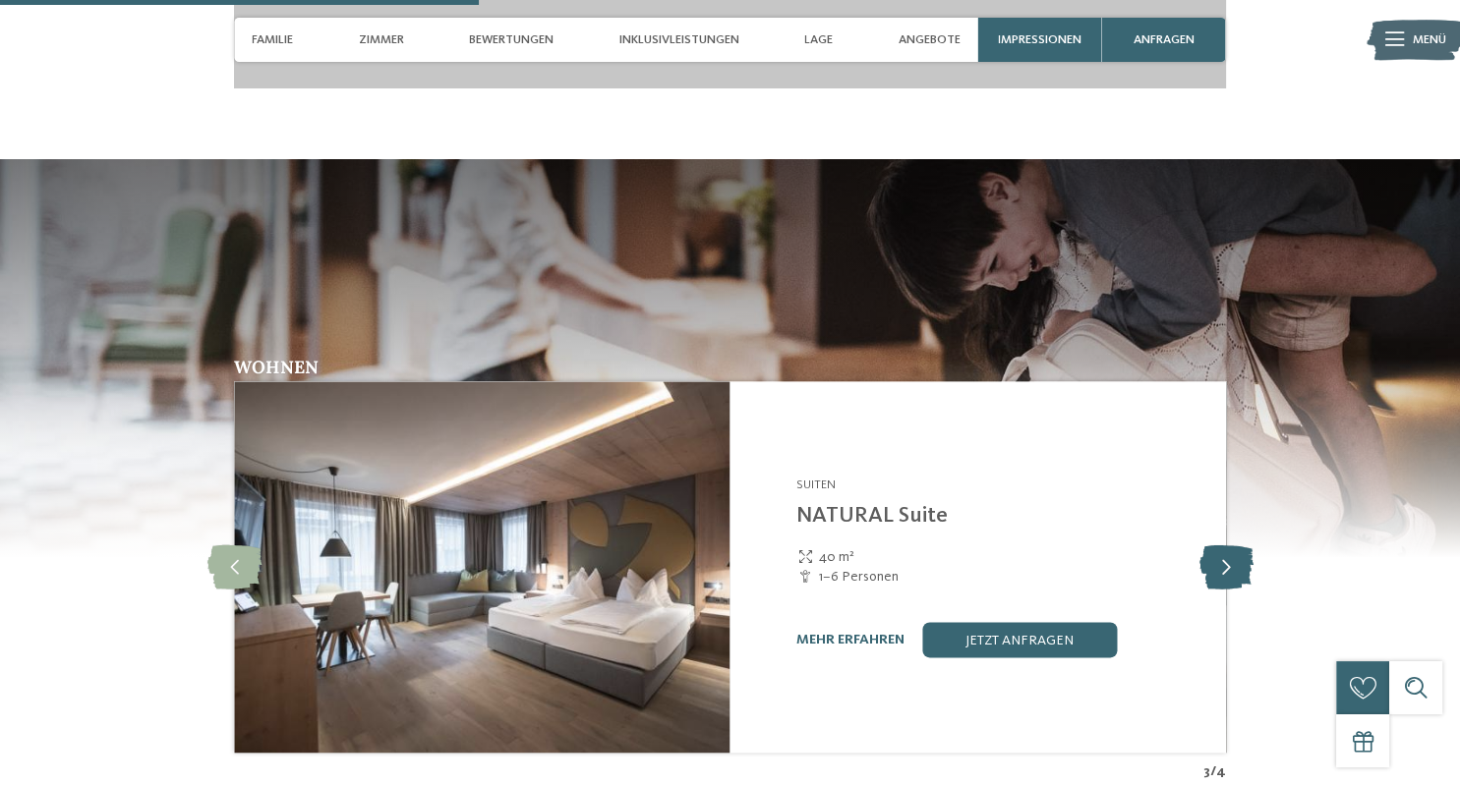
click at [1219, 575] on icon at bounding box center [1225, 568] width 54 height 44
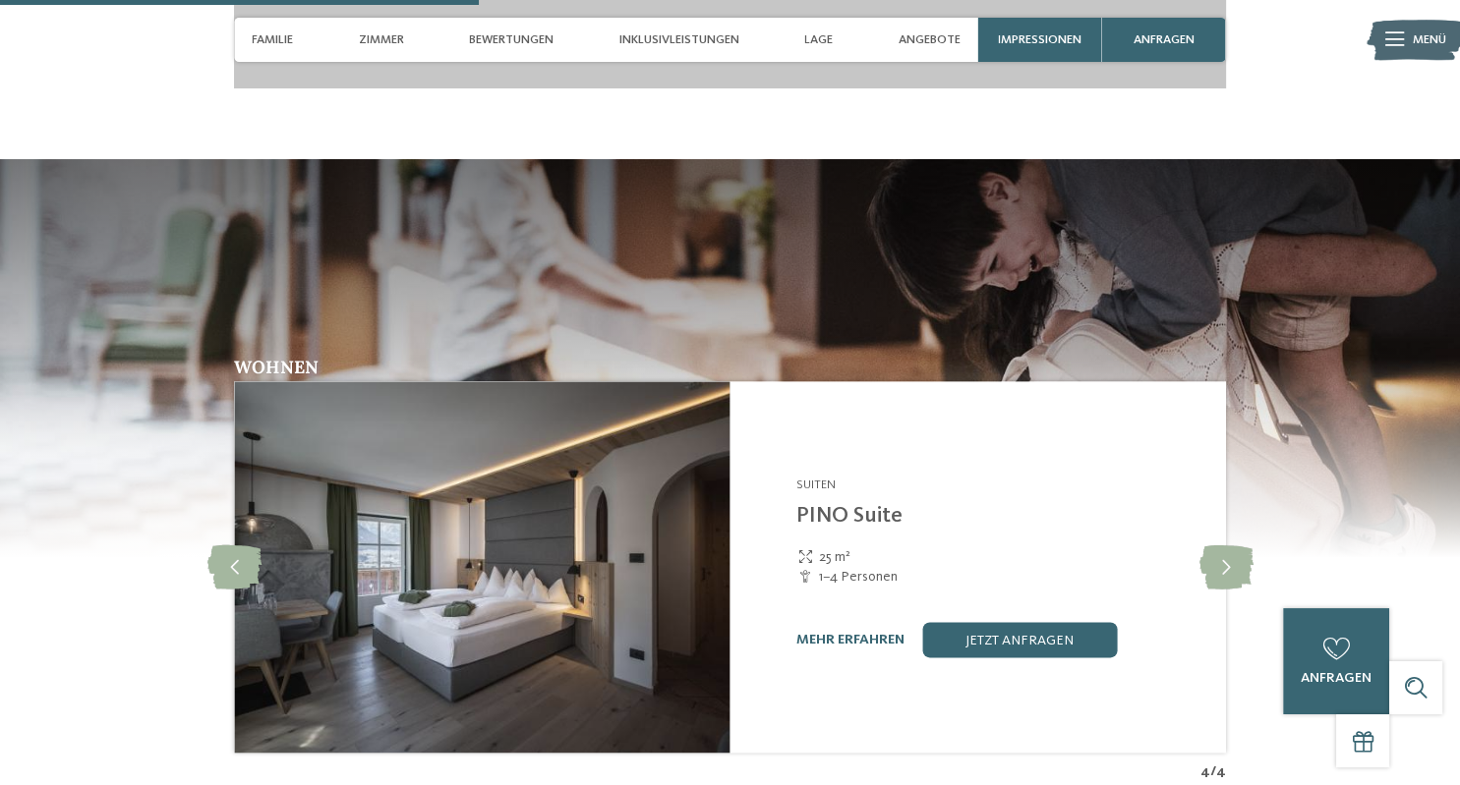
click at [486, 542] on img at bounding box center [481, 567] width 495 height 372
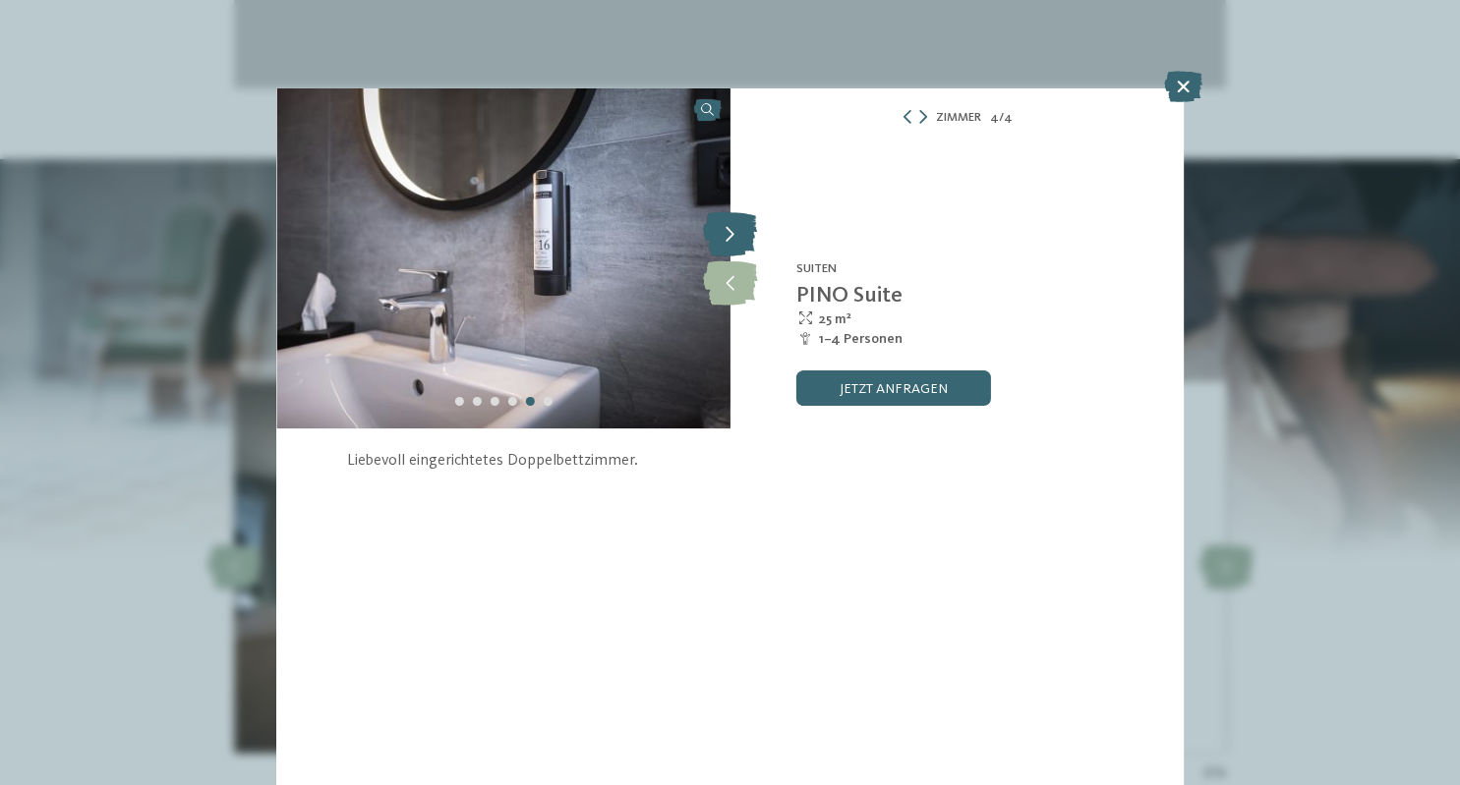
click at [727, 246] on icon at bounding box center [730, 234] width 54 height 44
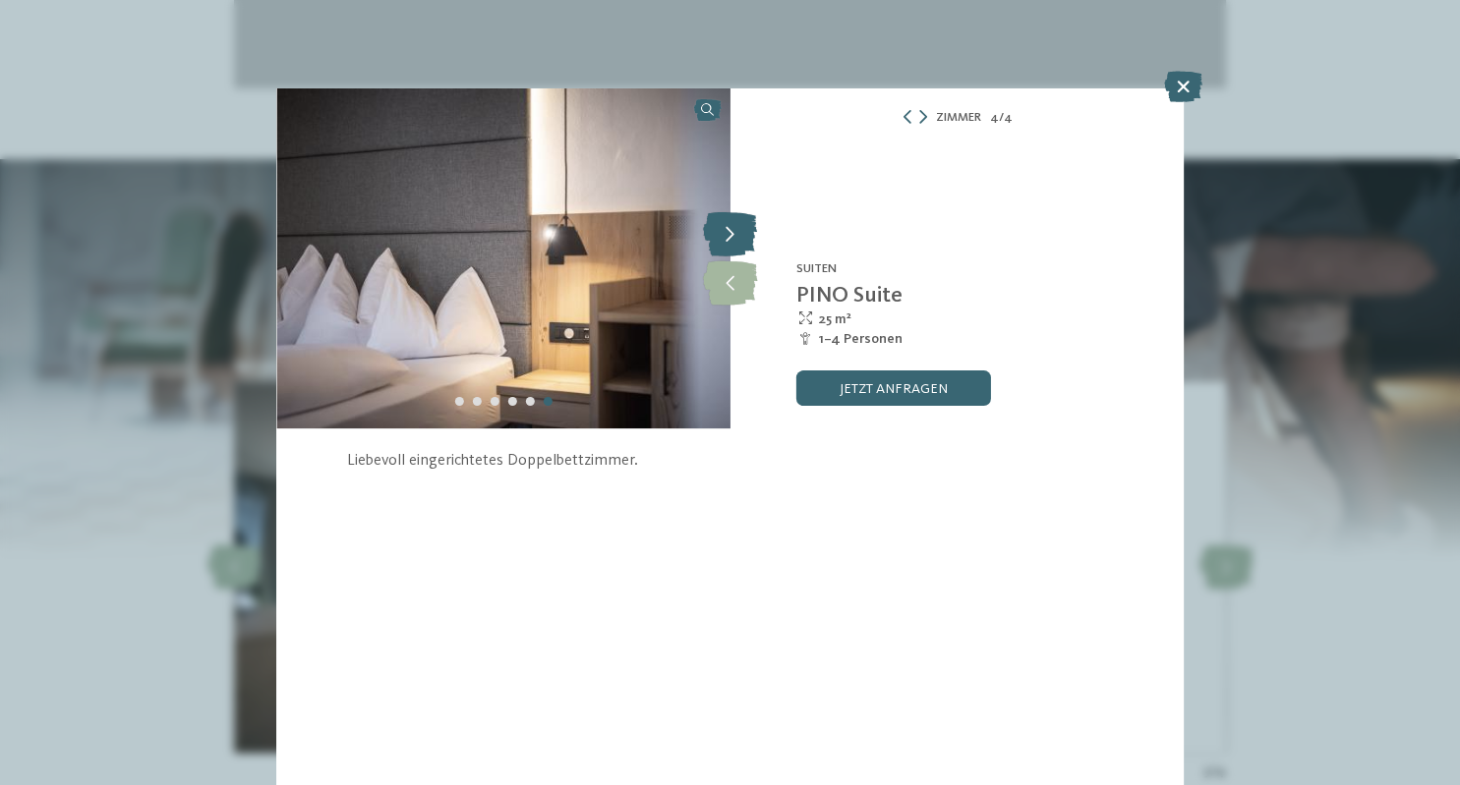
click at [727, 246] on icon at bounding box center [730, 234] width 54 height 44
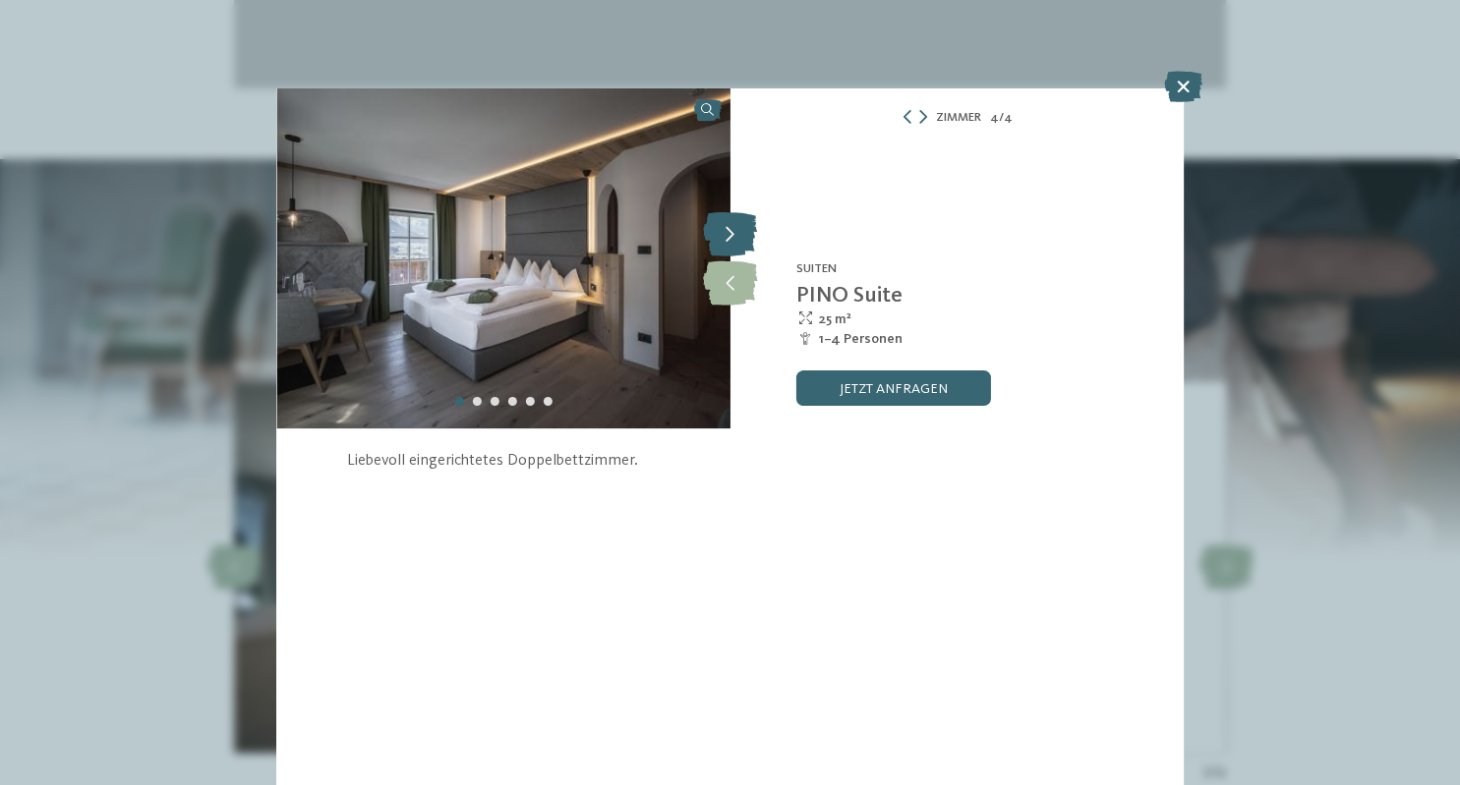
click at [727, 246] on icon at bounding box center [730, 234] width 54 height 44
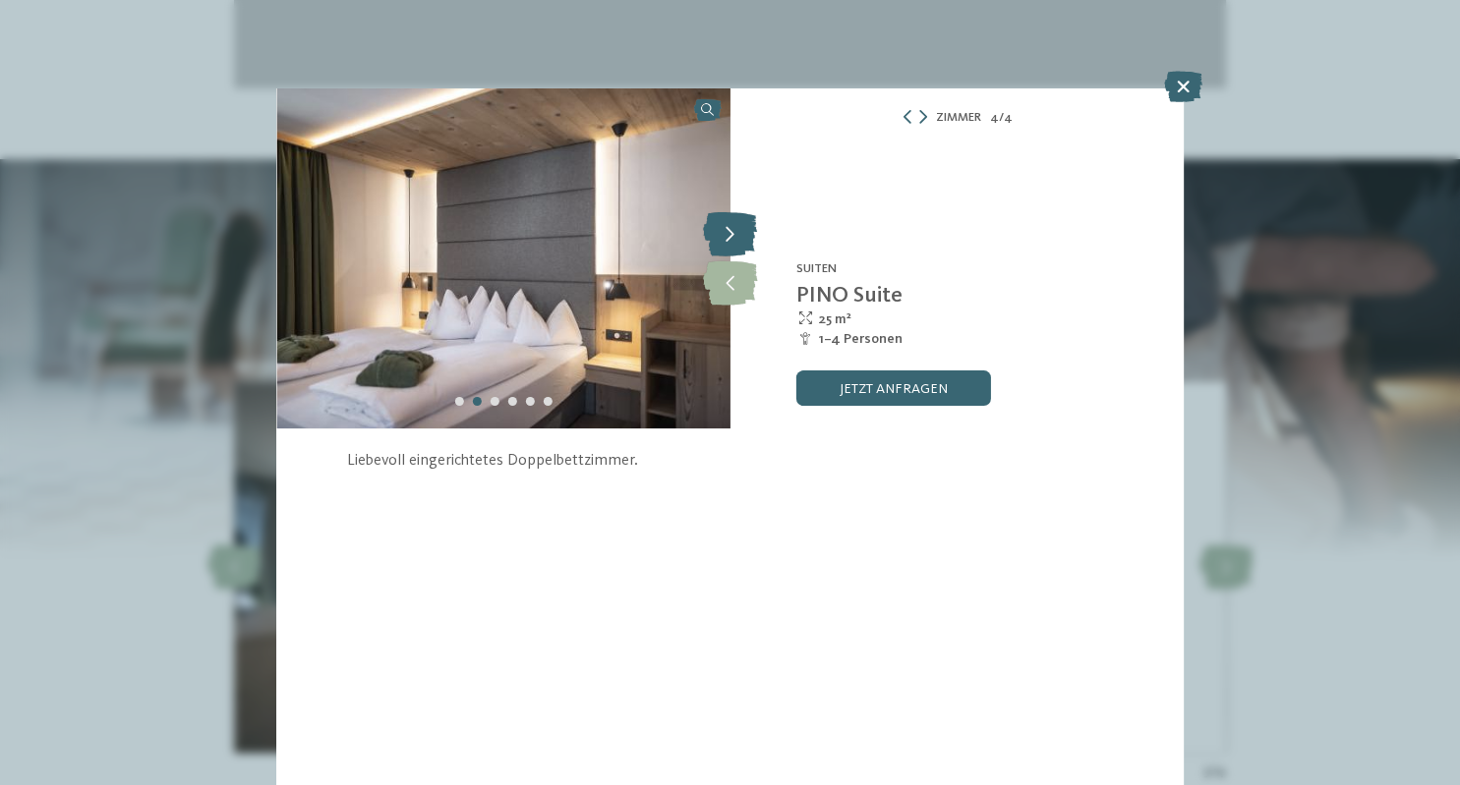
click at [727, 246] on icon at bounding box center [730, 234] width 54 height 44
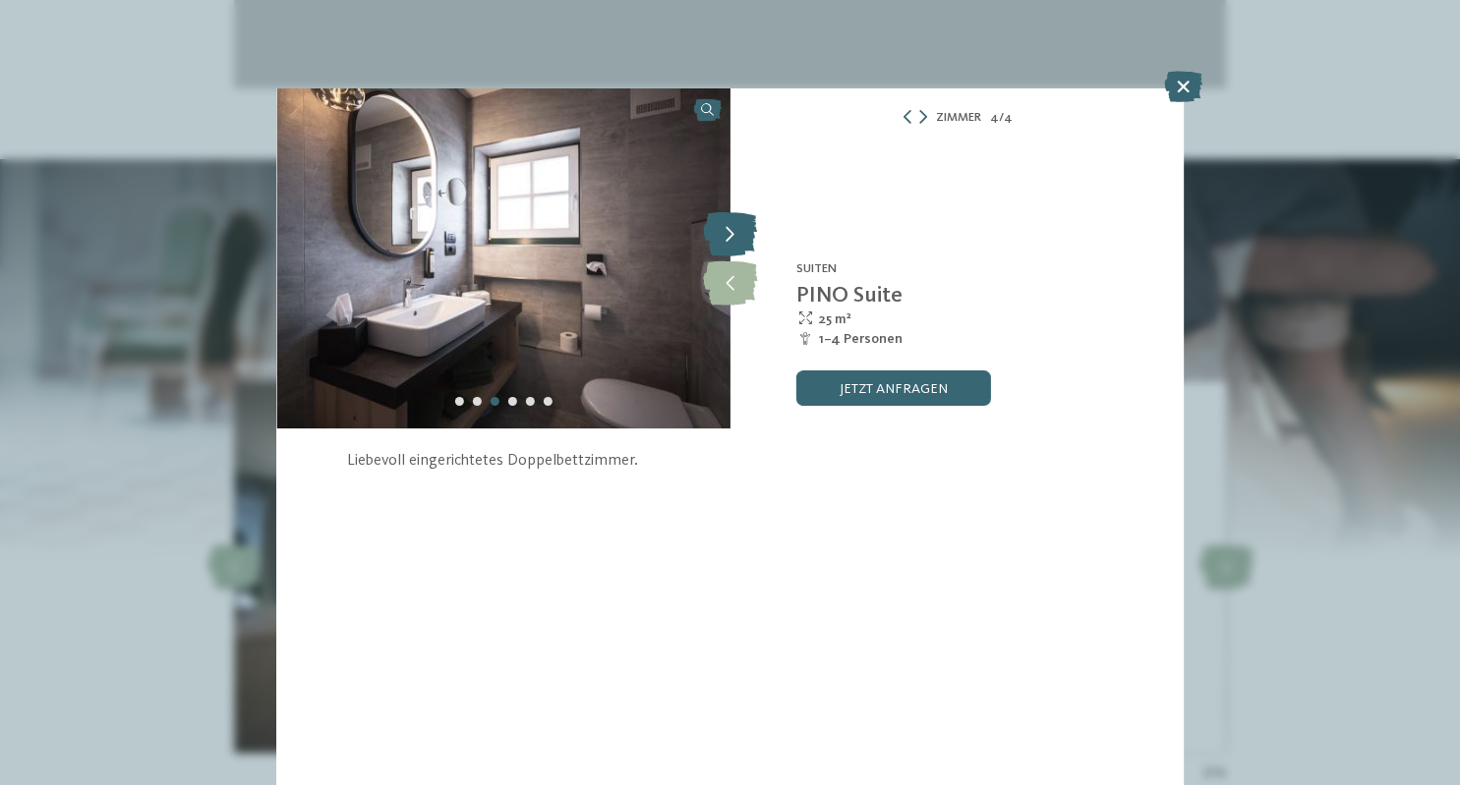
click at [727, 246] on icon at bounding box center [730, 234] width 54 height 44
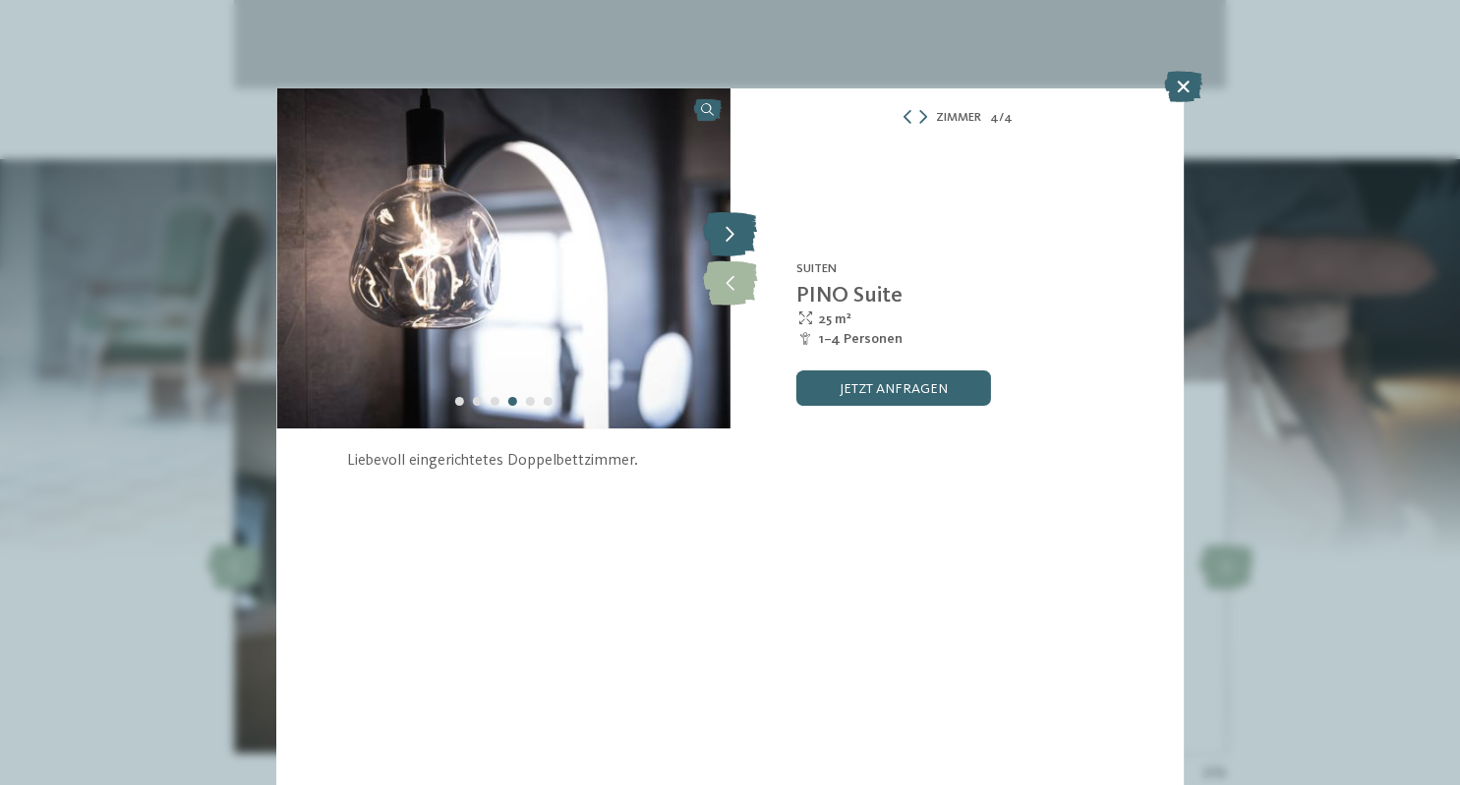
click at [727, 246] on icon at bounding box center [730, 234] width 54 height 44
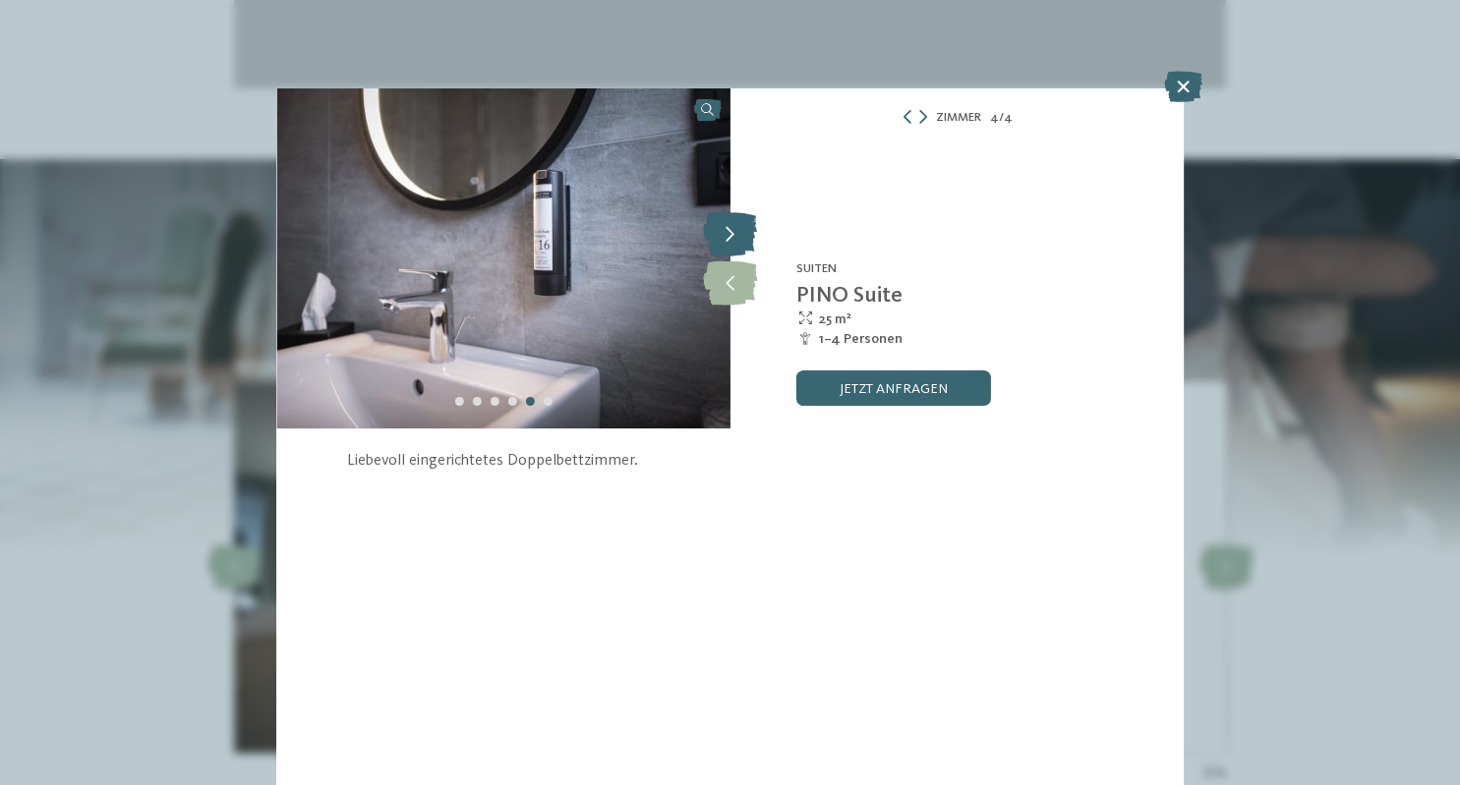
click at [727, 246] on icon at bounding box center [730, 234] width 54 height 44
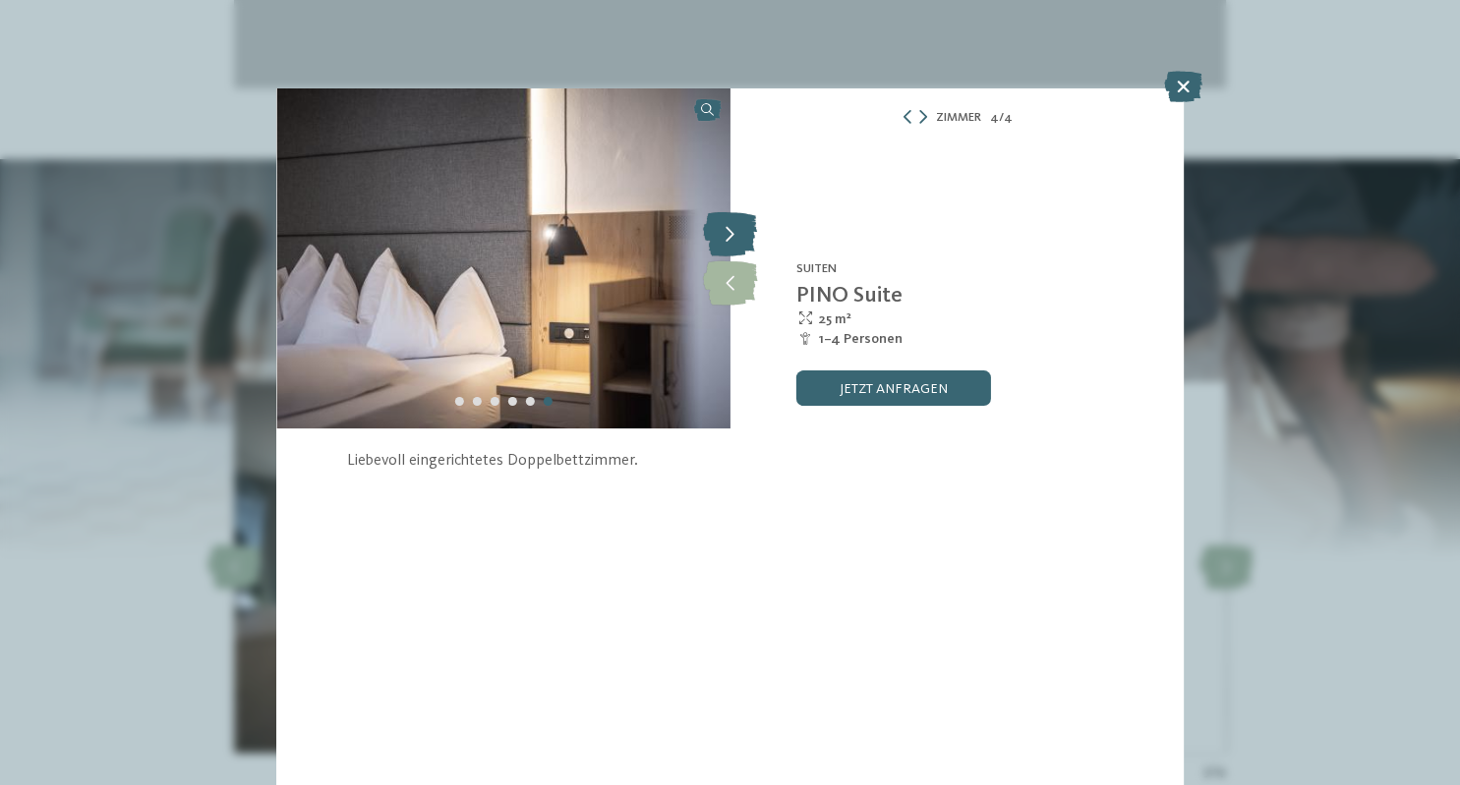
click at [727, 246] on icon at bounding box center [730, 234] width 54 height 44
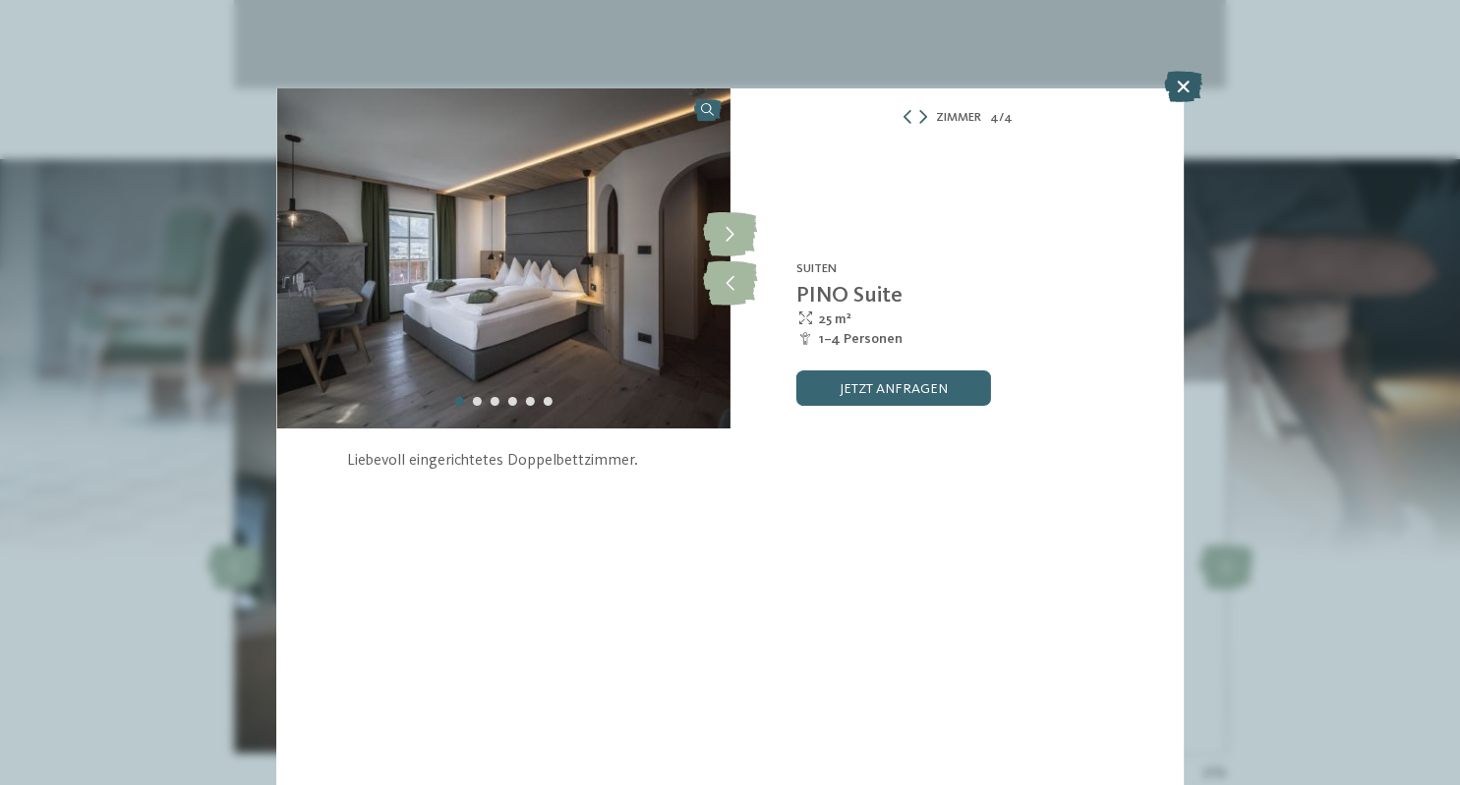
click at [1180, 82] on icon at bounding box center [1183, 86] width 38 height 31
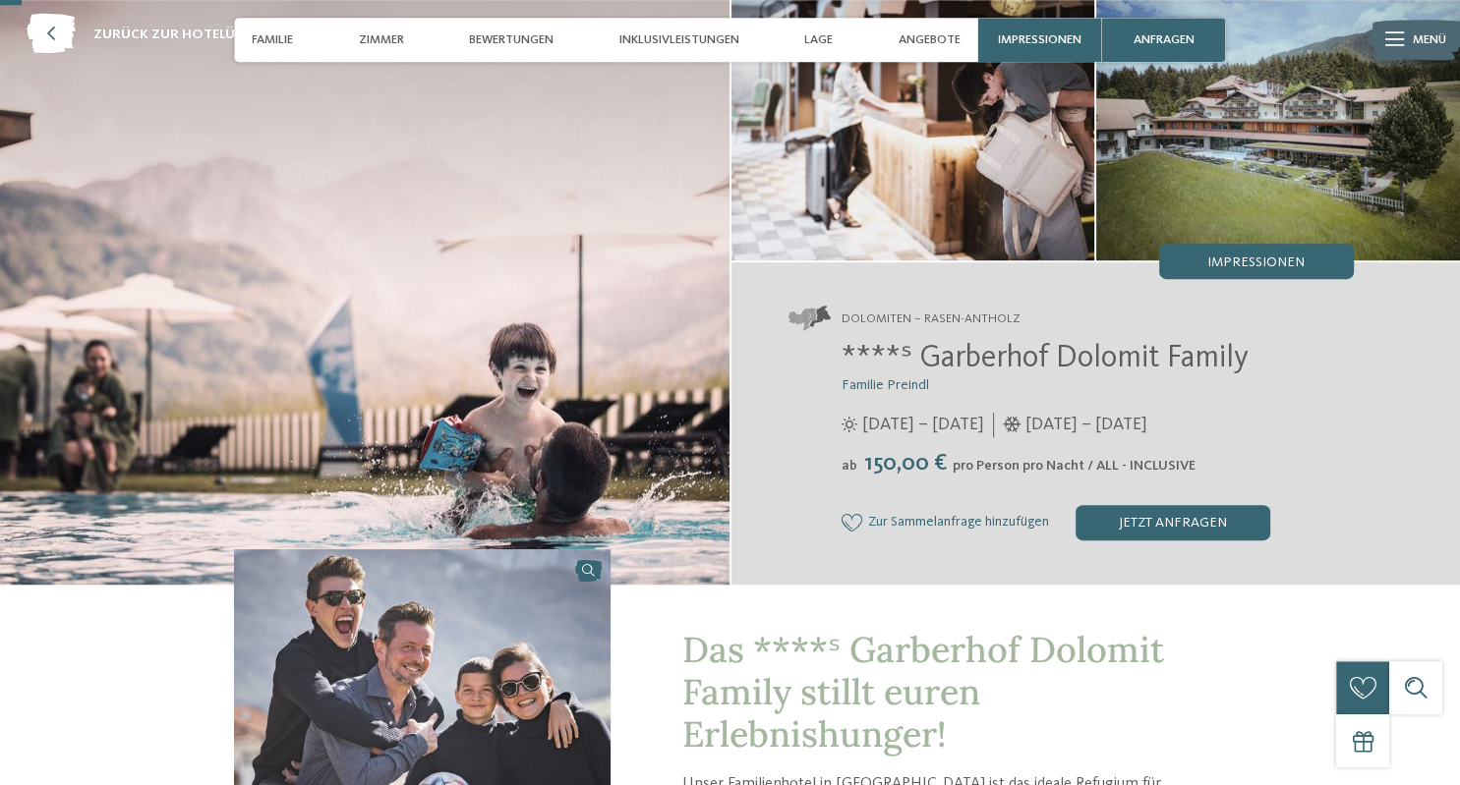
scroll to position [108, 0]
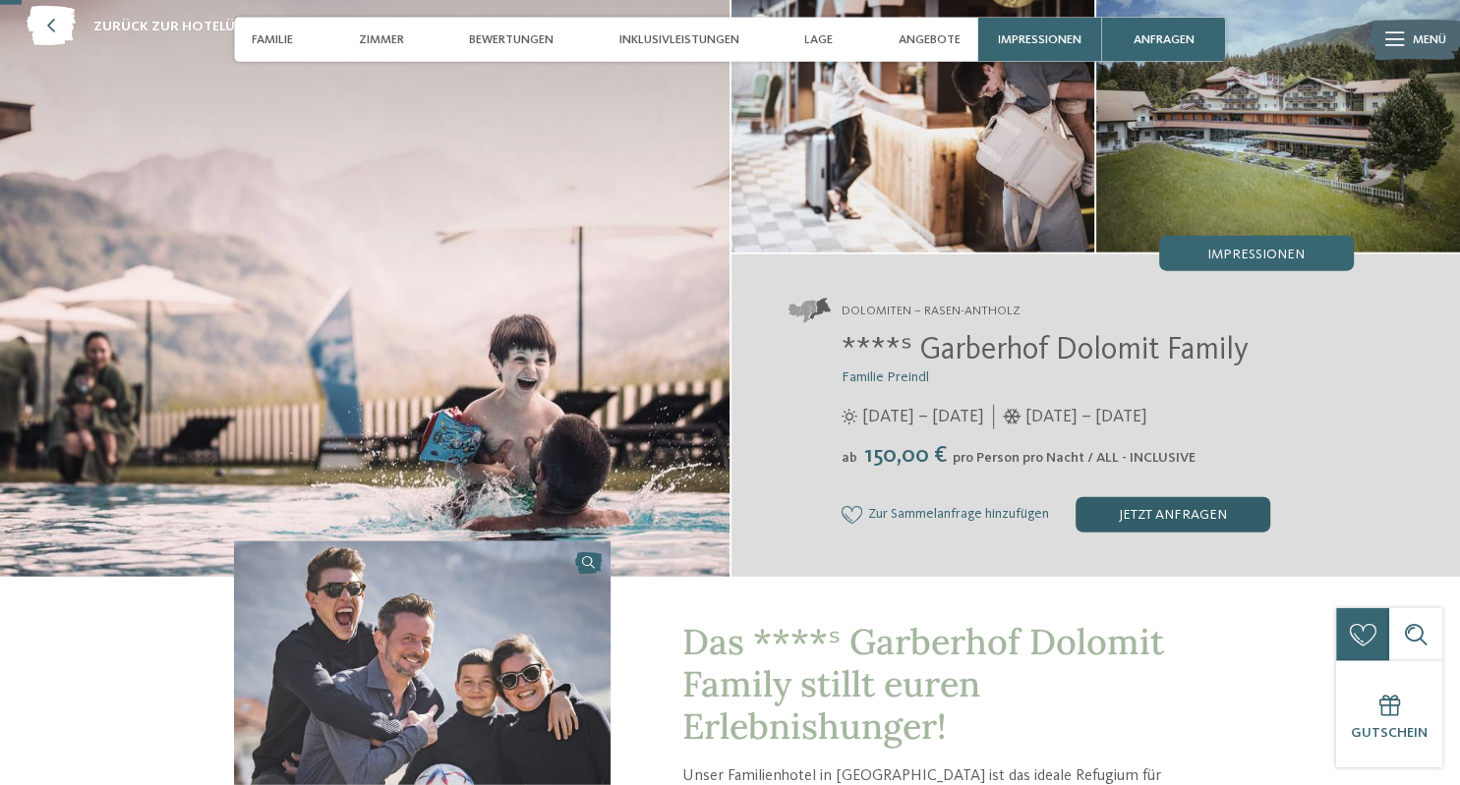
click at [1152, 514] on div "jetzt anfragen" at bounding box center [1172, 514] width 195 height 35
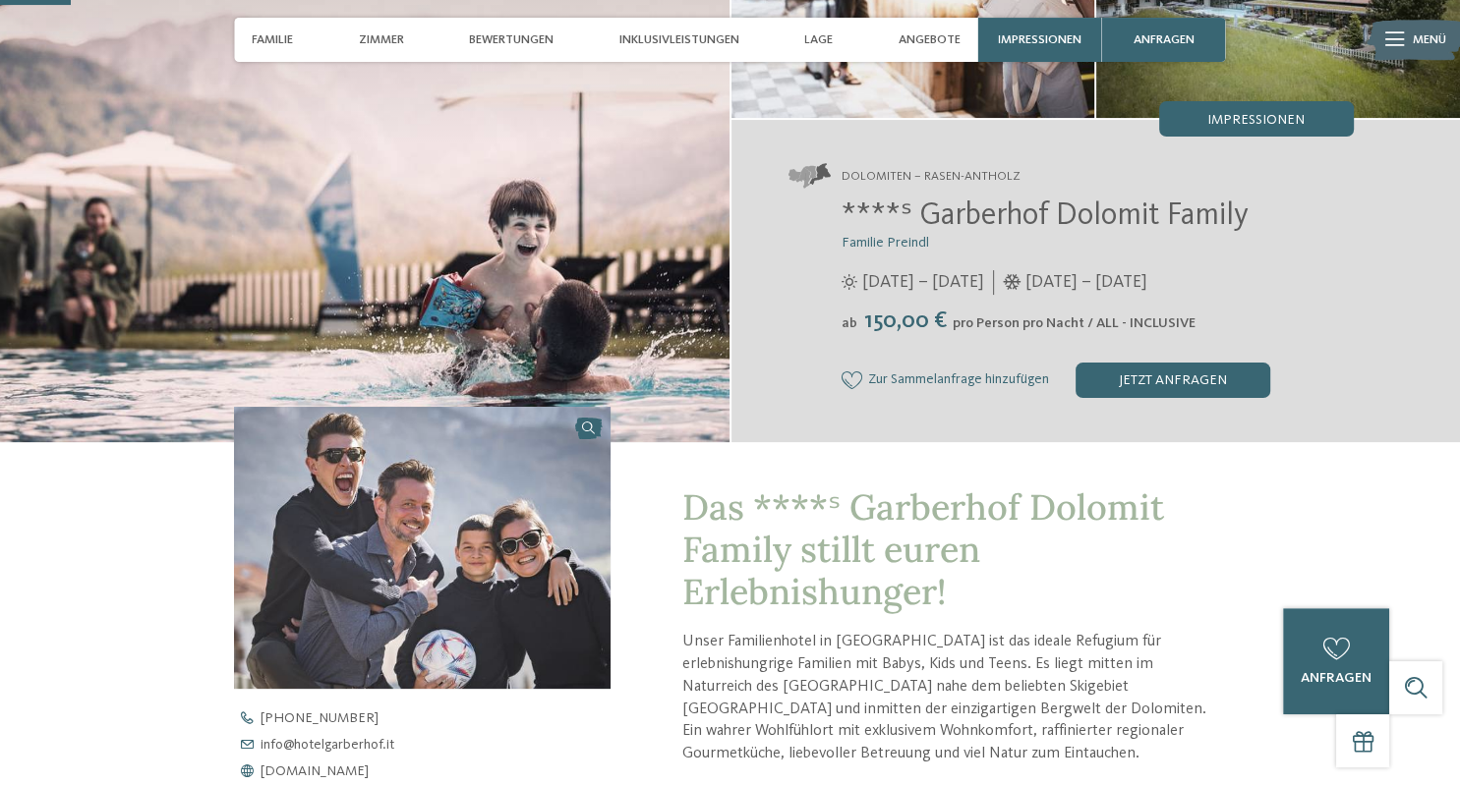
scroll to position [184, 0]
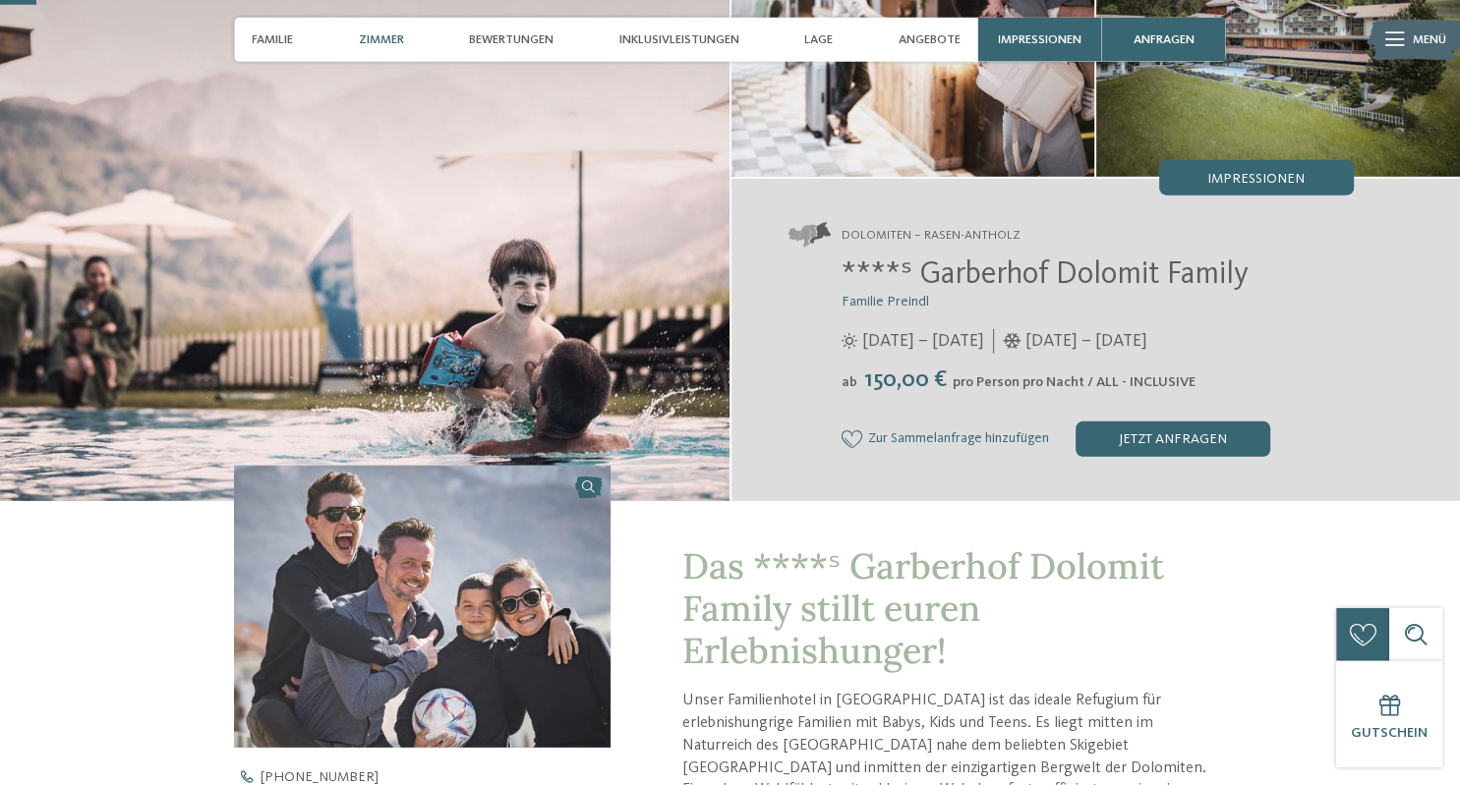
click at [405, 47] on div "Zimmer" at bounding box center [381, 40] width 63 height 44
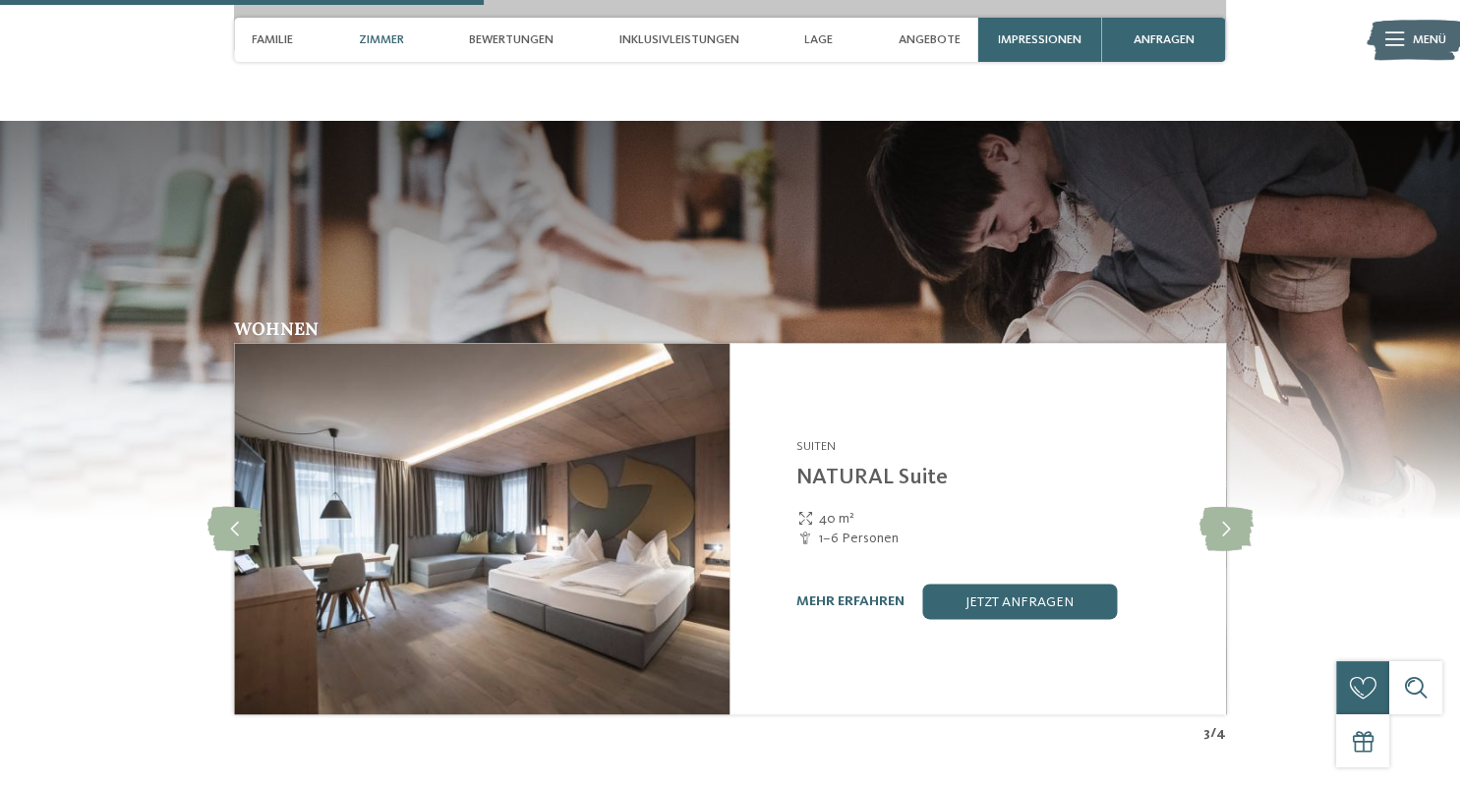
scroll to position [2488, 0]
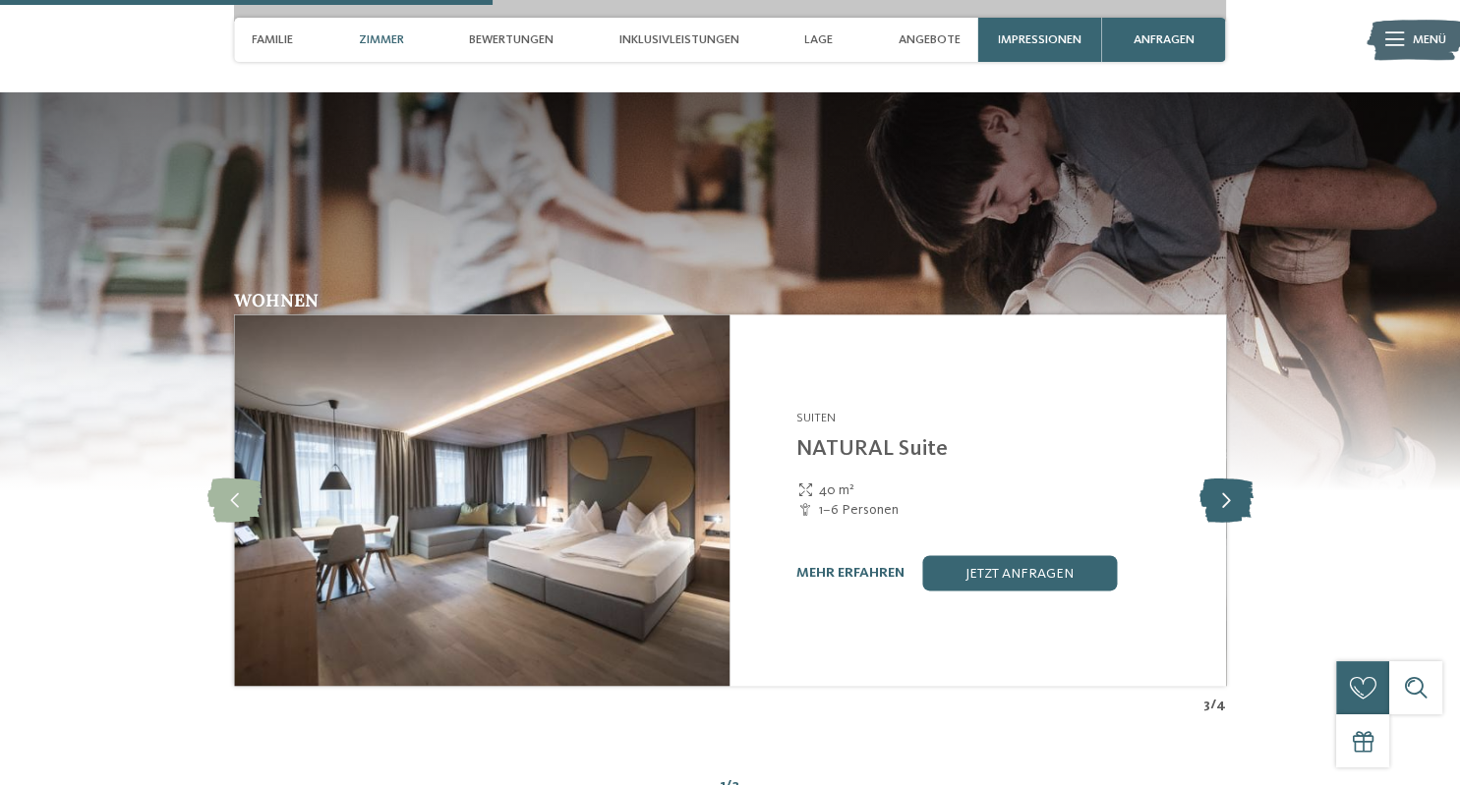
click at [1227, 513] on icon at bounding box center [1225, 501] width 54 height 44
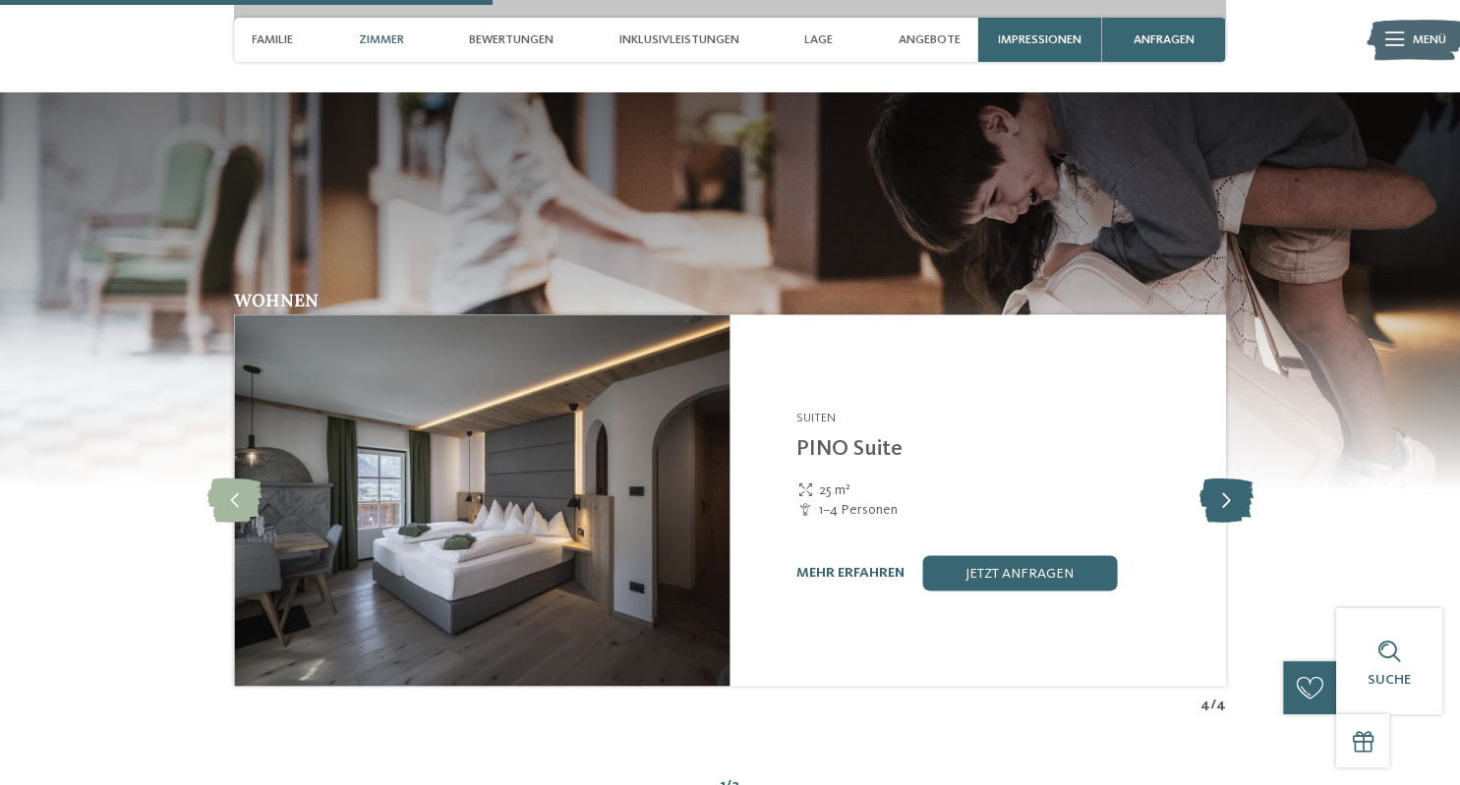
click at [1227, 513] on icon at bounding box center [1225, 501] width 54 height 44
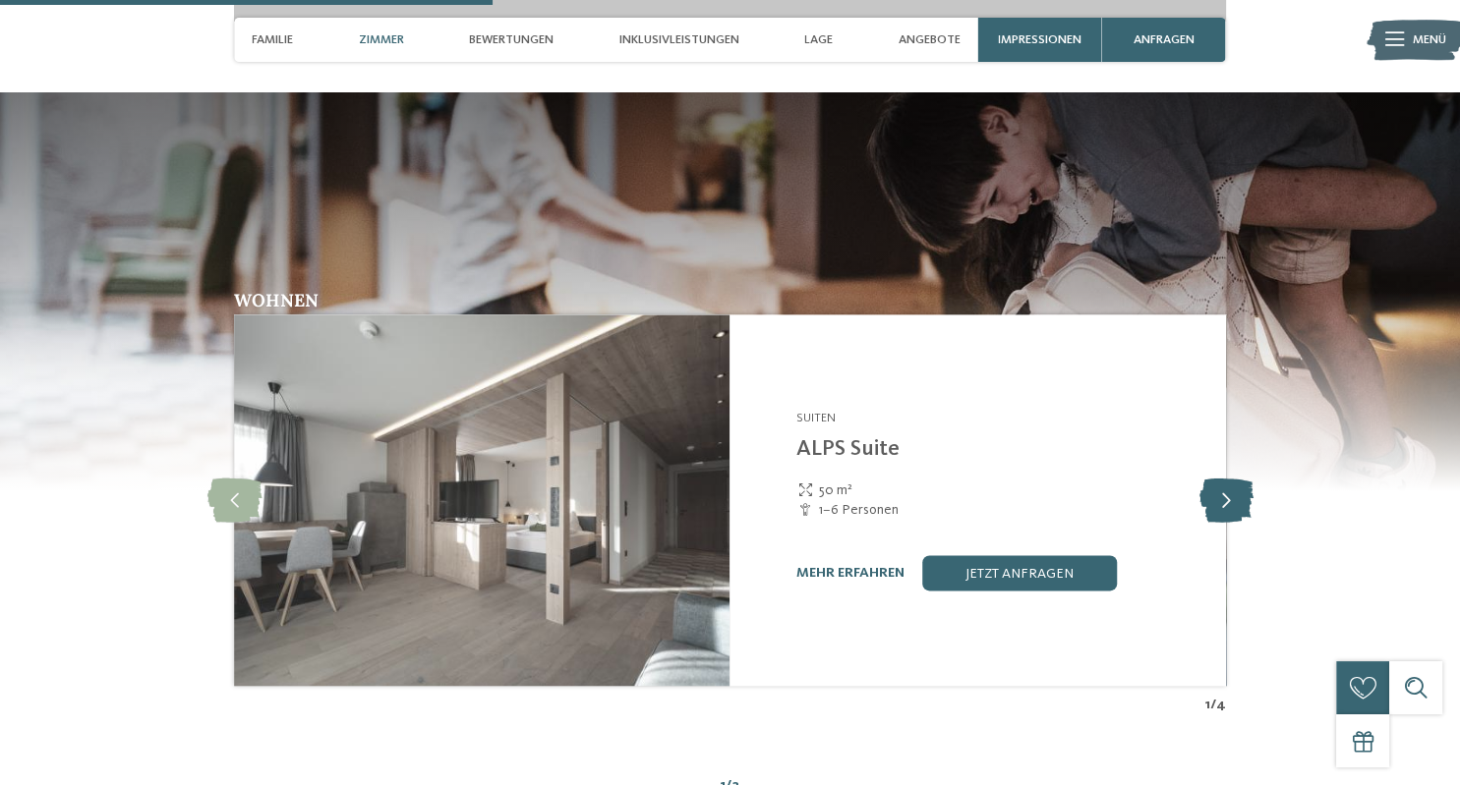
click at [1227, 513] on icon at bounding box center [1225, 501] width 54 height 44
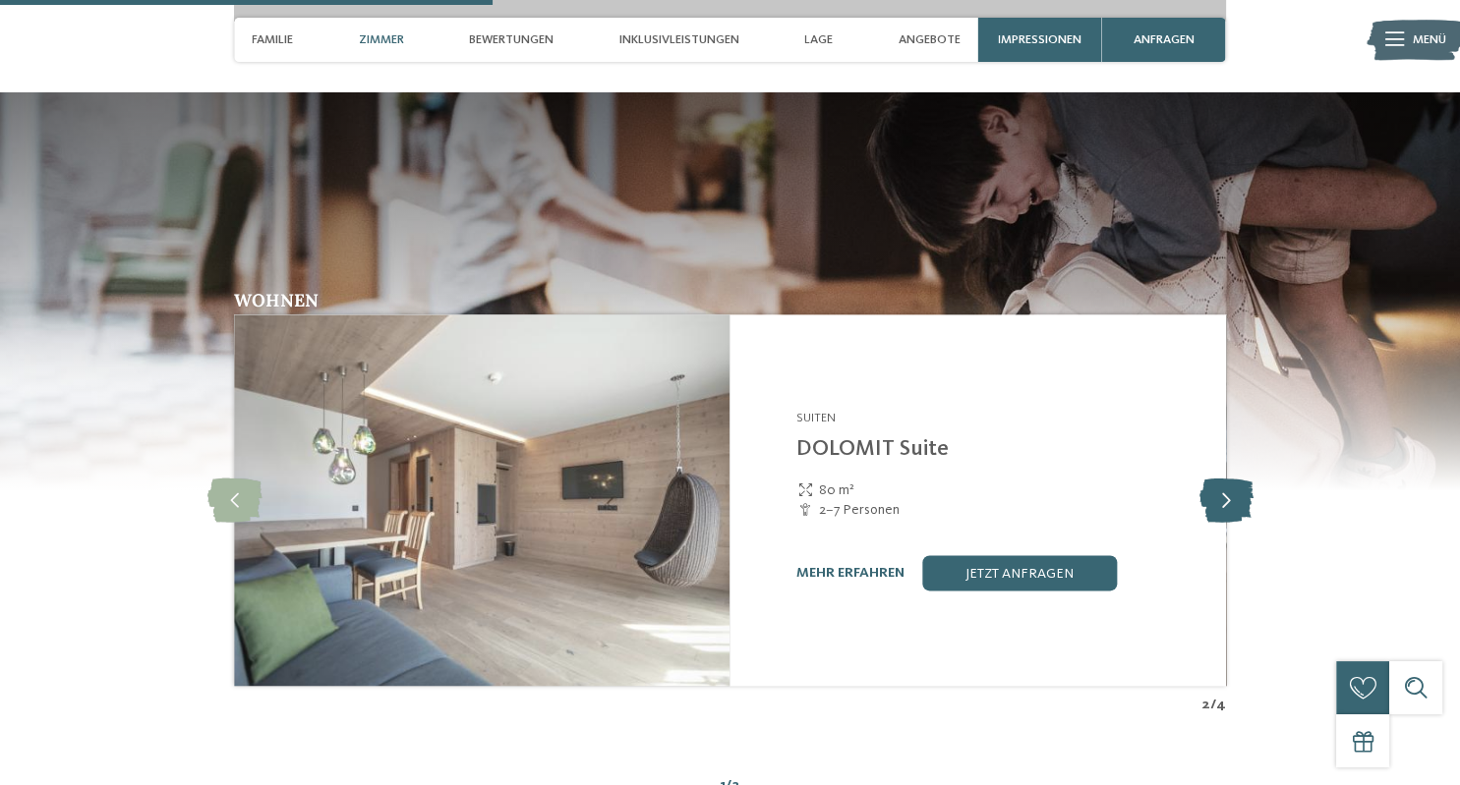
click at [1227, 513] on icon at bounding box center [1225, 501] width 54 height 44
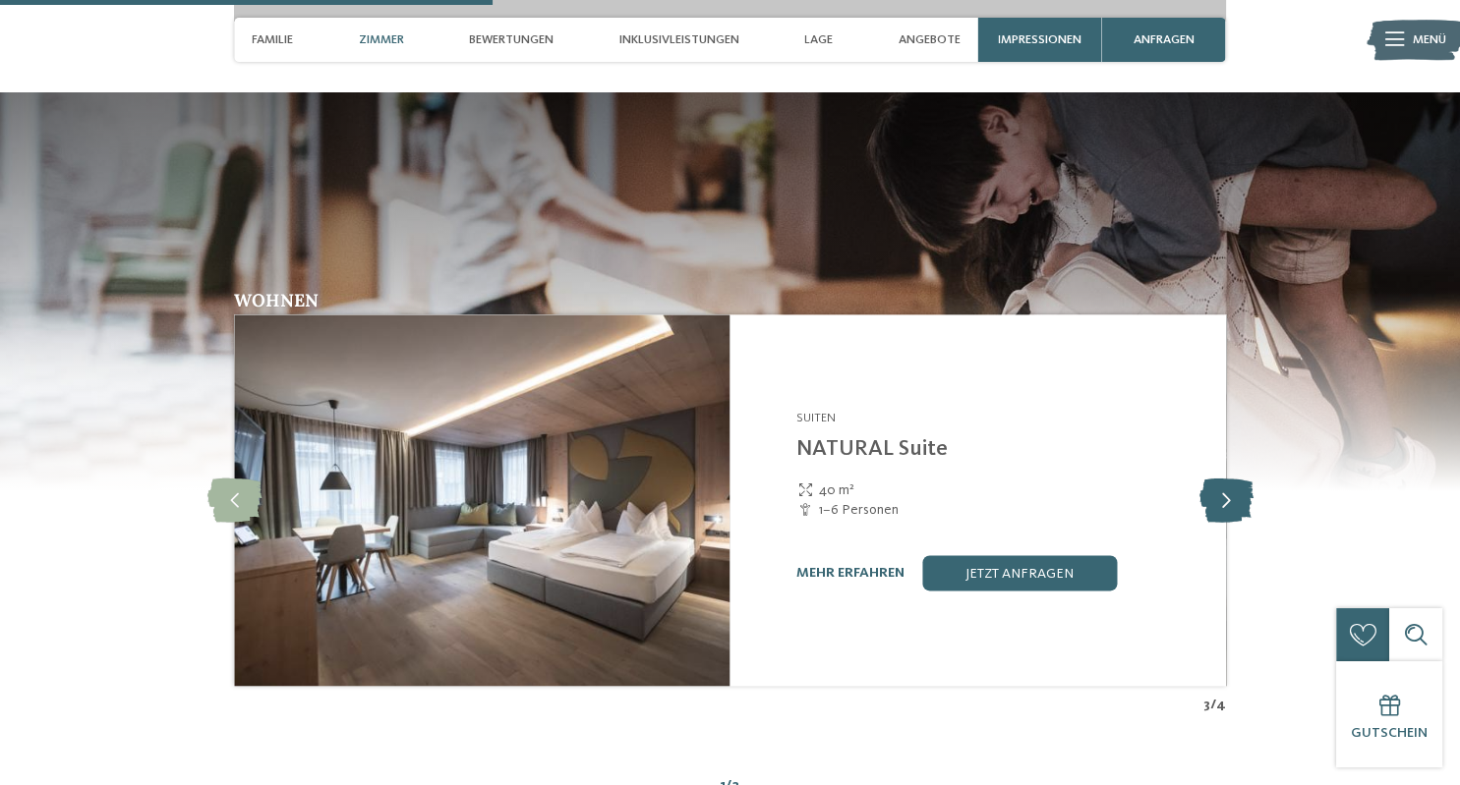
click at [1227, 513] on icon at bounding box center [1225, 501] width 54 height 44
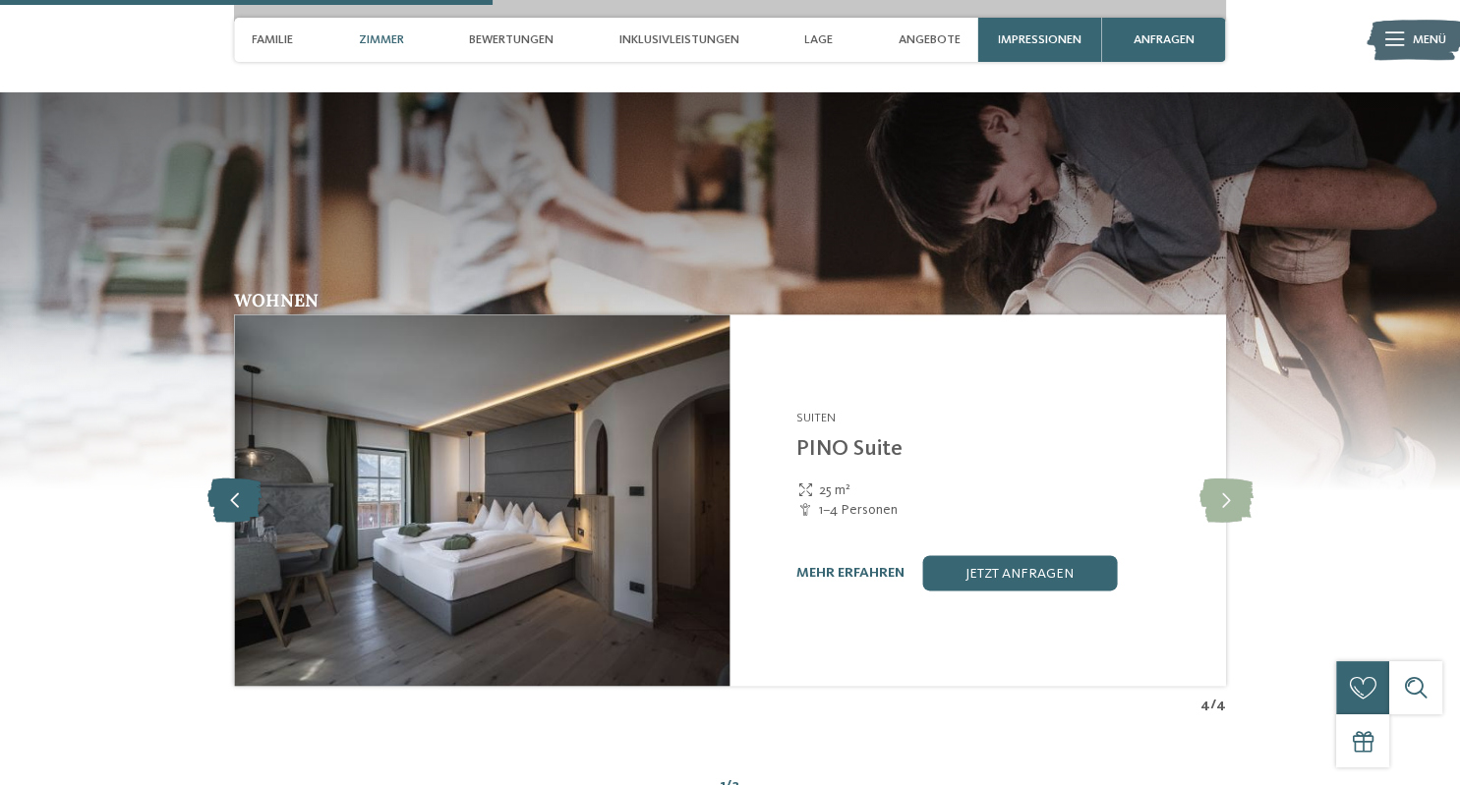
click at [238, 514] on icon at bounding box center [234, 501] width 54 height 44
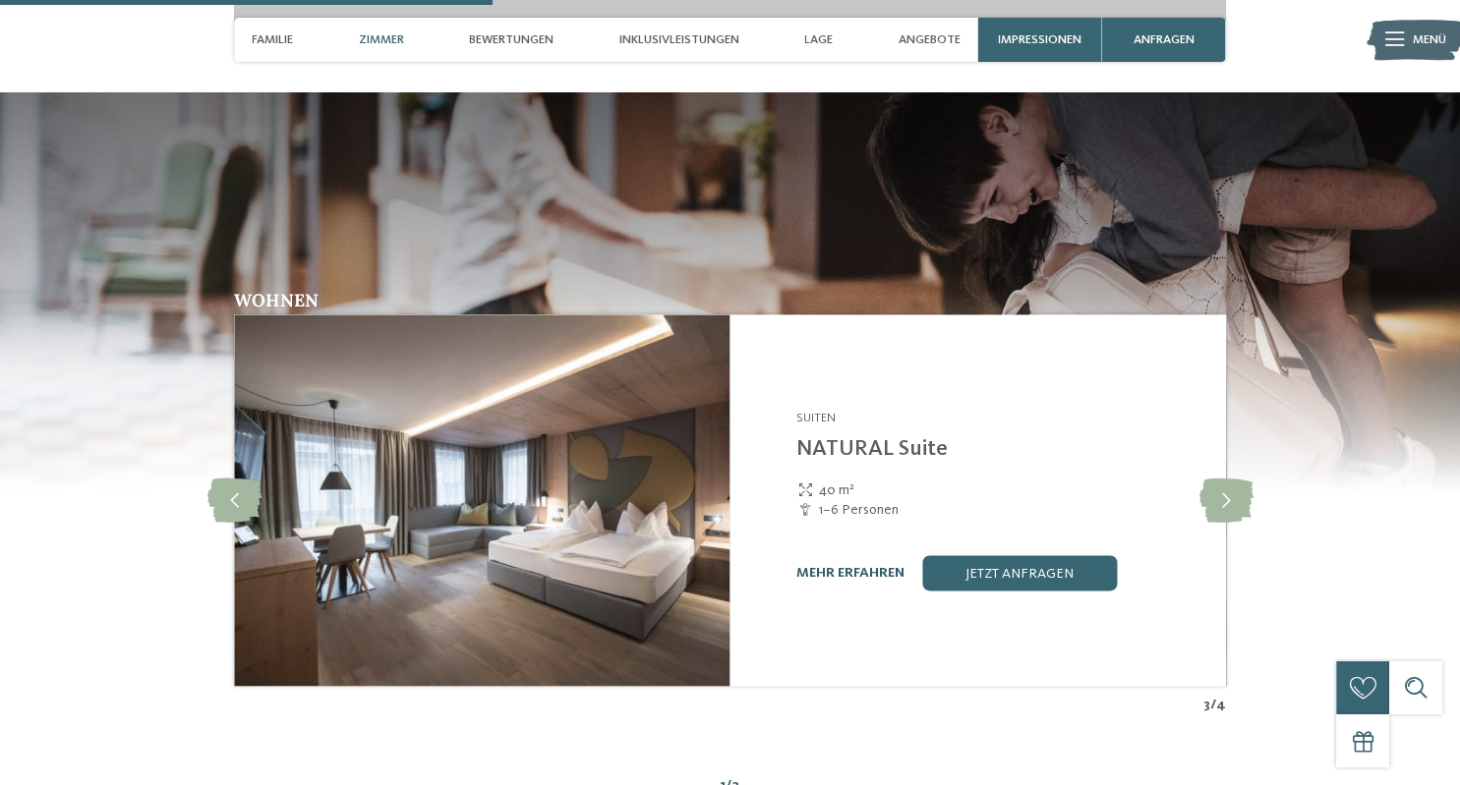
click at [833, 580] on link "mehr erfahren" at bounding box center [850, 573] width 108 height 14
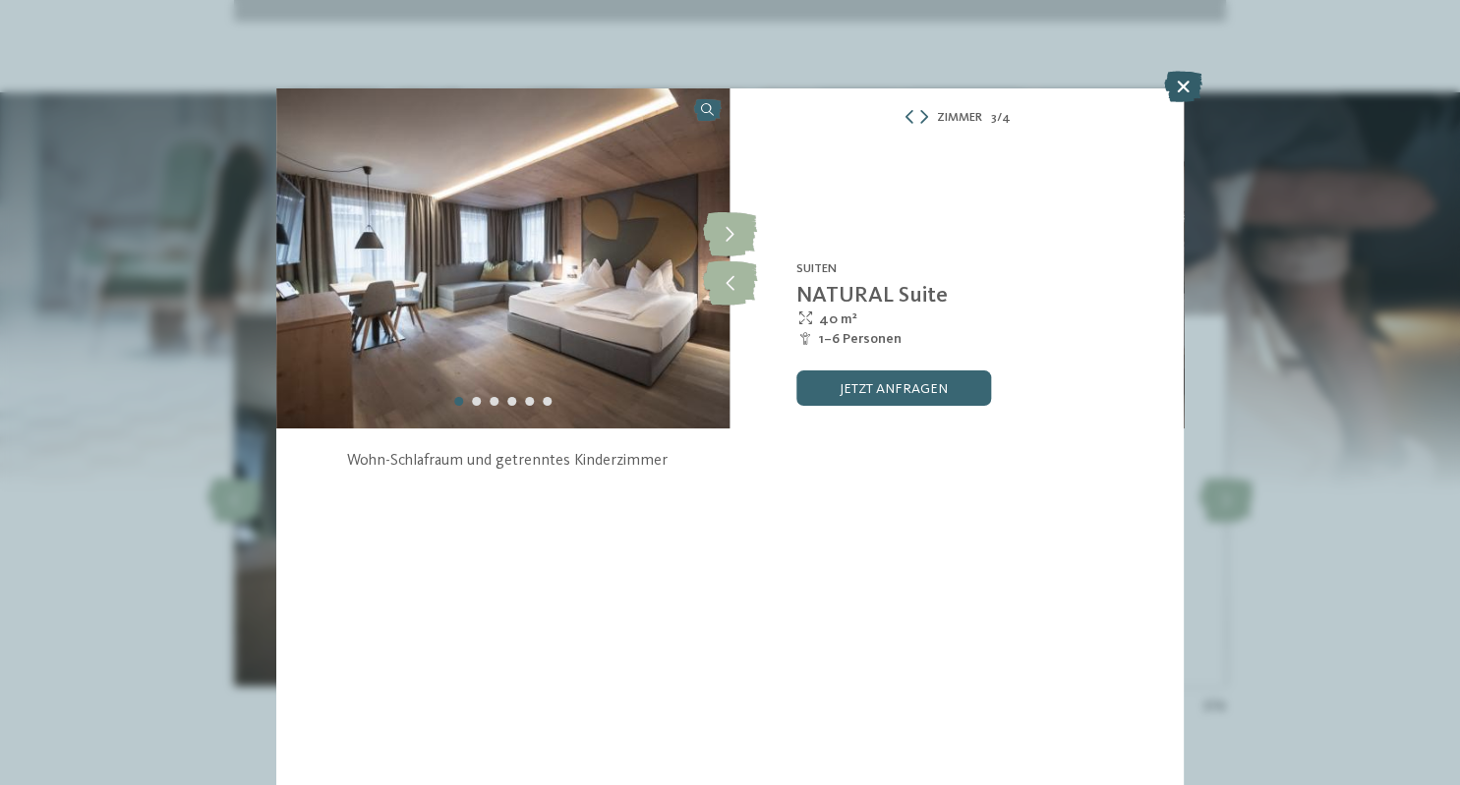
click at [1191, 87] on icon at bounding box center [1183, 86] width 38 height 31
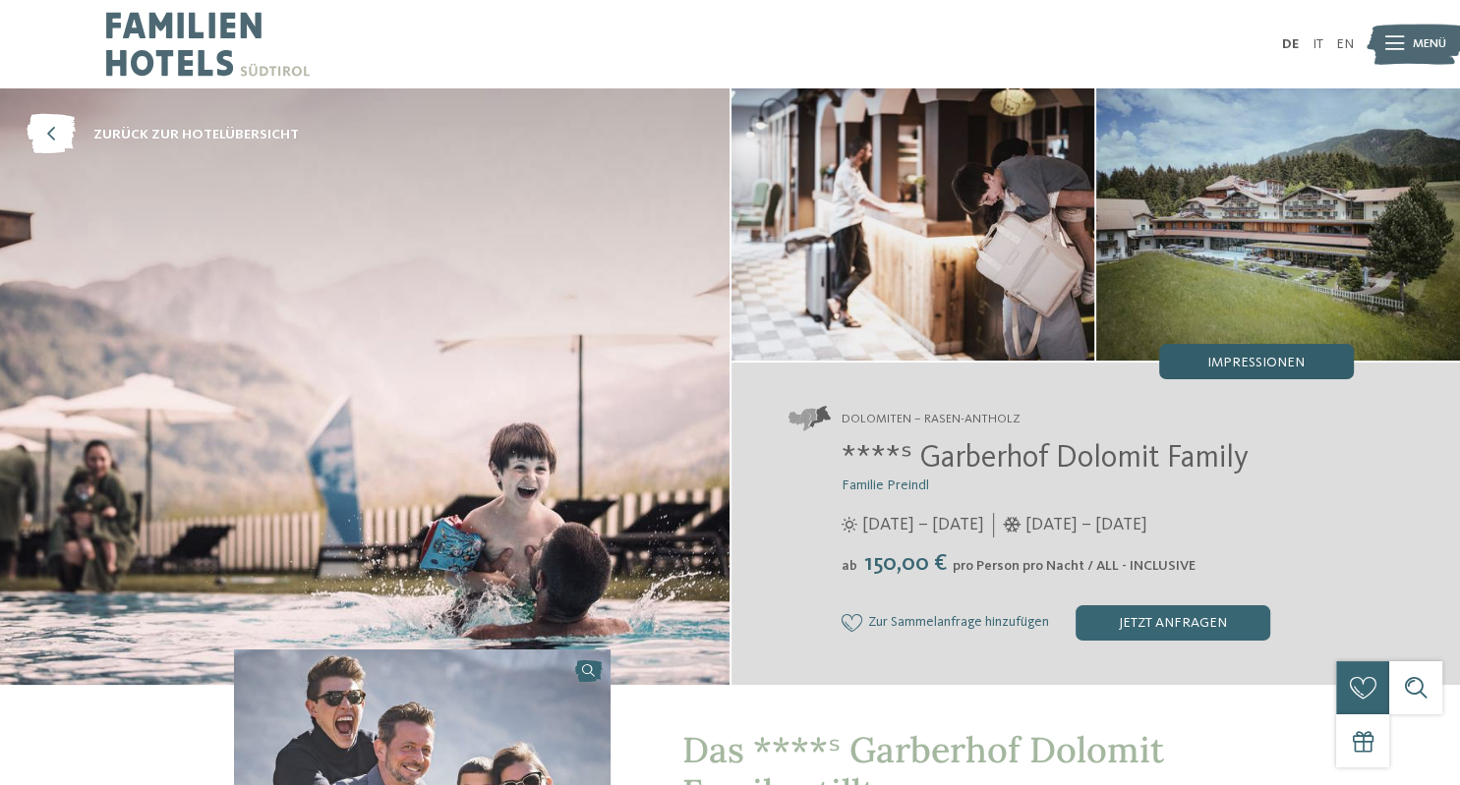
click at [1247, 368] on span "Impressionen" at bounding box center [1255, 363] width 97 height 14
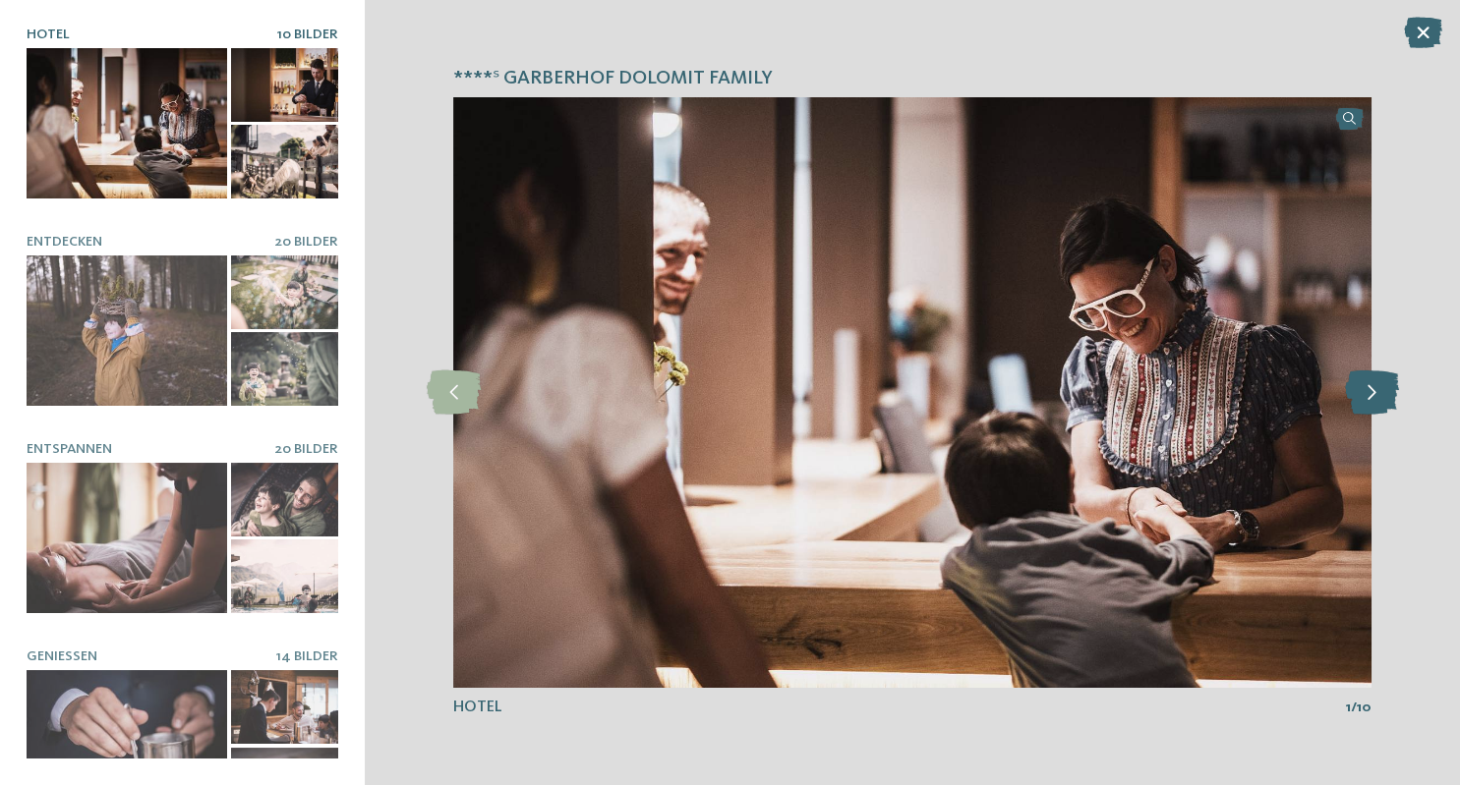
click at [1390, 396] on icon at bounding box center [1371, 393] width 54 height 44
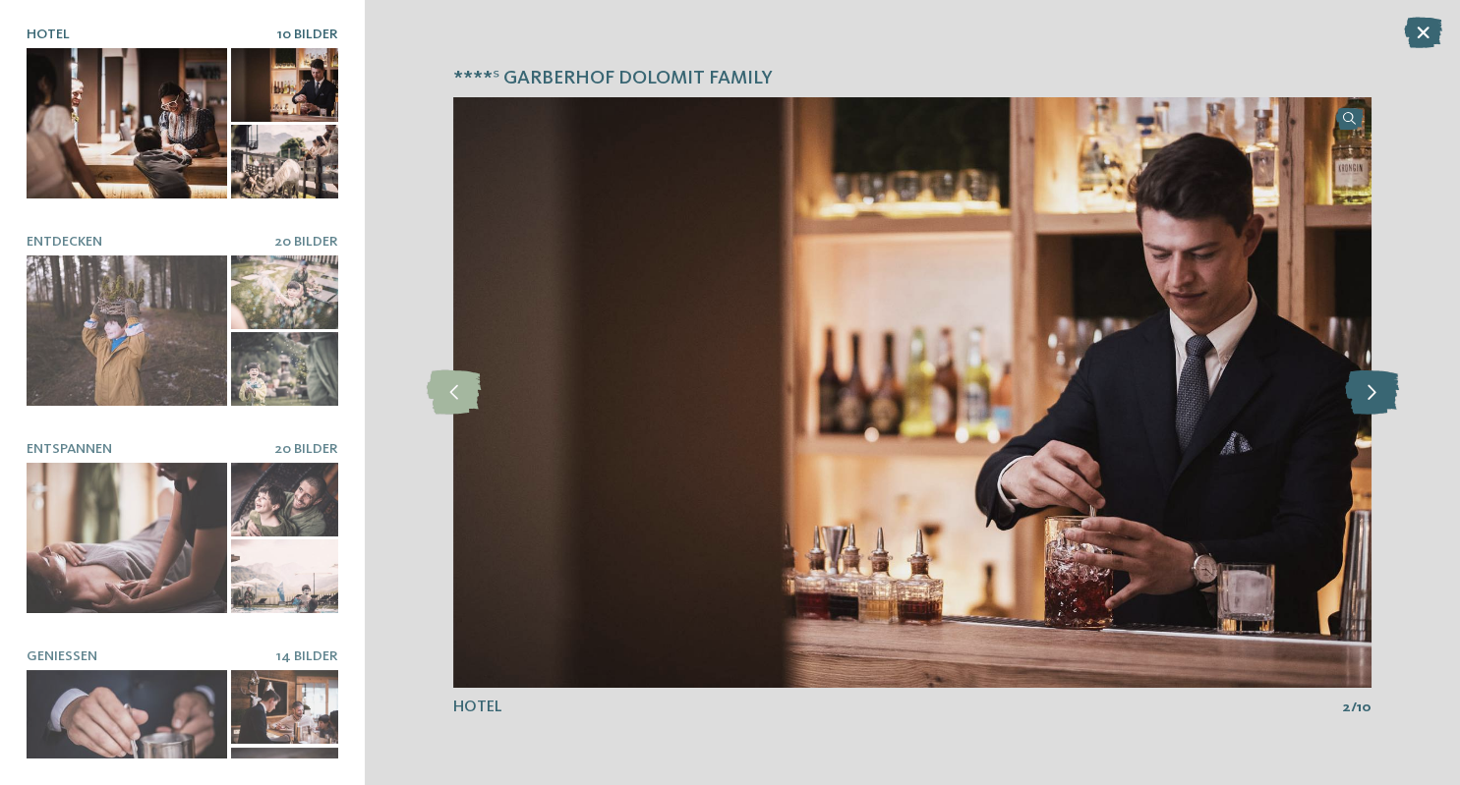
click at [1390, 396] on icon at bounding box center [1371, 393] width 54 height 44
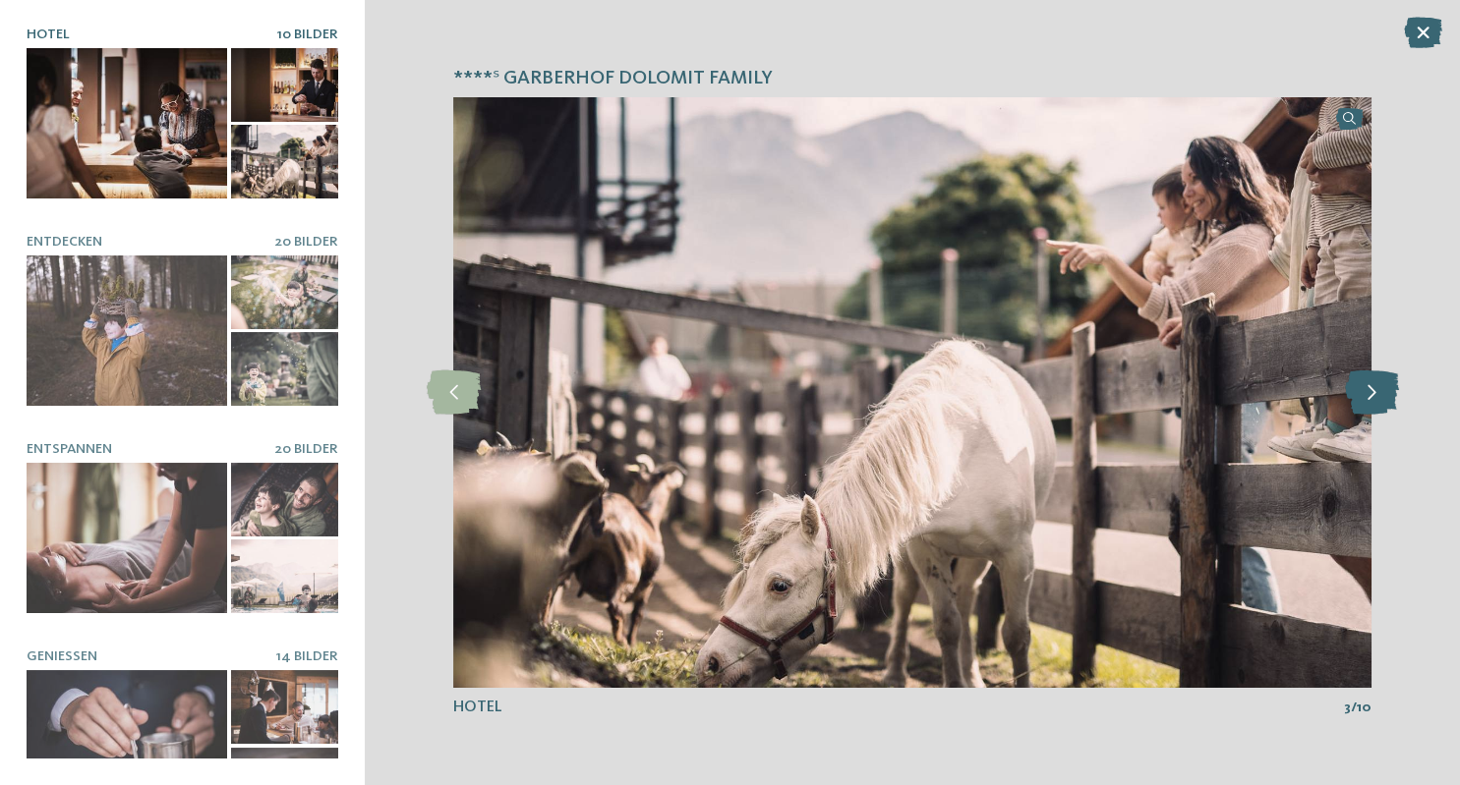
click at [1390, 396] on icon at bounding box center [1371, 393] width 54 height 44
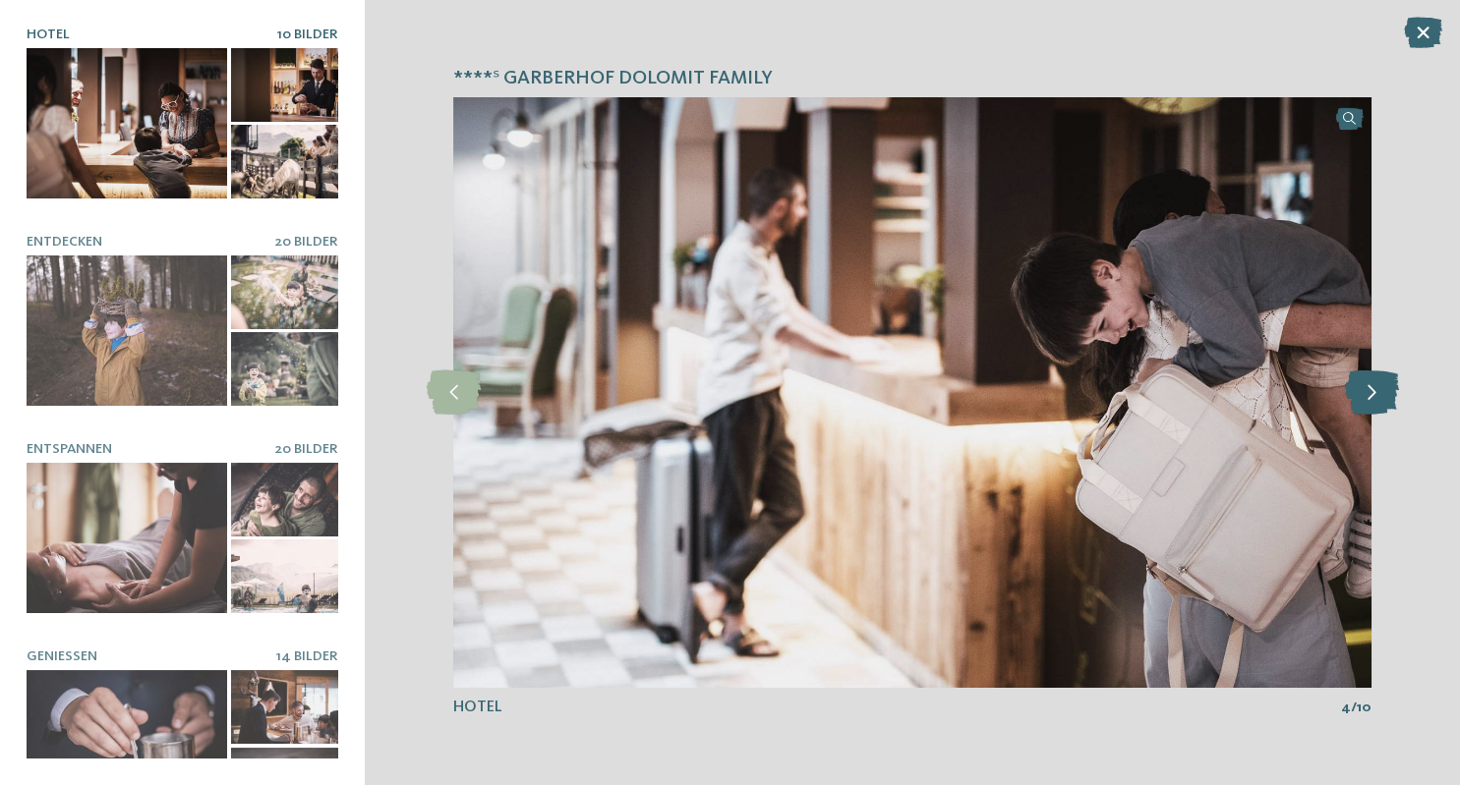
click at [1390, 396] on icon at bounding box center [1371, 393] width 54 height 44
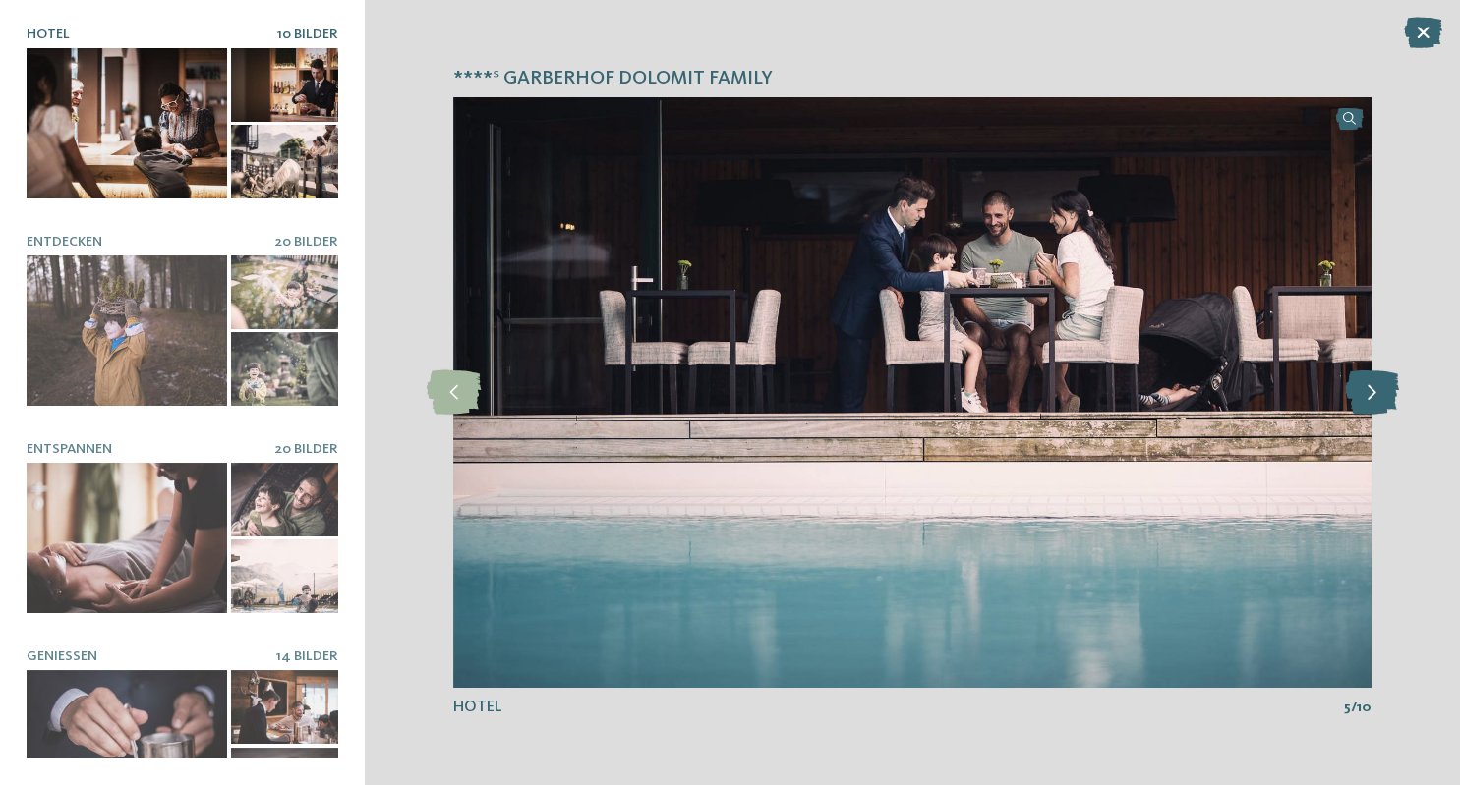
click at [1390, 396] on icon at bounding box center [1371, 393] width 54 height 44
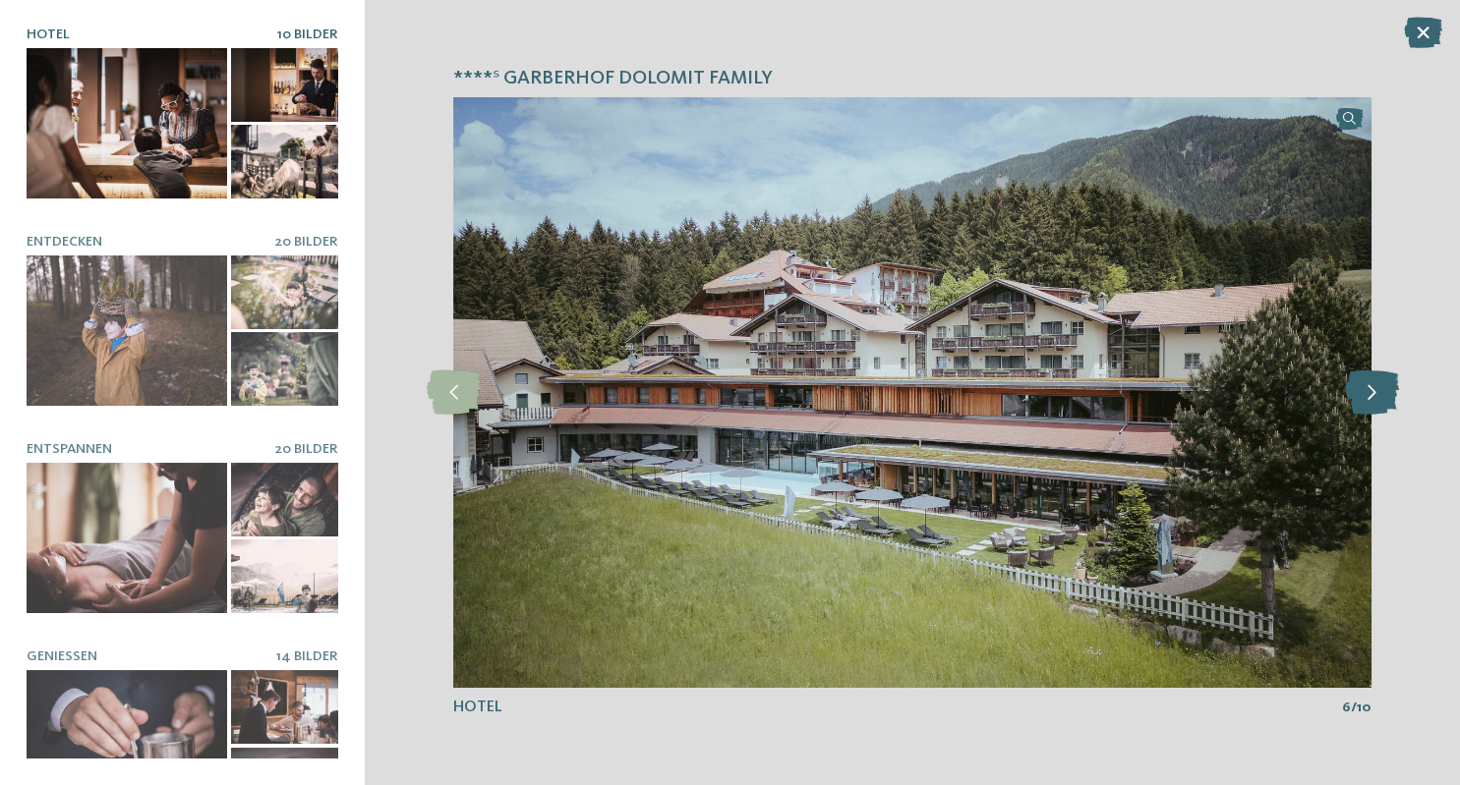
click at [1390, 396] on icon at bounding box center [1371, 393] width 54 height 44
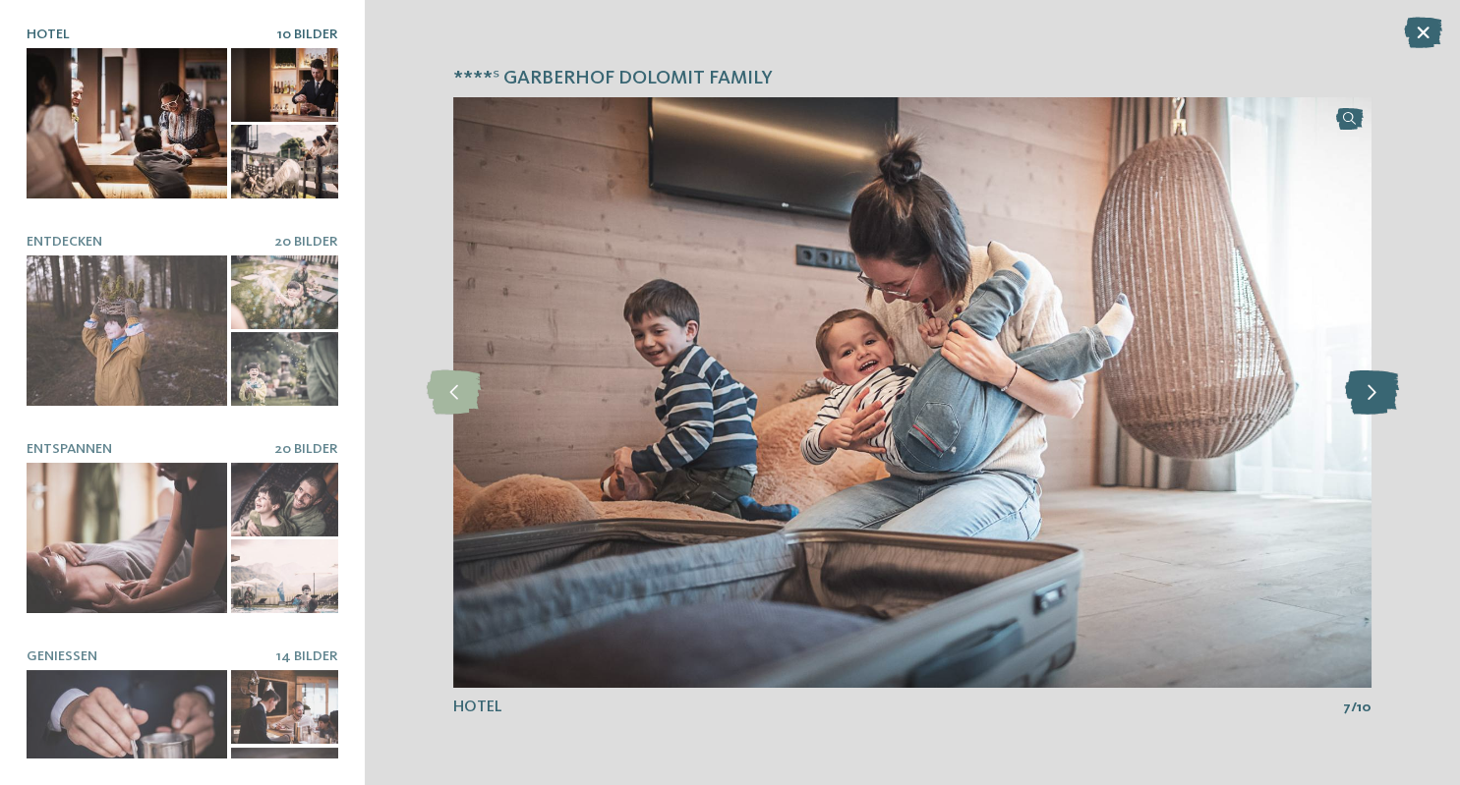
click at [1390, 396] on icon at bounding box center [1371, 393] width 54 height 44
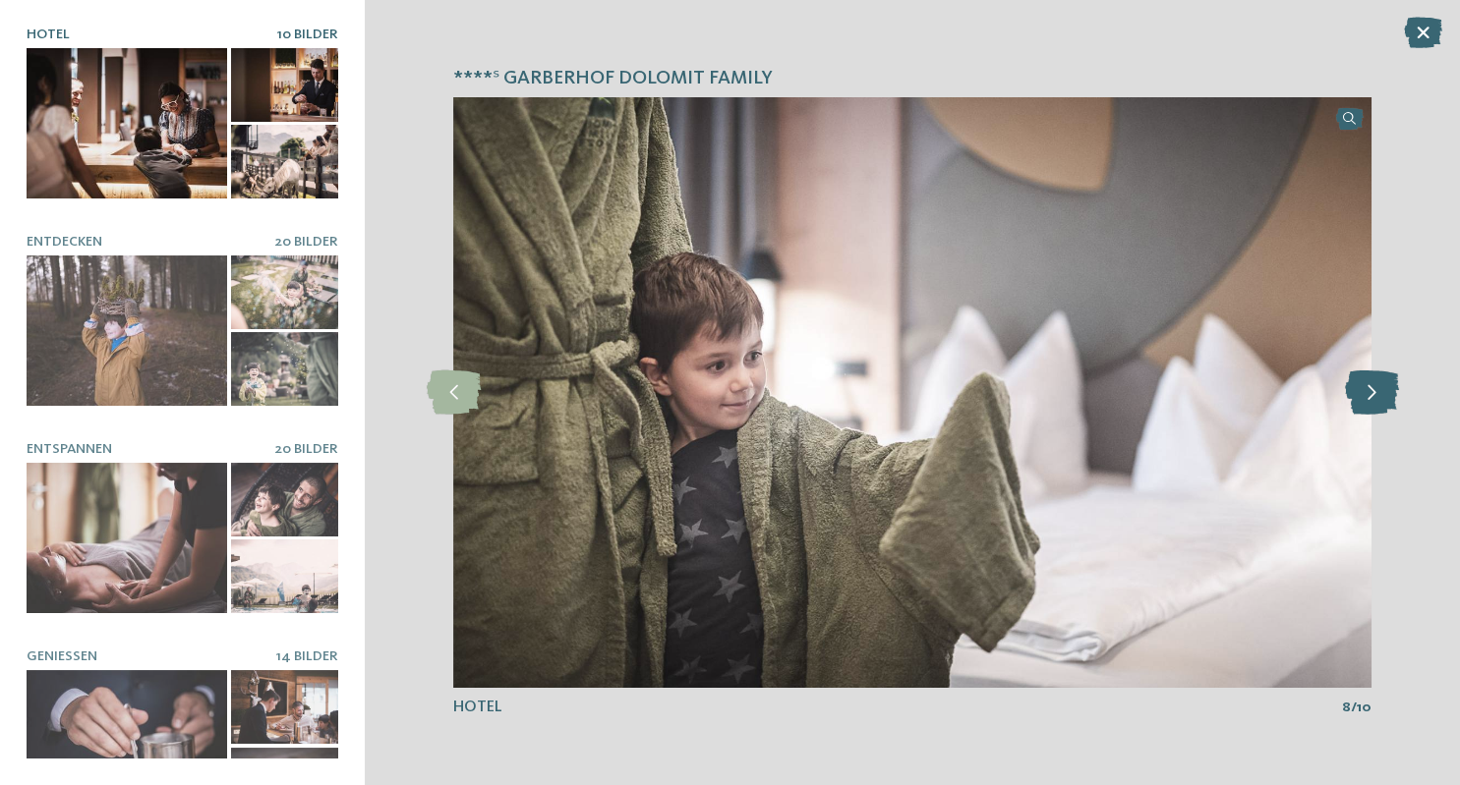
click at [1390, 396] on icon at bounding box center [1371, 393] width 54 height 44
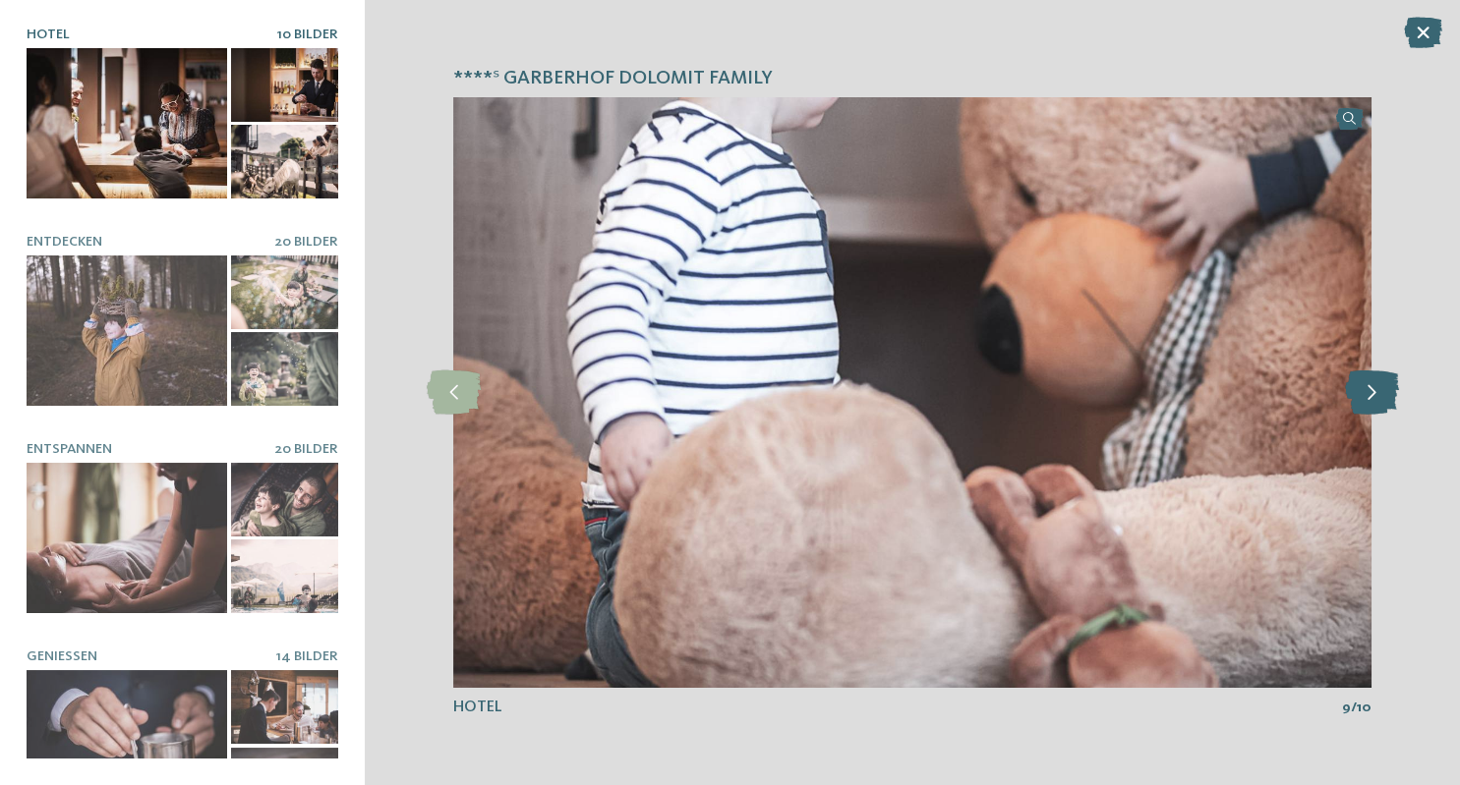
click at [1390, 396] on icon at bounding box center [1371, 393] width 54 height 44
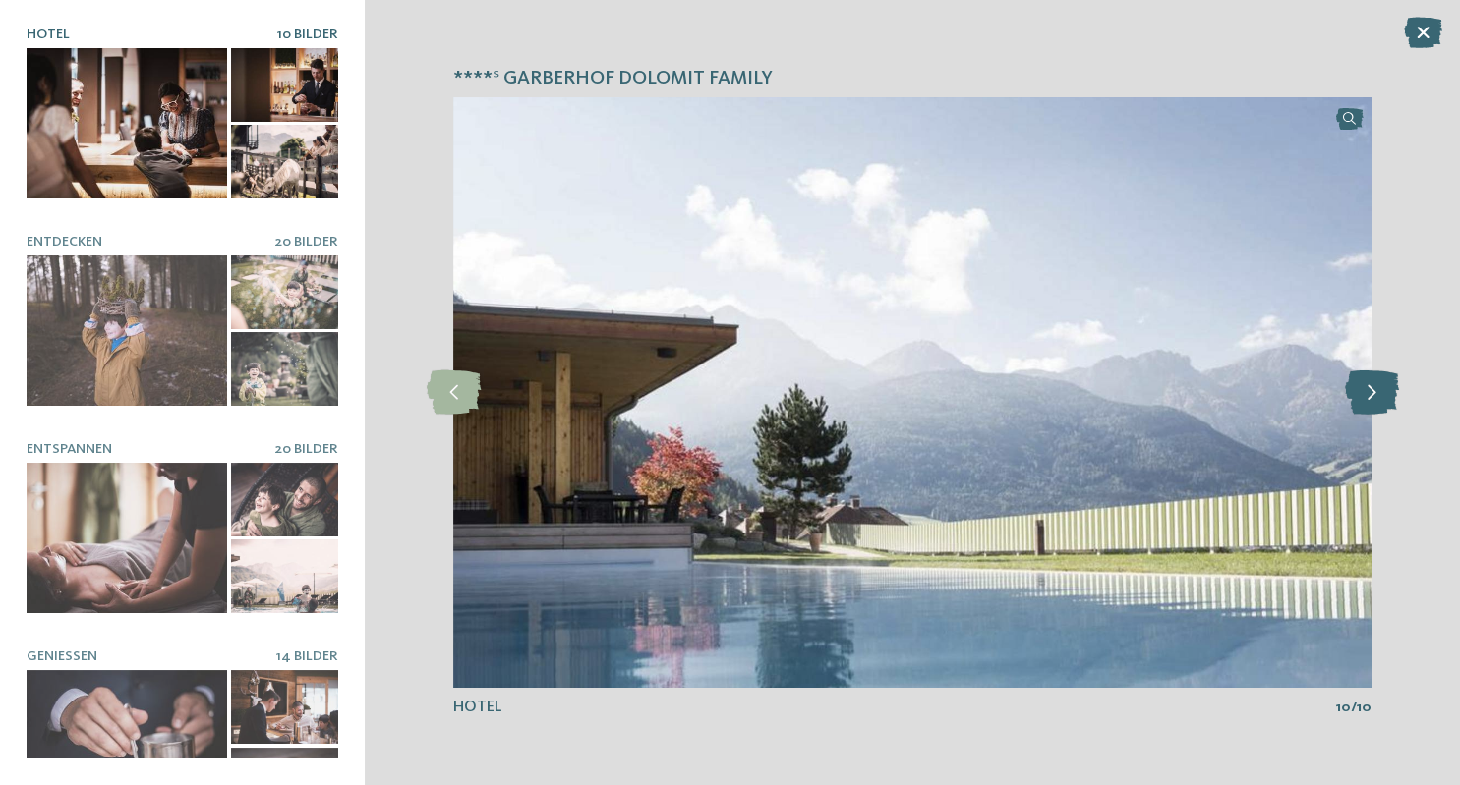
click at [1390, 396] on icon at bounding box center [1371, 393] width 54 height 44
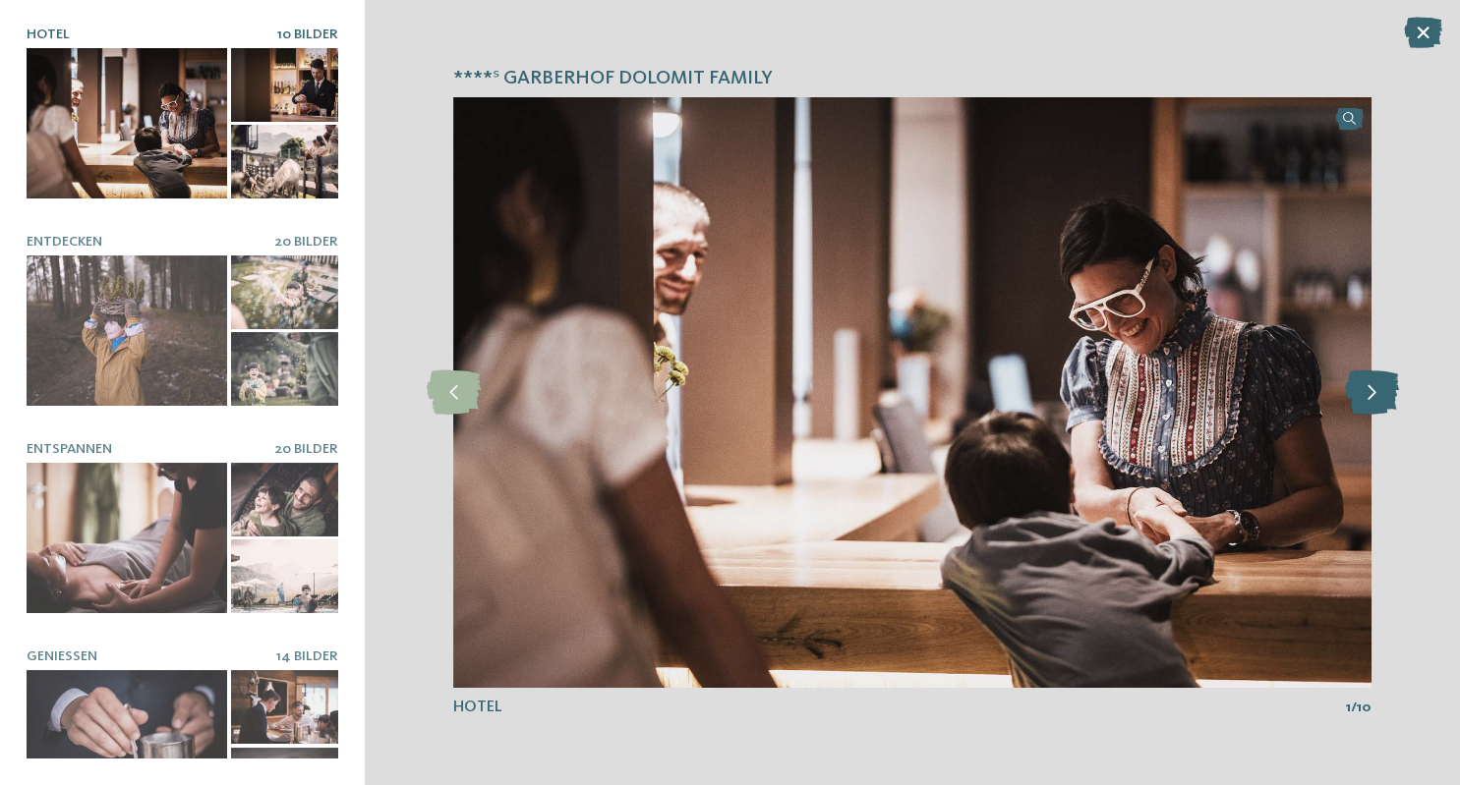
click at [1390, 396] on icon at bounding box center [1371, 393] width 54 height 44
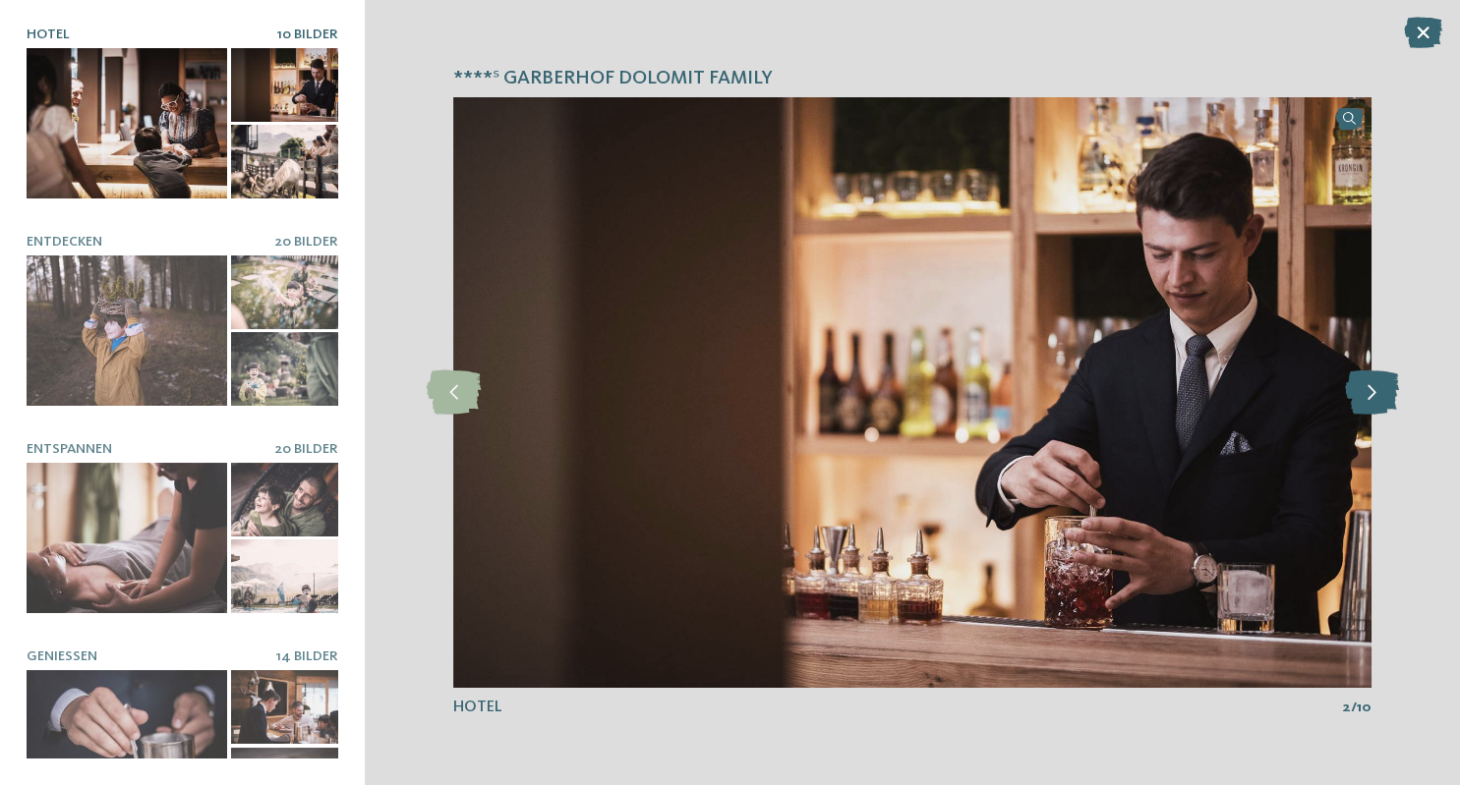
click at [1390, 396] on icon at bounding box center [1371, 393] width 54 height 44
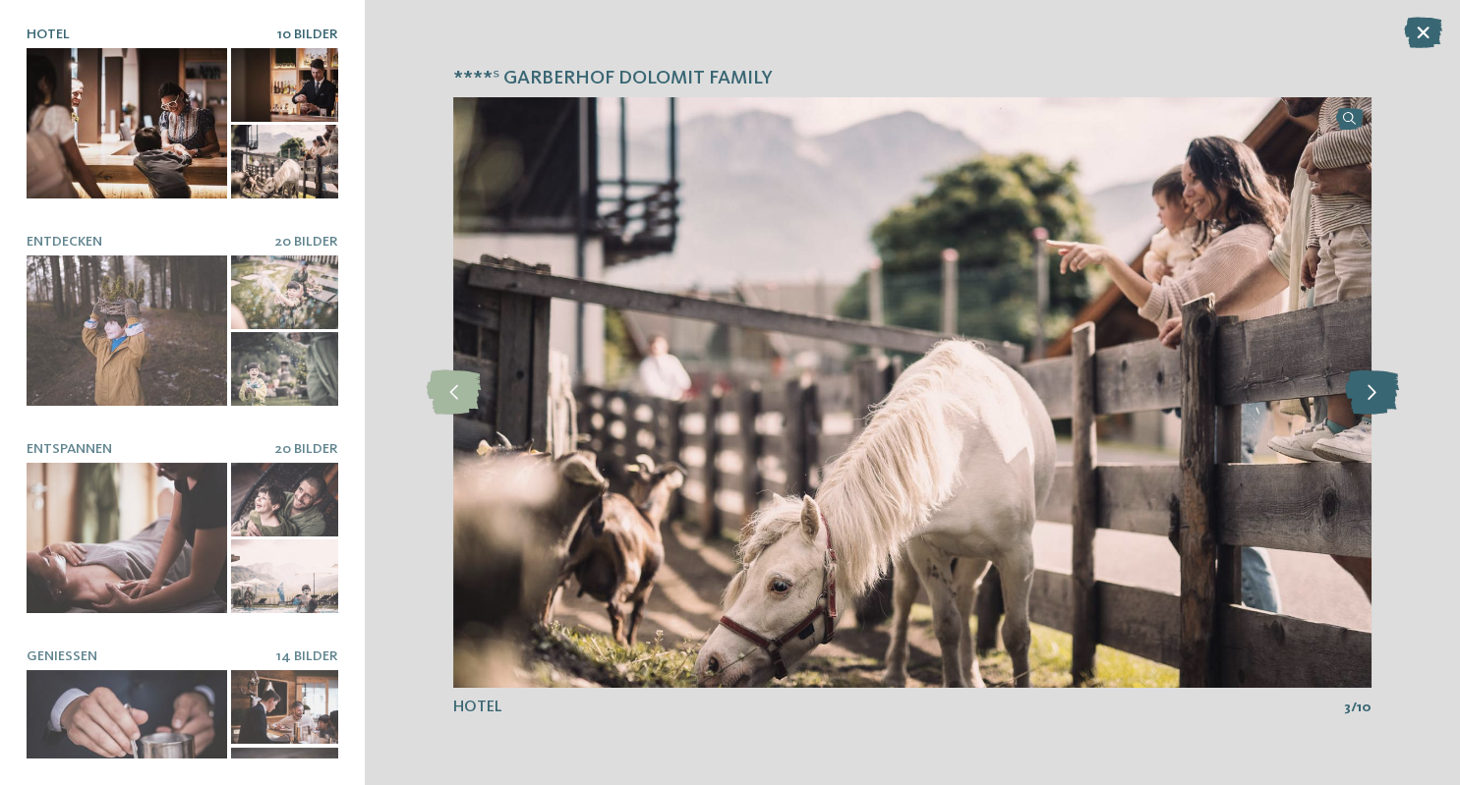
click at [1390, 396] on icon at bounding box center [1371, 393] width 54 height 44
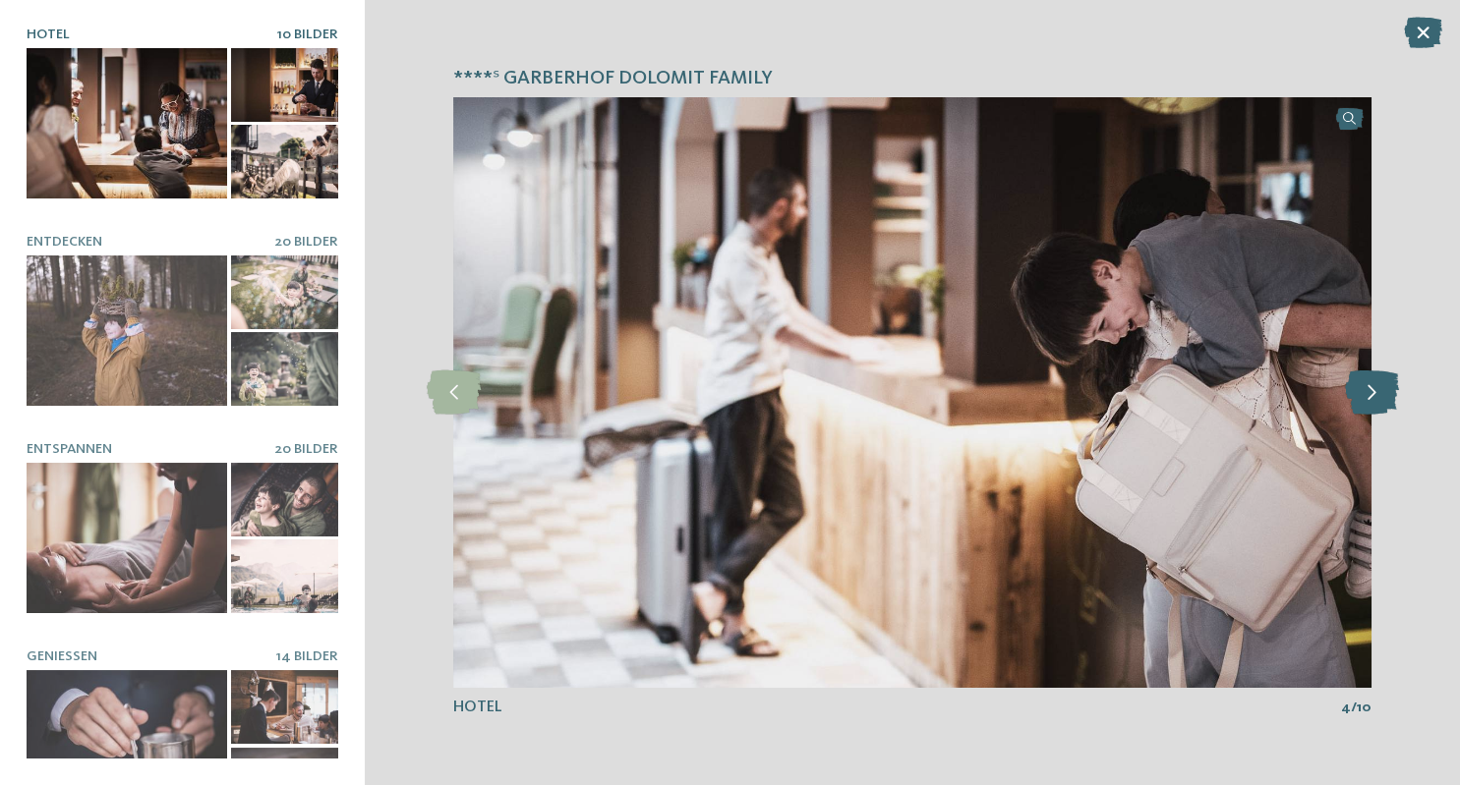
click at [1390, 396] on icon at bounding box center [1371, 393] width 54 height 44
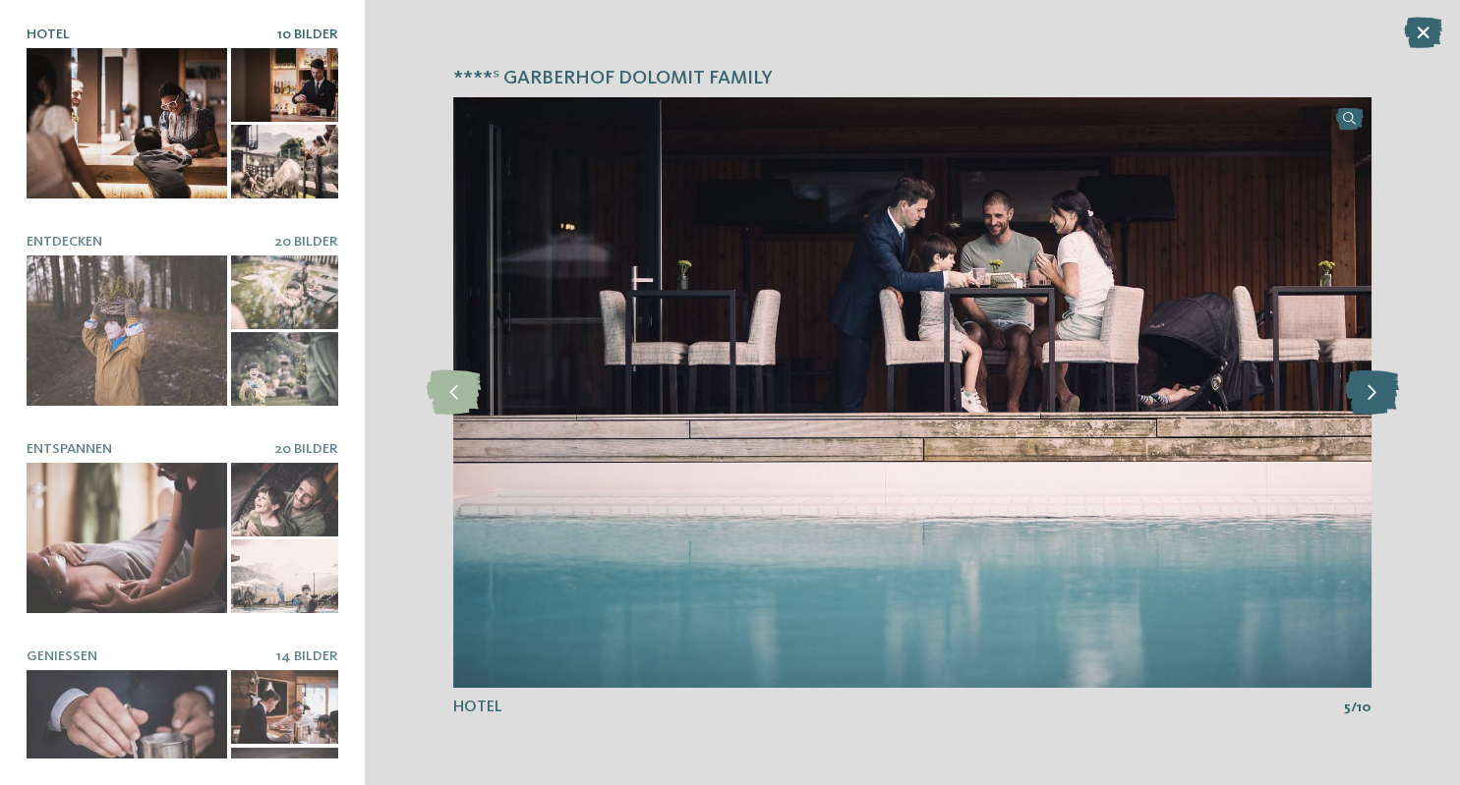
click at [1390, 396] on icon at bounding box center [1371, 393] width 54 height 44
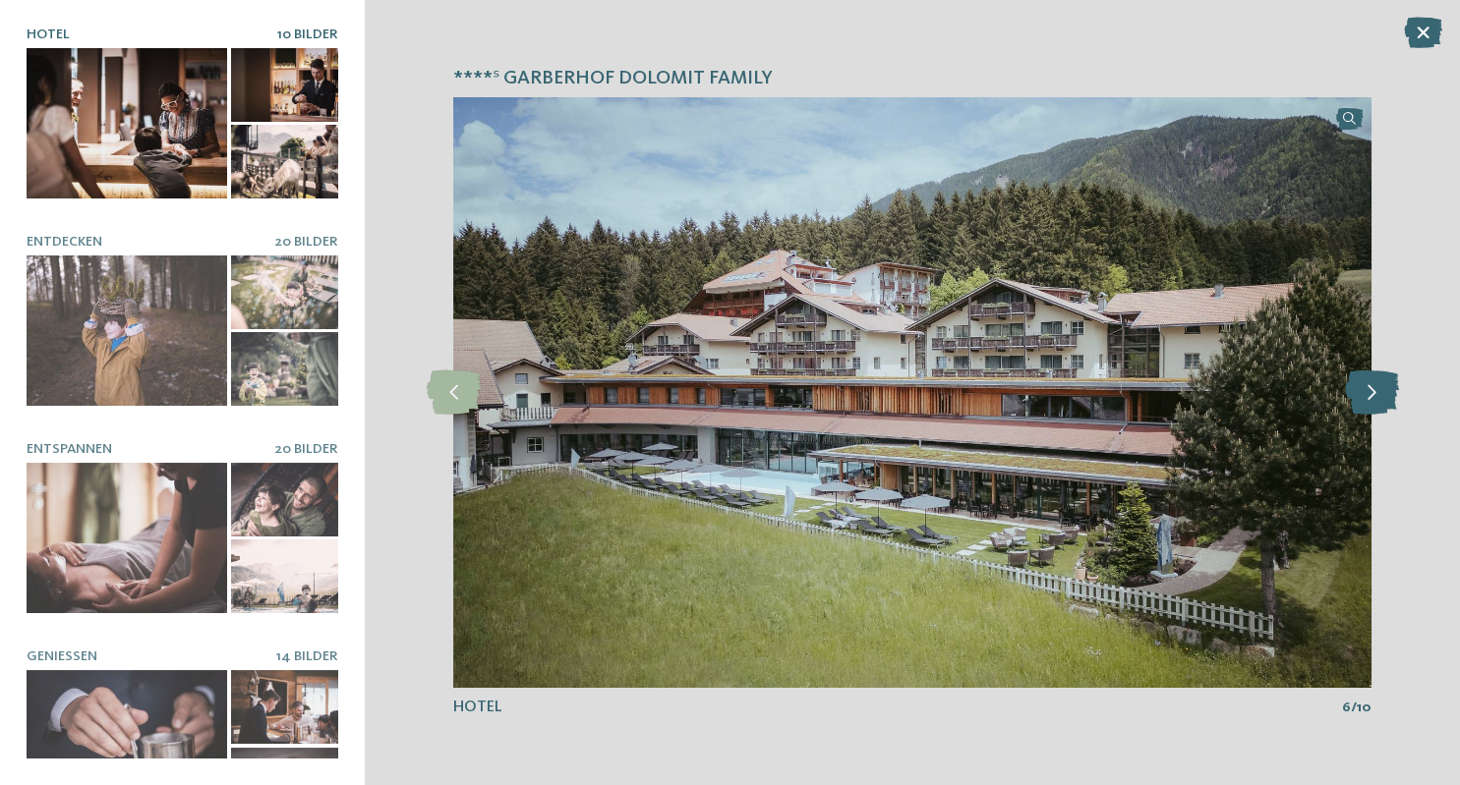
click at [1390, 396] on icon at bounding box center [1371, 393] width 54 height 44
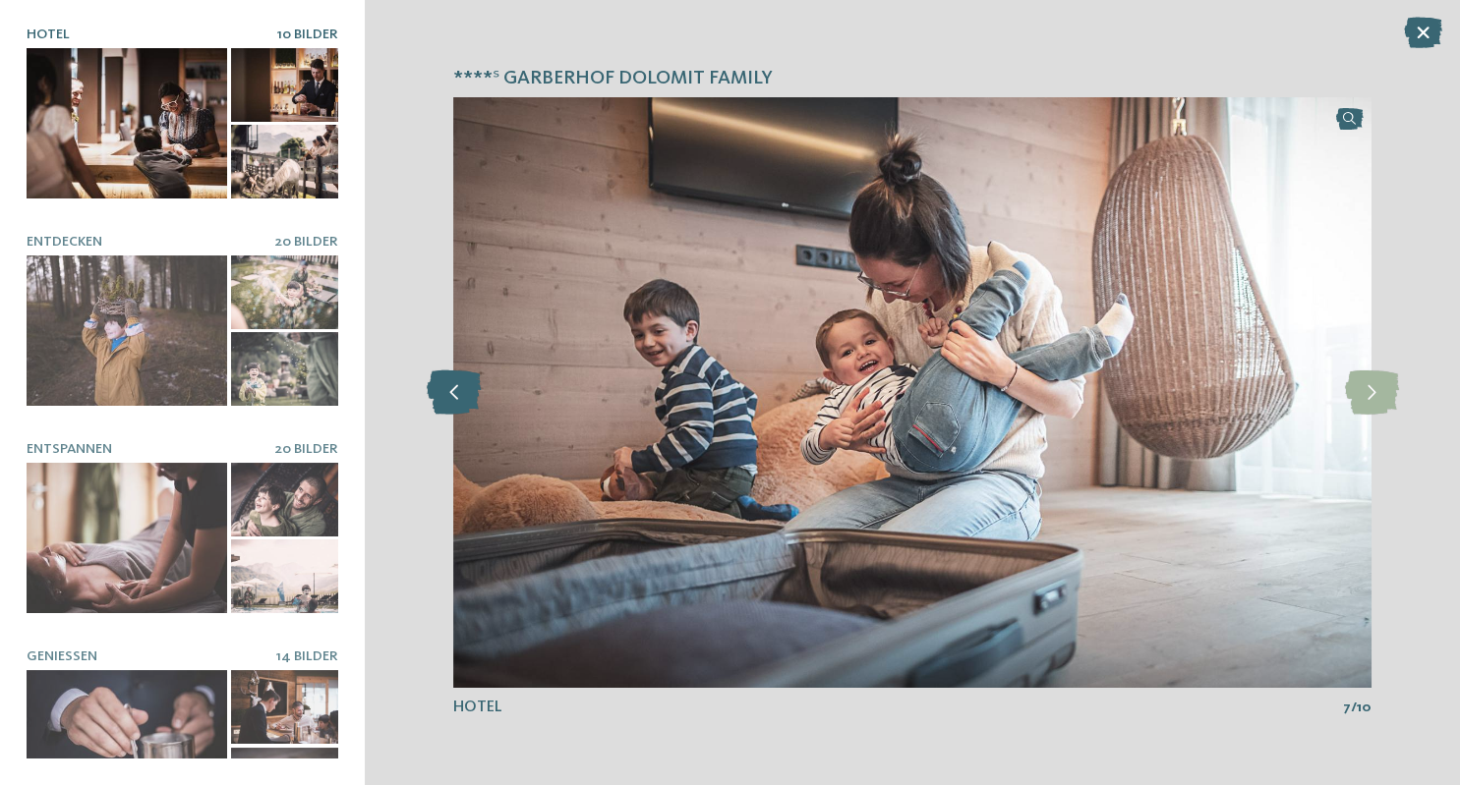
click at [470, 392] on icon at bounding box center [454, 393] width 54 height 44
